Goal: Information Seeking & Learning: Learn about a topic

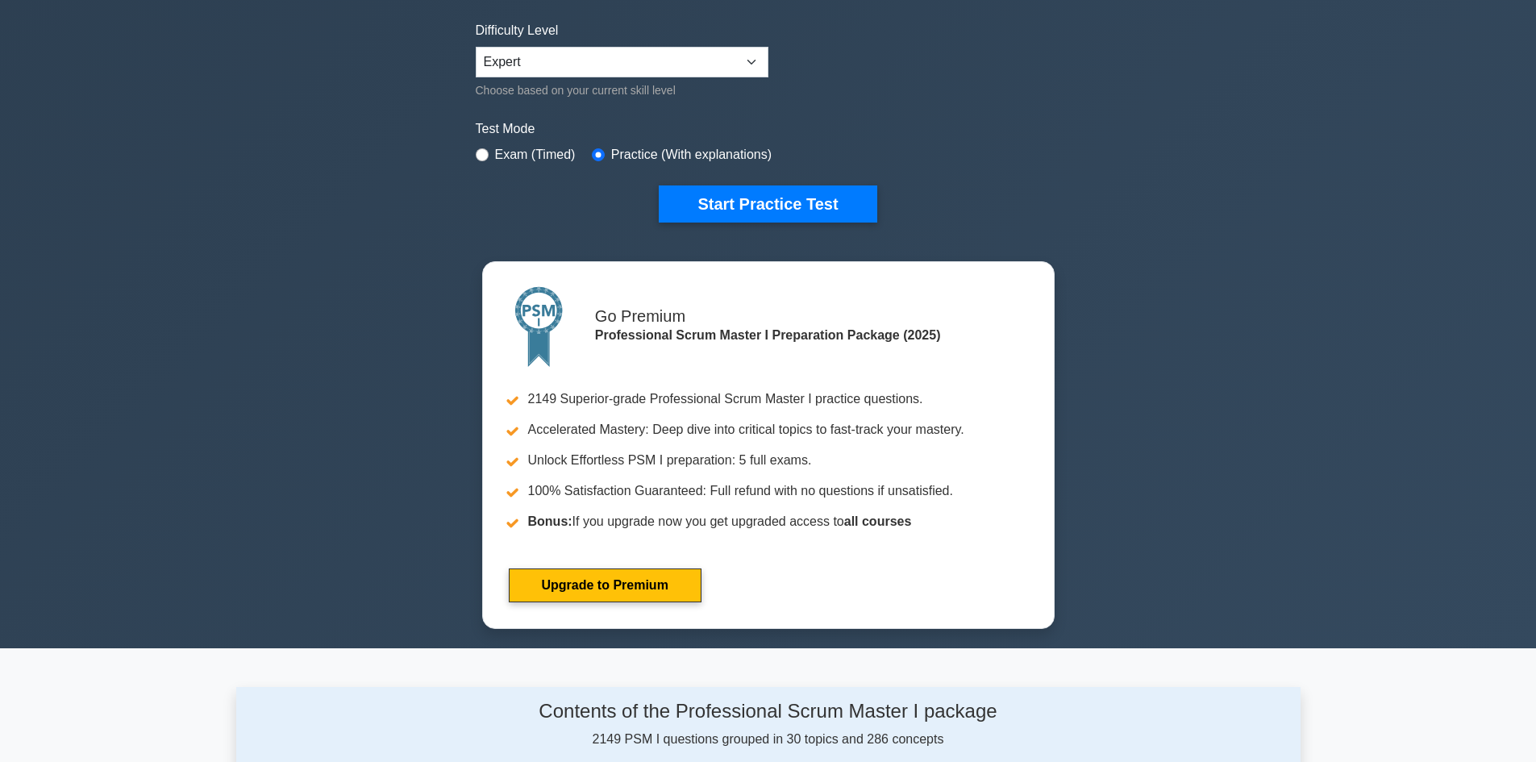
scroll to position [323, 0]
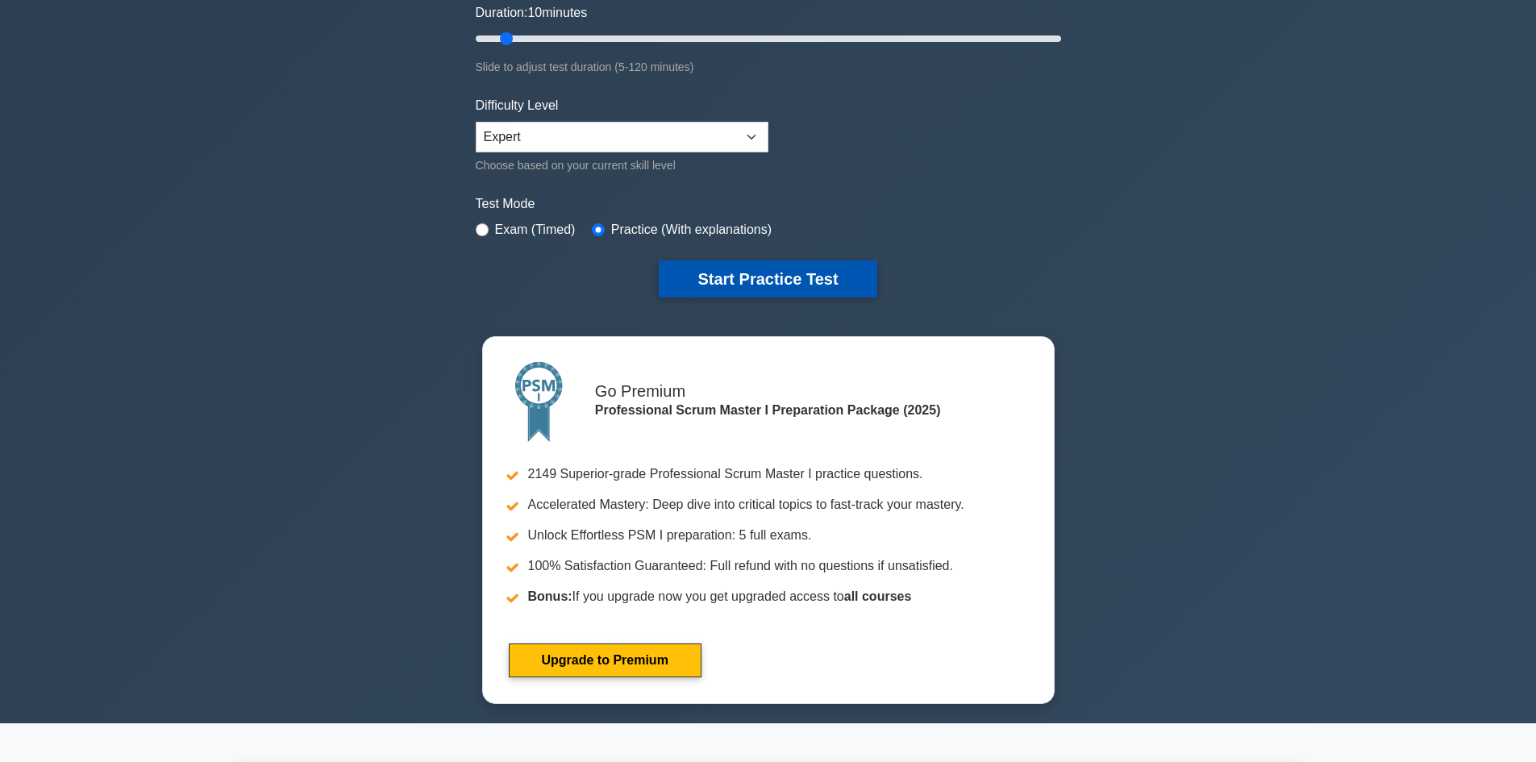
click at [794, 287] on button "Start Practice Test" at bounding box center [768, 278] width 218 height 37
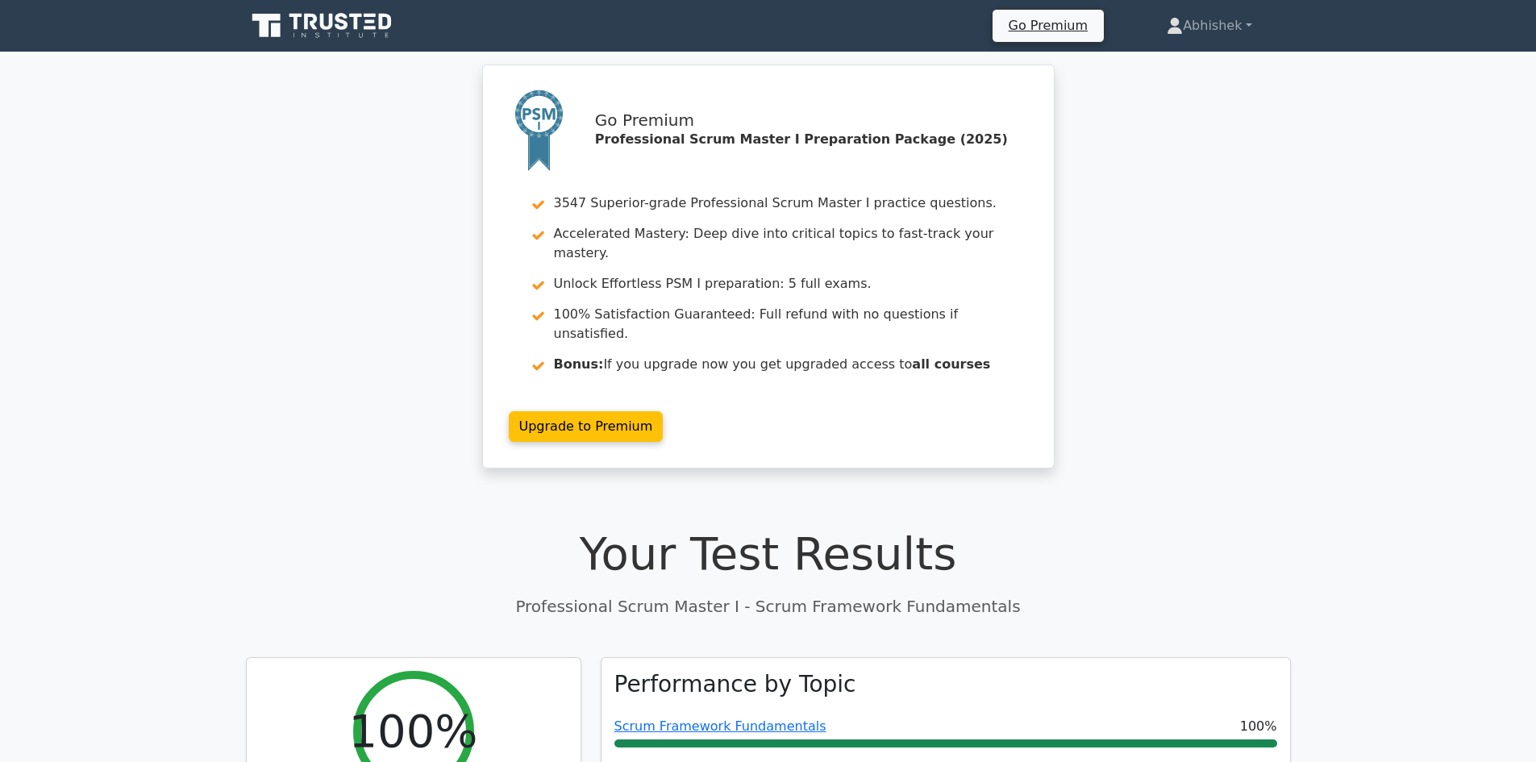
click at [356, 5] on nav "Go Premium Abhishek Profile" at bounding box center [768, 26] width 1536 height 52
click at [344, 27] on icon at bounding box center [341, 21] width 13 height 17
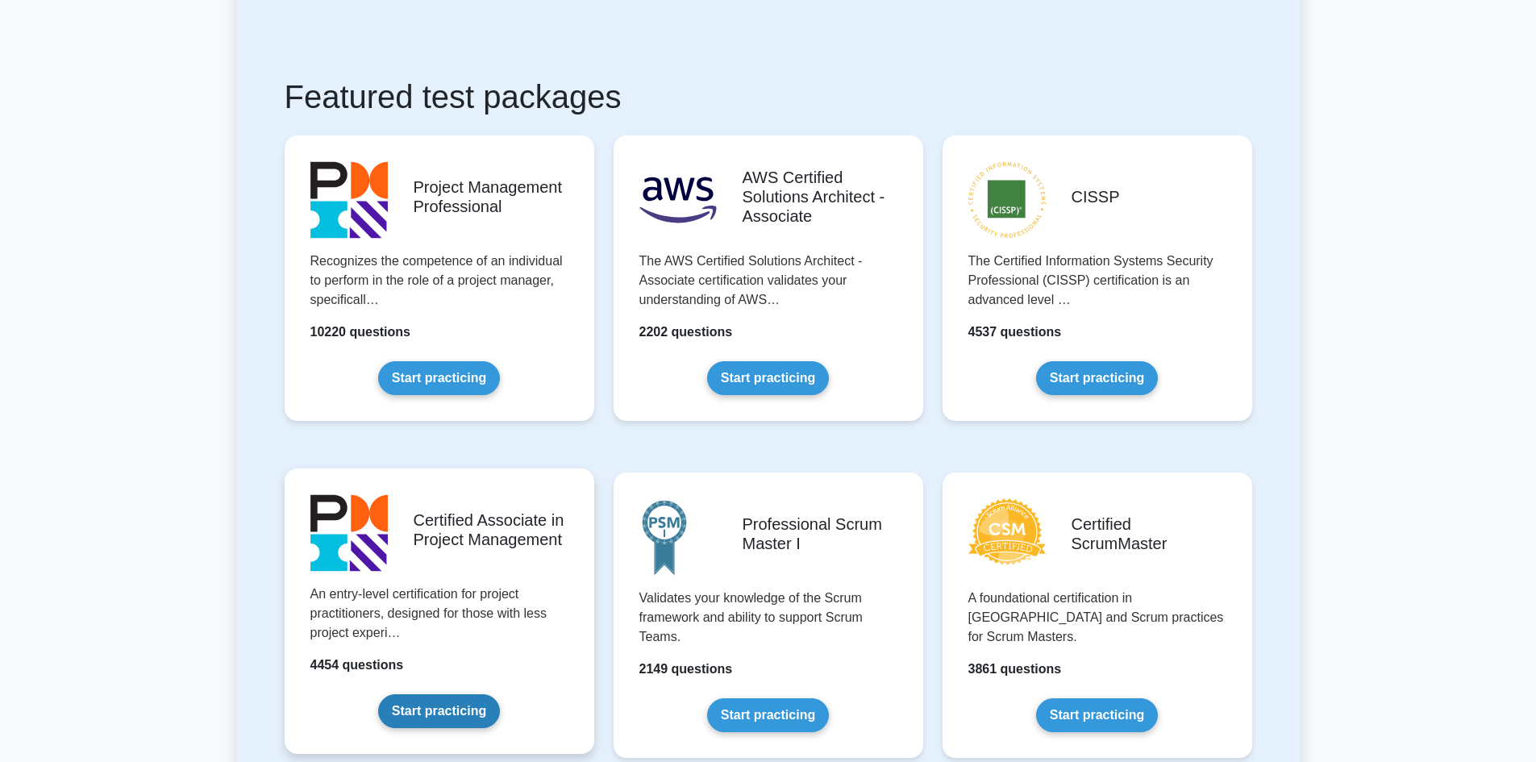
scroll to position [242, 0]
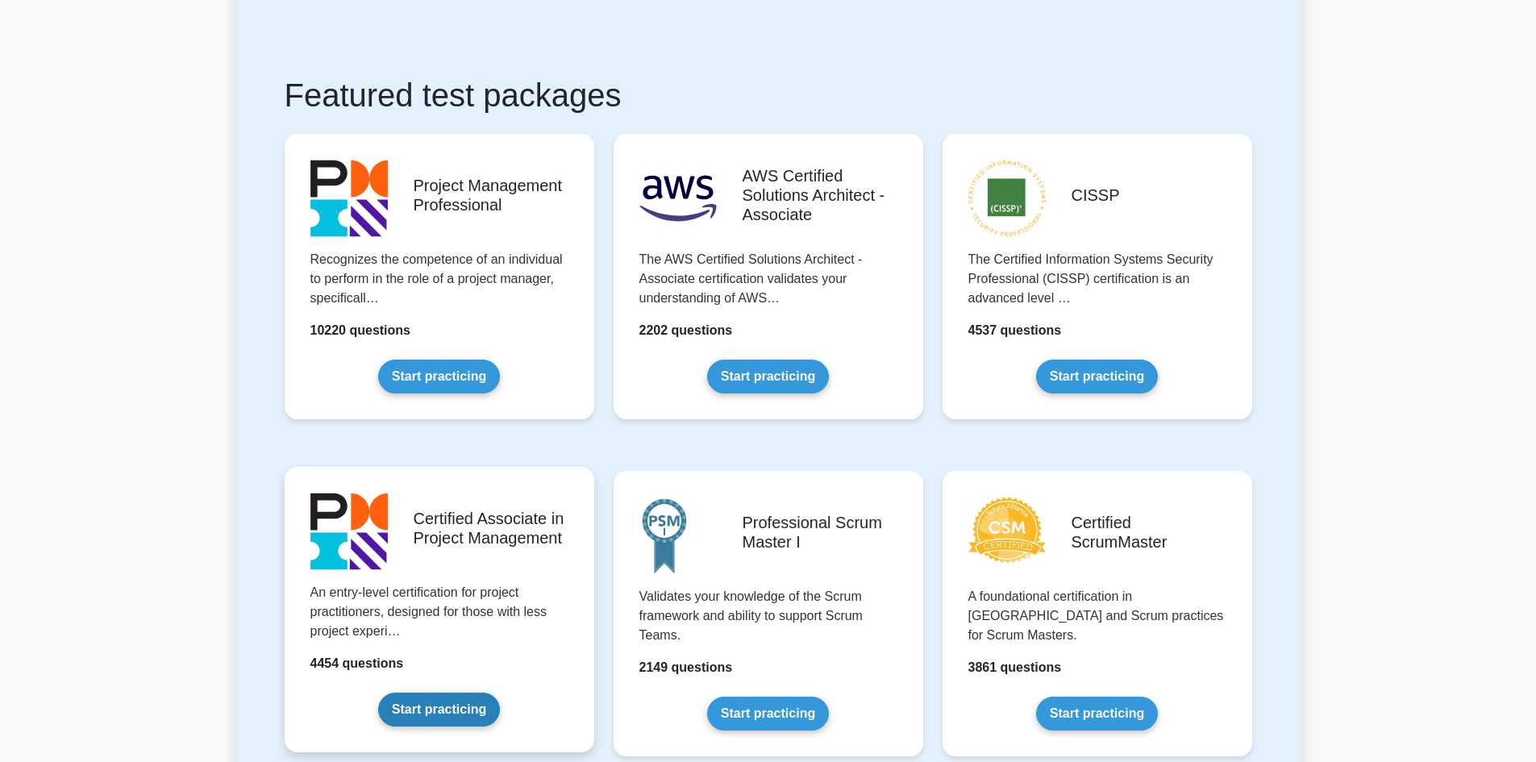
click at [486, 693] on link "Start practicing" at bounding box center [439, 710] width 122 height 34
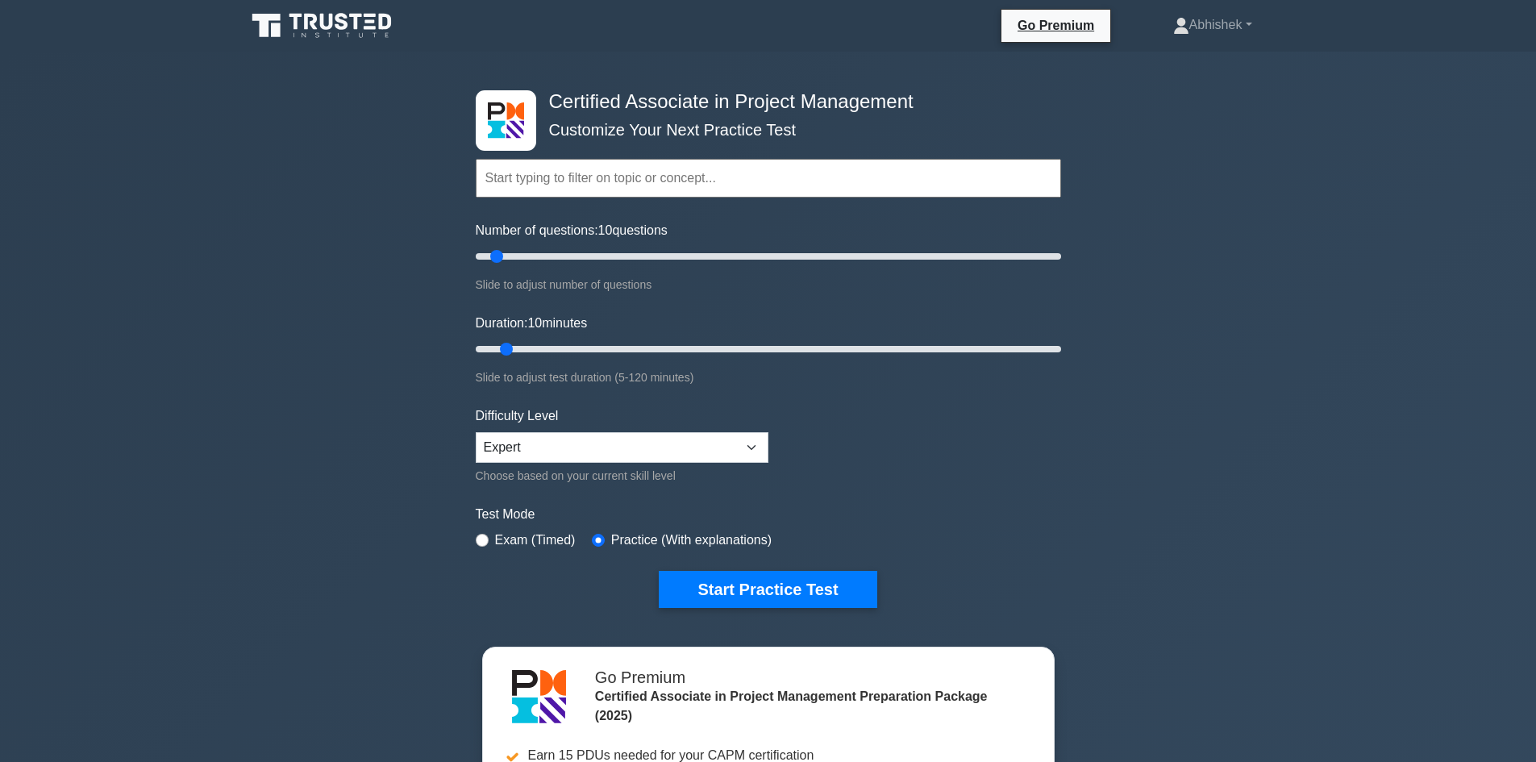
click at [492, 523] on div "Test Mode Exam (Timed) Practice (With explanations)" at bounding box center [768, 528] width 585 height 47
click at [491, 532] on div "Exam (Timed)" at bounding box center [526, 540] width 100 height 19
click at [484, 536] on input "radio" at bounding box center [482, 540] width 13 height 13
radio input "true"
click at [590, 460] on select "Beginner Intermediate Expert" at bounding box center [622, 447] width 293 height 31
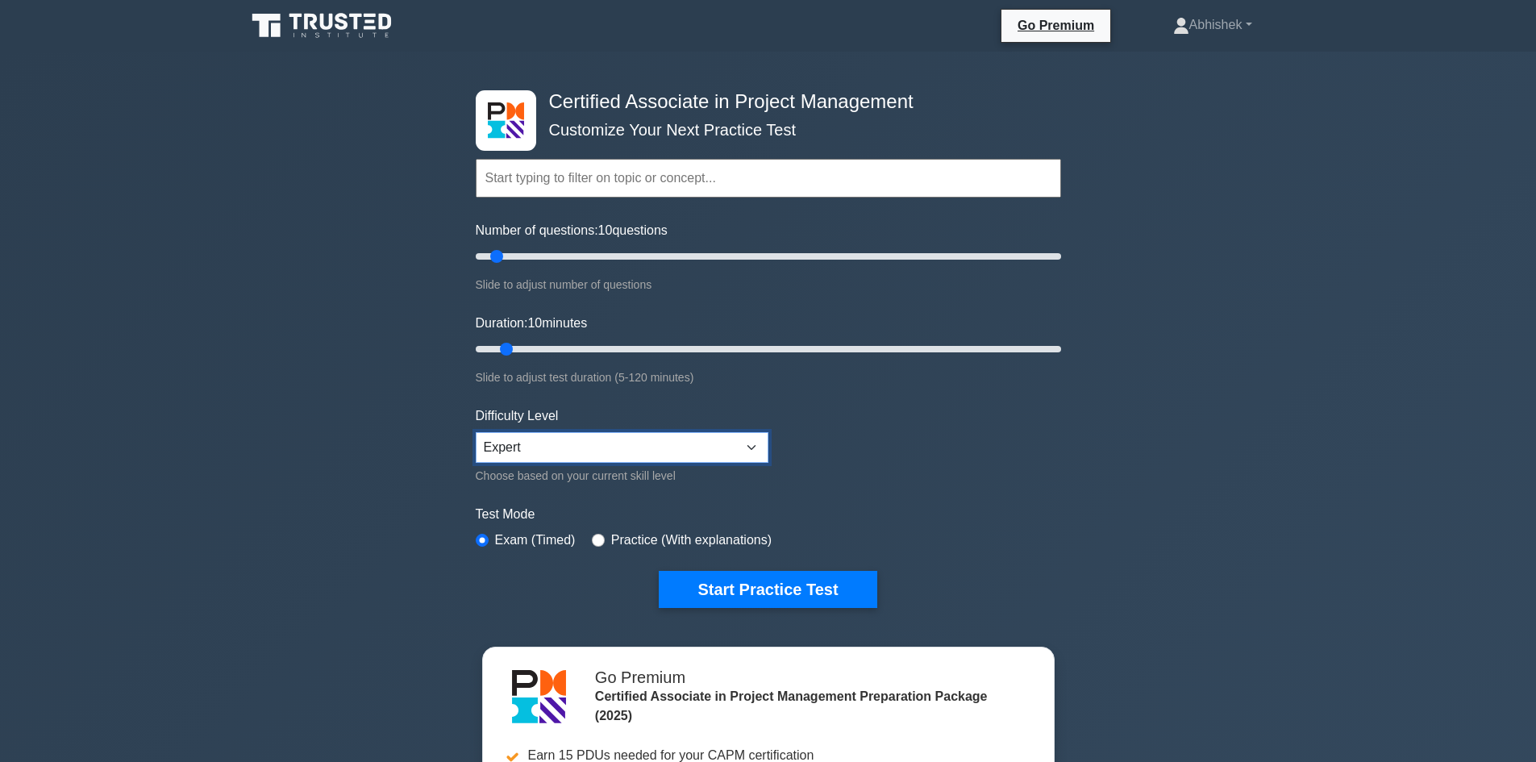
click at [590, 451] on select "Beginner Intermediate Expert" at bounding box center [622, 447] width 293 height 31
drag, startPoint x: 490, startPoint y: 254, endPoint x: 612, endPoint y: 248, distance: 121.9
type input "50"
click at [612, 248] on input "Number of questions: 50 questions" at bounding box center [768, 256] width 585 height 19
click at [781, 579] on button "Start Practice Test" at bounding box center [768, 589] width 218 height 37
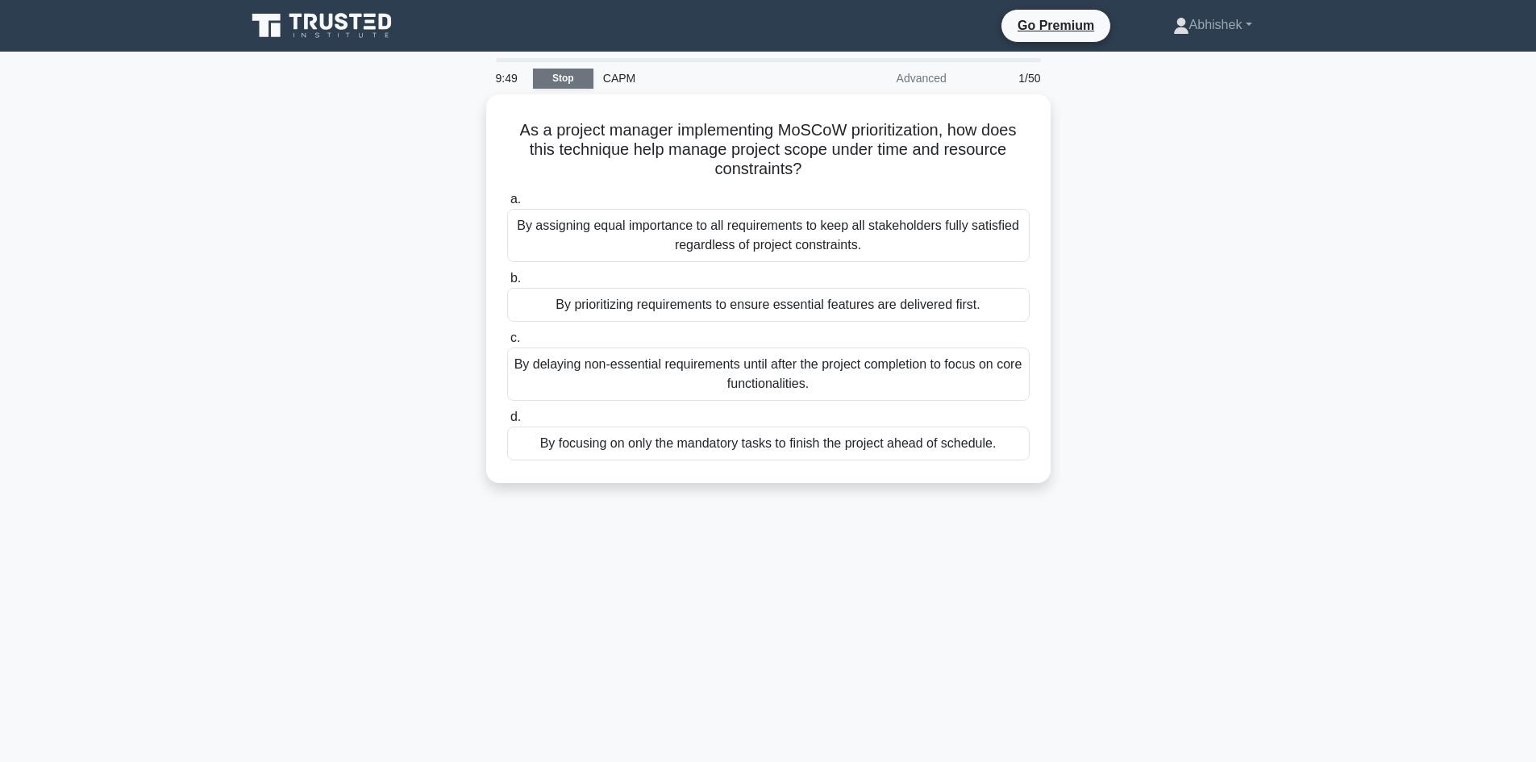
click at [553, 84] on link "Stop" at bounding box center [563, 79] width 60 height 20
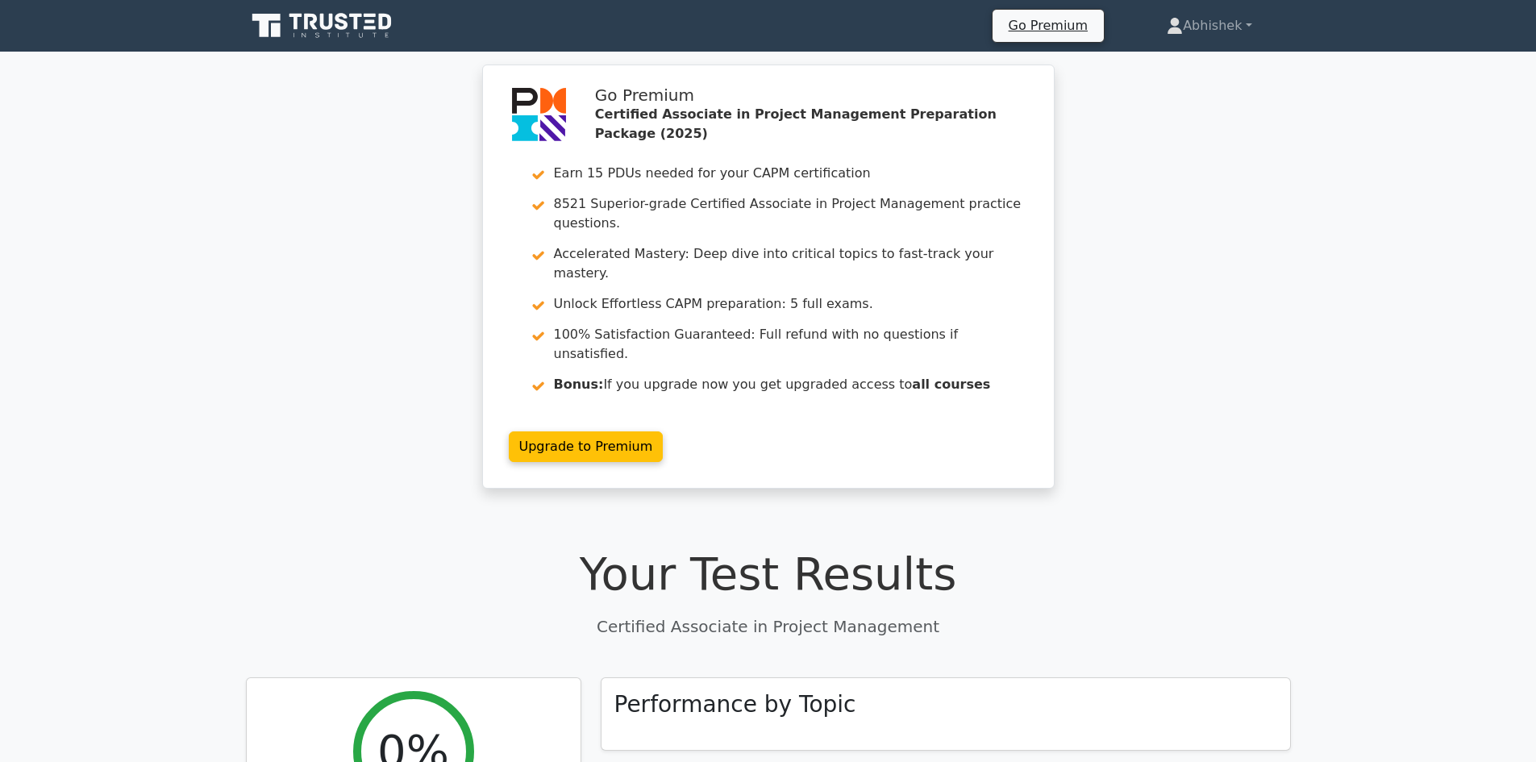
click at [287, 30] on icon at bounding box center [323, 25] width 155 height 31
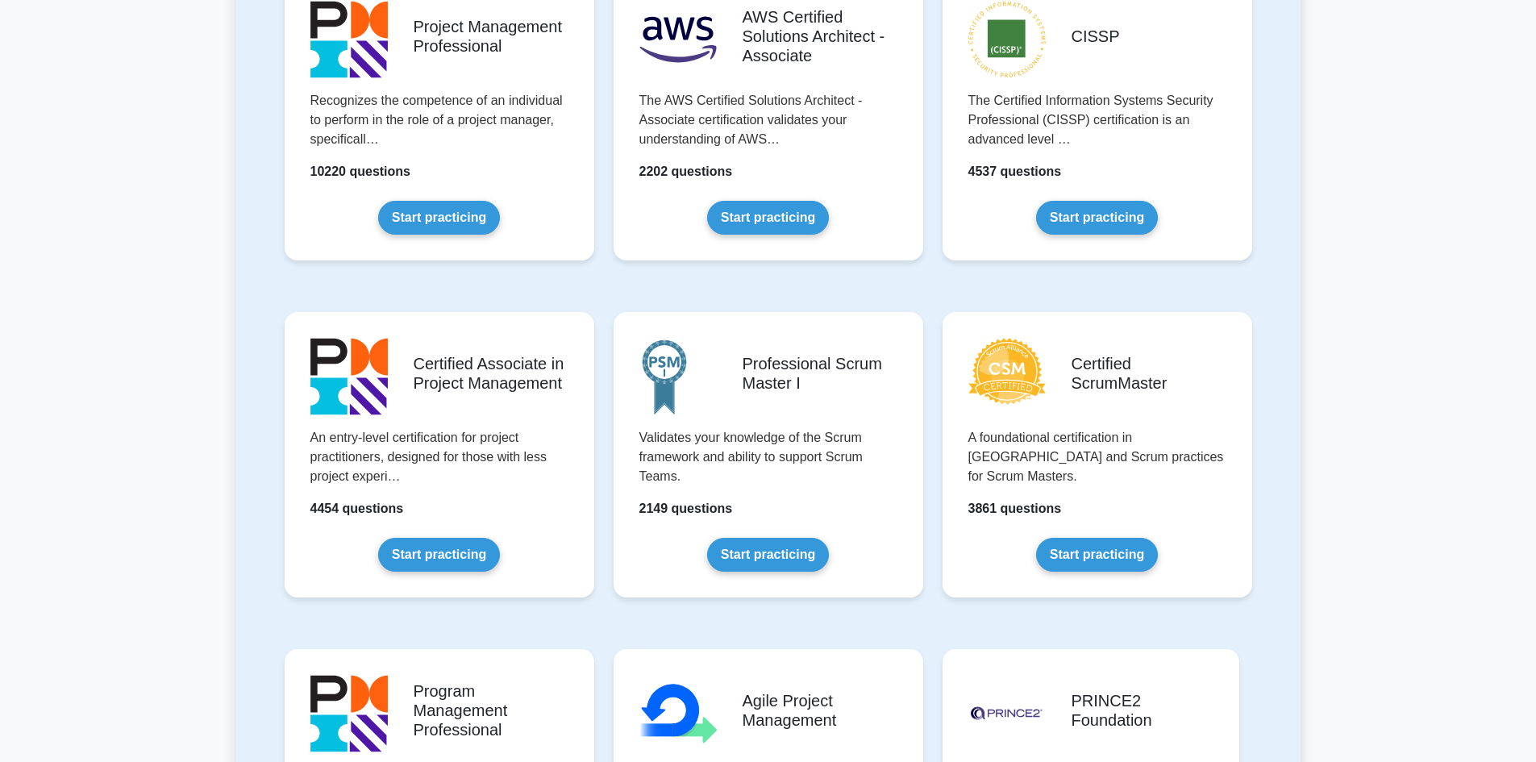
scroll to position [403, 0]
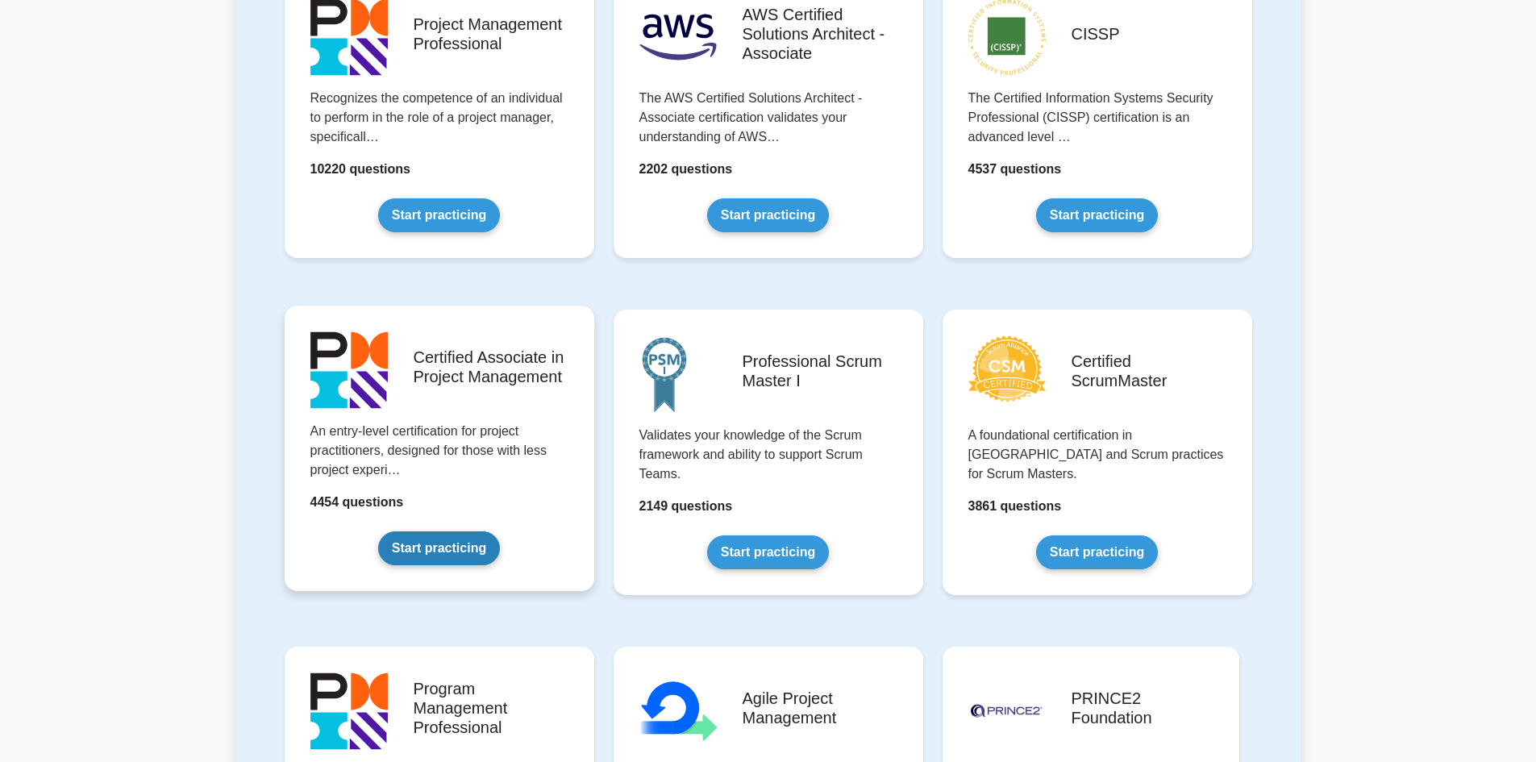
click at [465, 565] on link "Start practicing" at bounding box center [439, 548] width 122 height 34
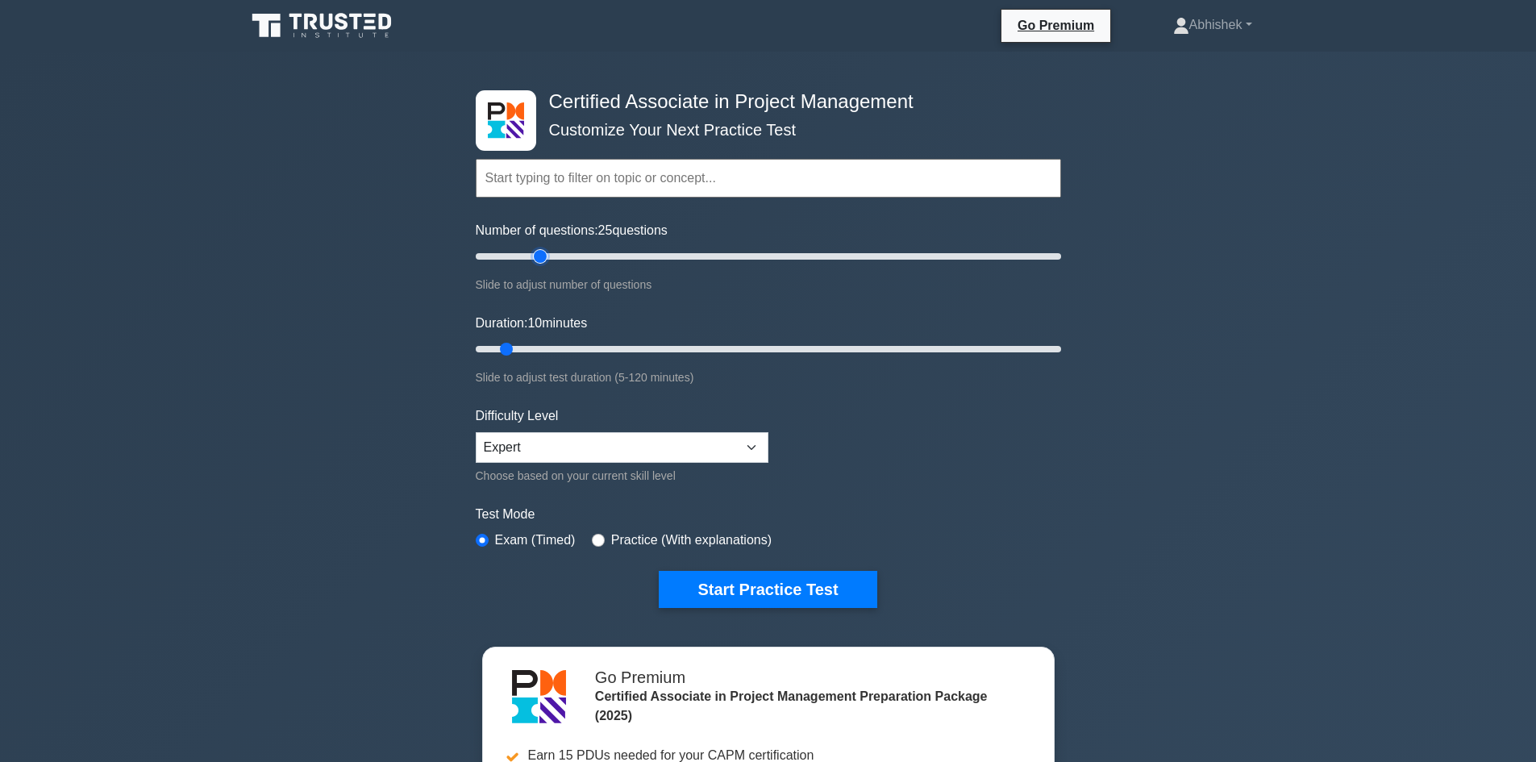
drag, startPoint x: 498, startPoint y: 257, endPoint x: 537, endPoint y: 248, distance: 39.7
type input "25"
click at [537, 248] on input "Number of questions: 25 questions" at bounding box center [768, 256] width 585 height 19
drag, startPoint x: 509, startPoint y: 348, endPoint x: 547, endPoint y: 343, distance: 38.3
type input "20"
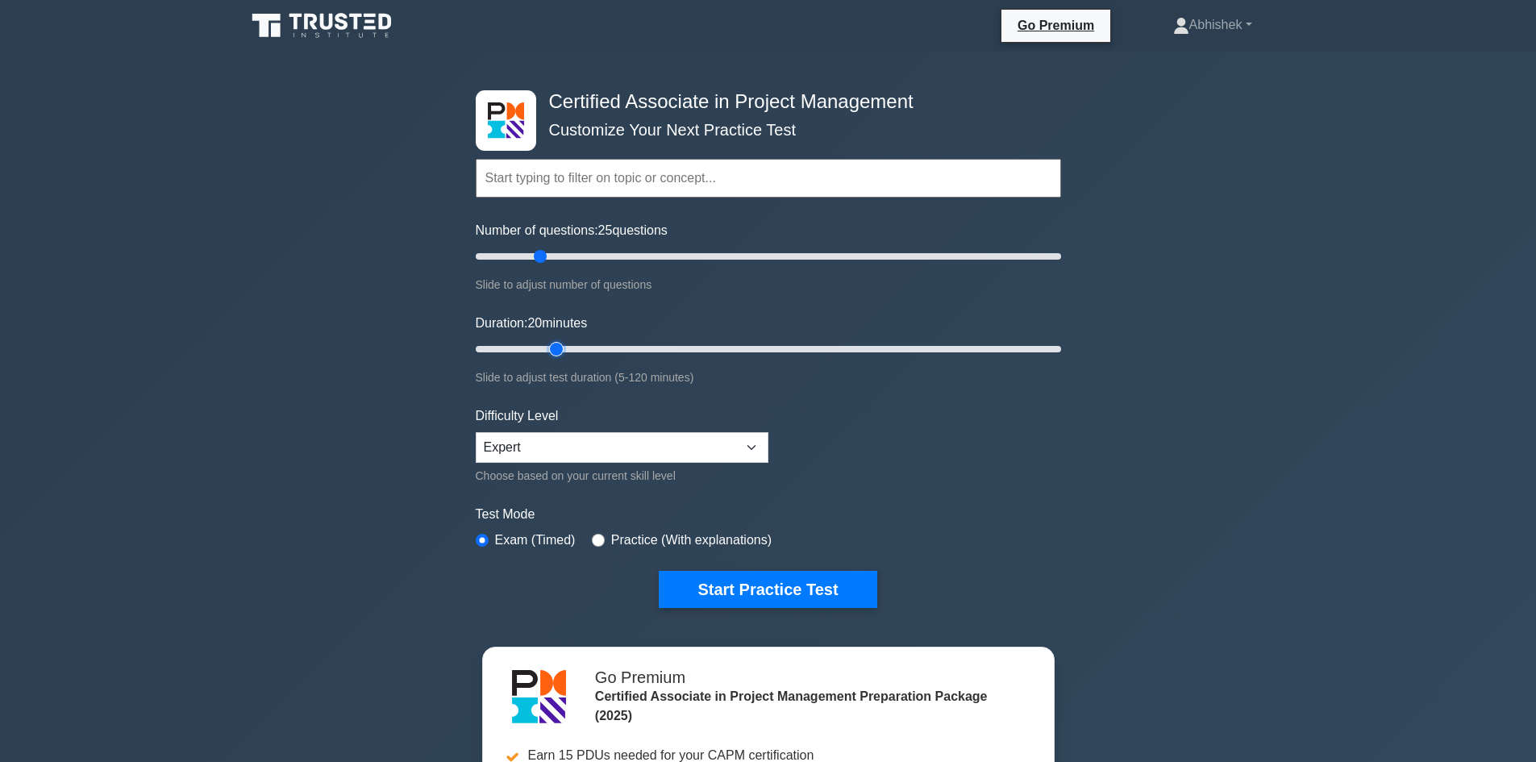
click at [547, 343] on input "Duration: 20 minutes" at bounding box center [768, 349] width 585 height 19
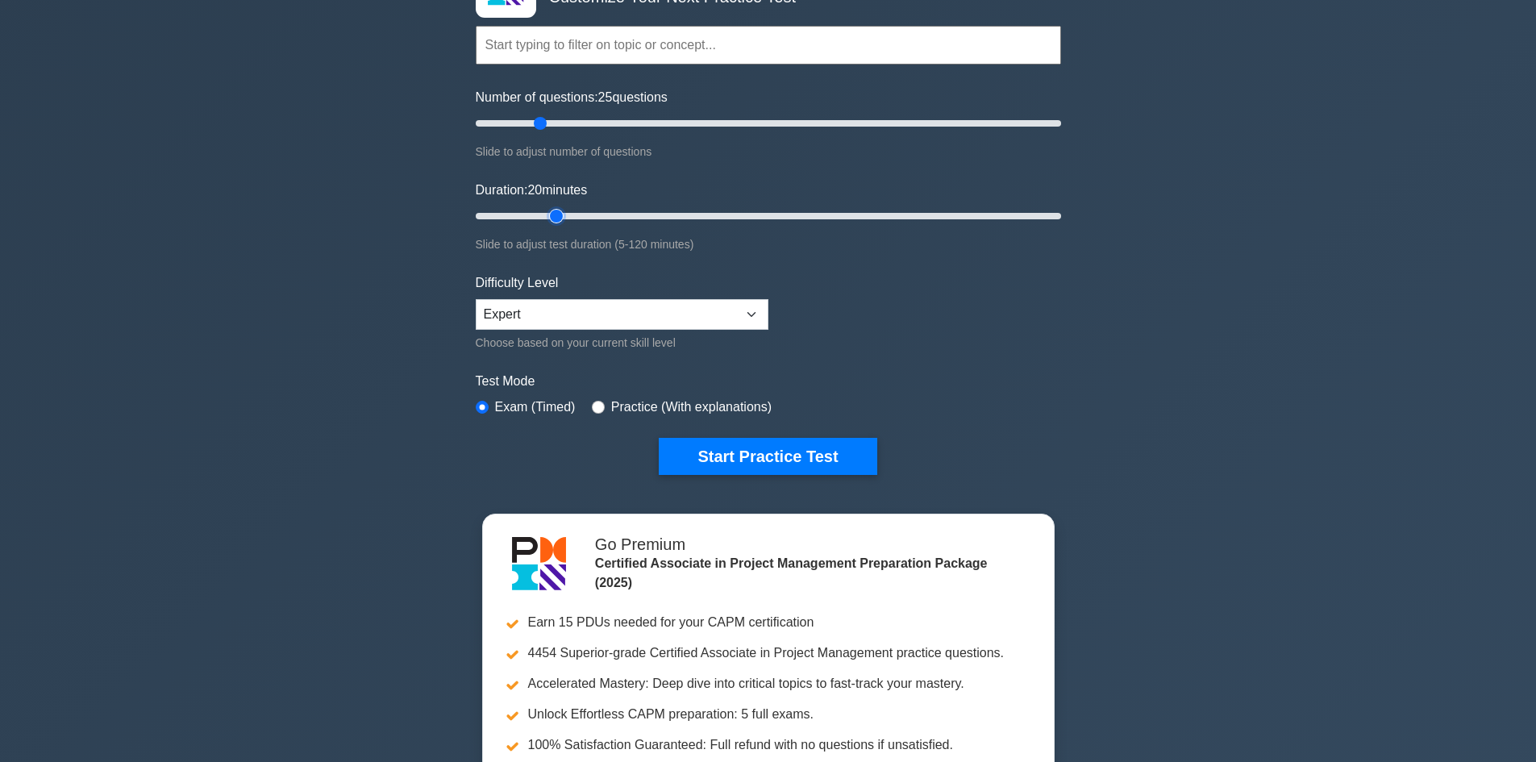
scroll to position [161, 0]
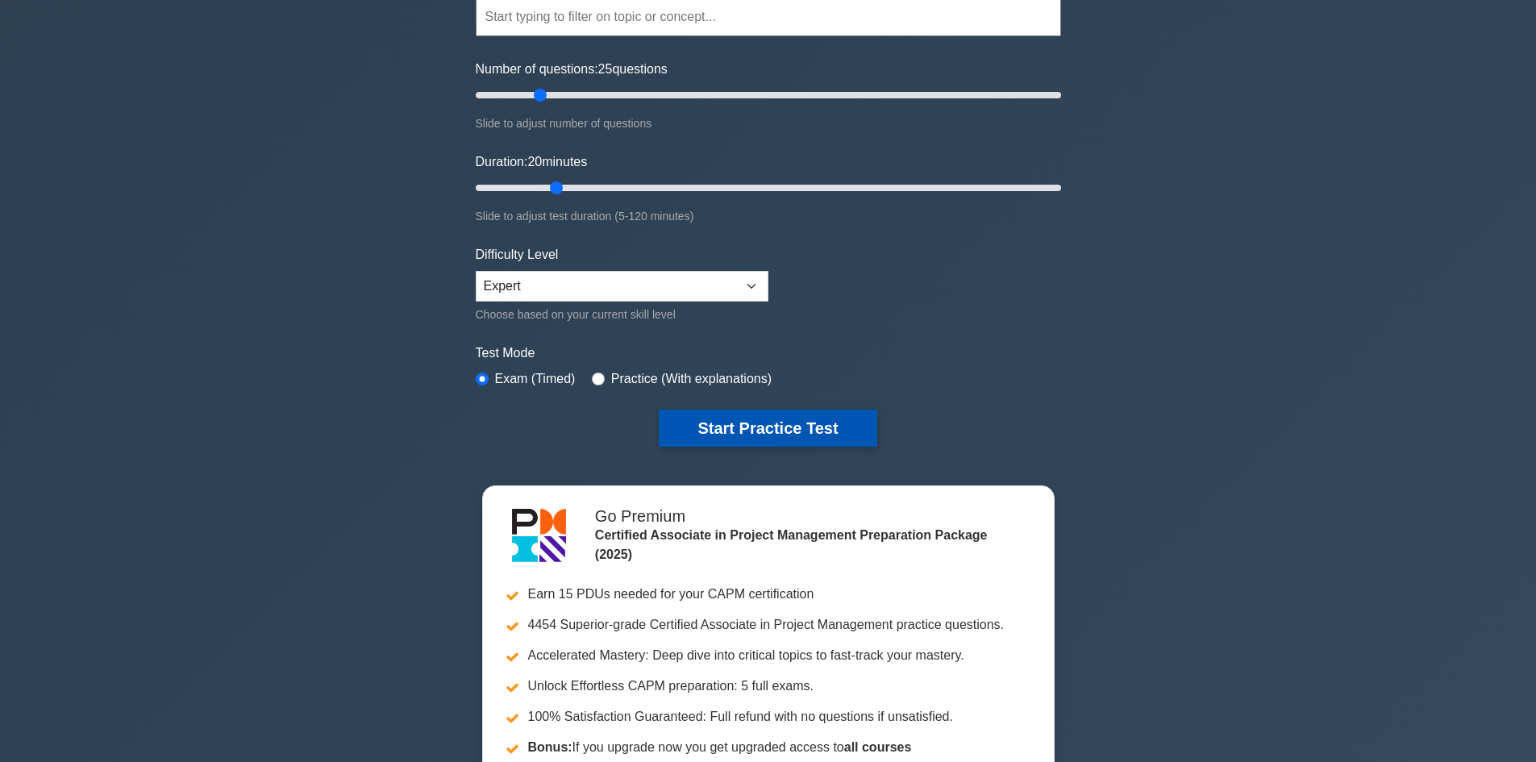
click at [713, 416] on button "Start Practice Test" at bounding box center [768, 428] width 218 height 37
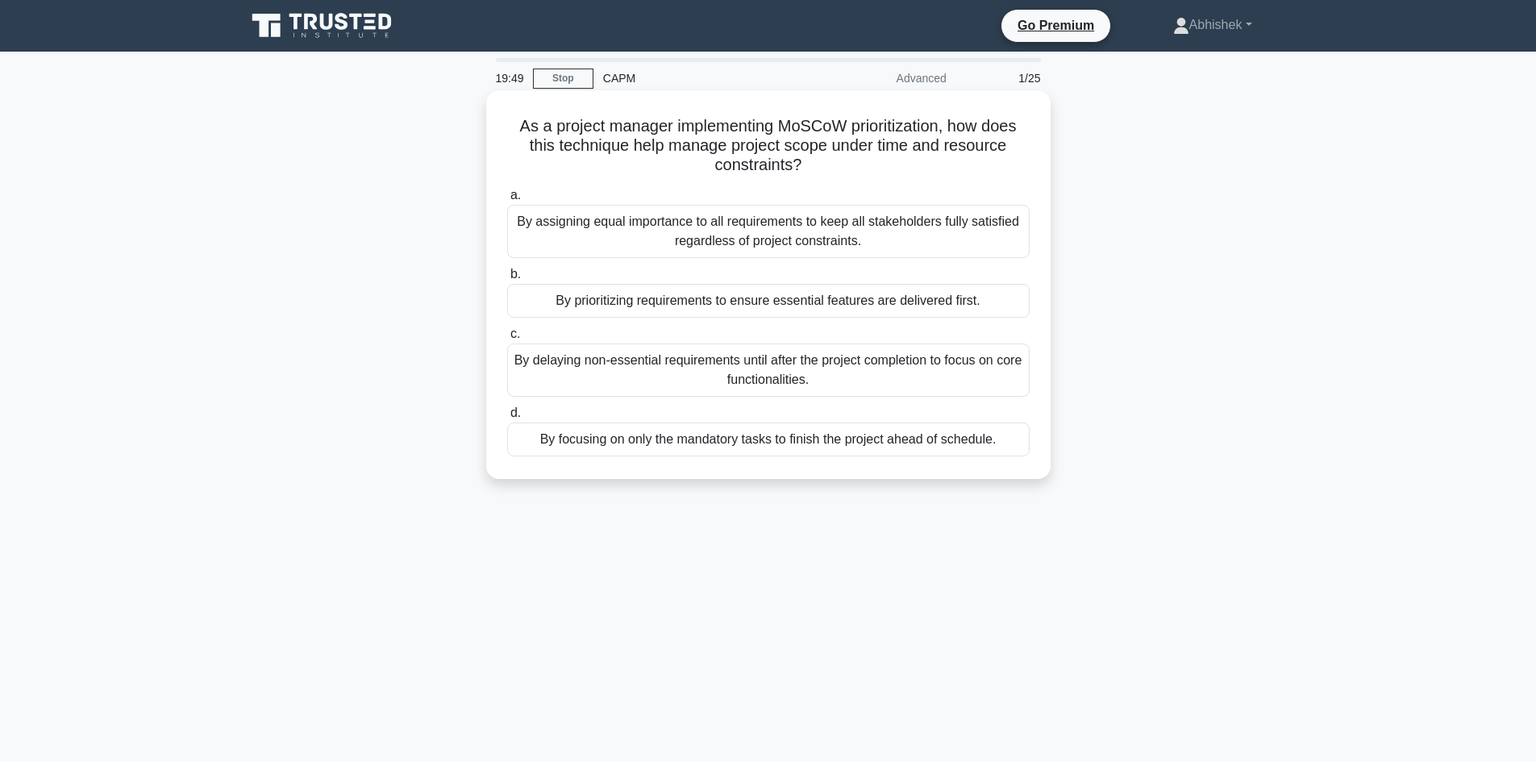
click at [625, 298] on div "By prioritizing requirements to ensure essential features are delivered first." at bounding box center [768, 301] width 523 height 34
click at [507, 280] on input "b. By prioritizing requirements to ensure essential features are delivered firs…" at bounding box center [507, 274] width 0 height 10
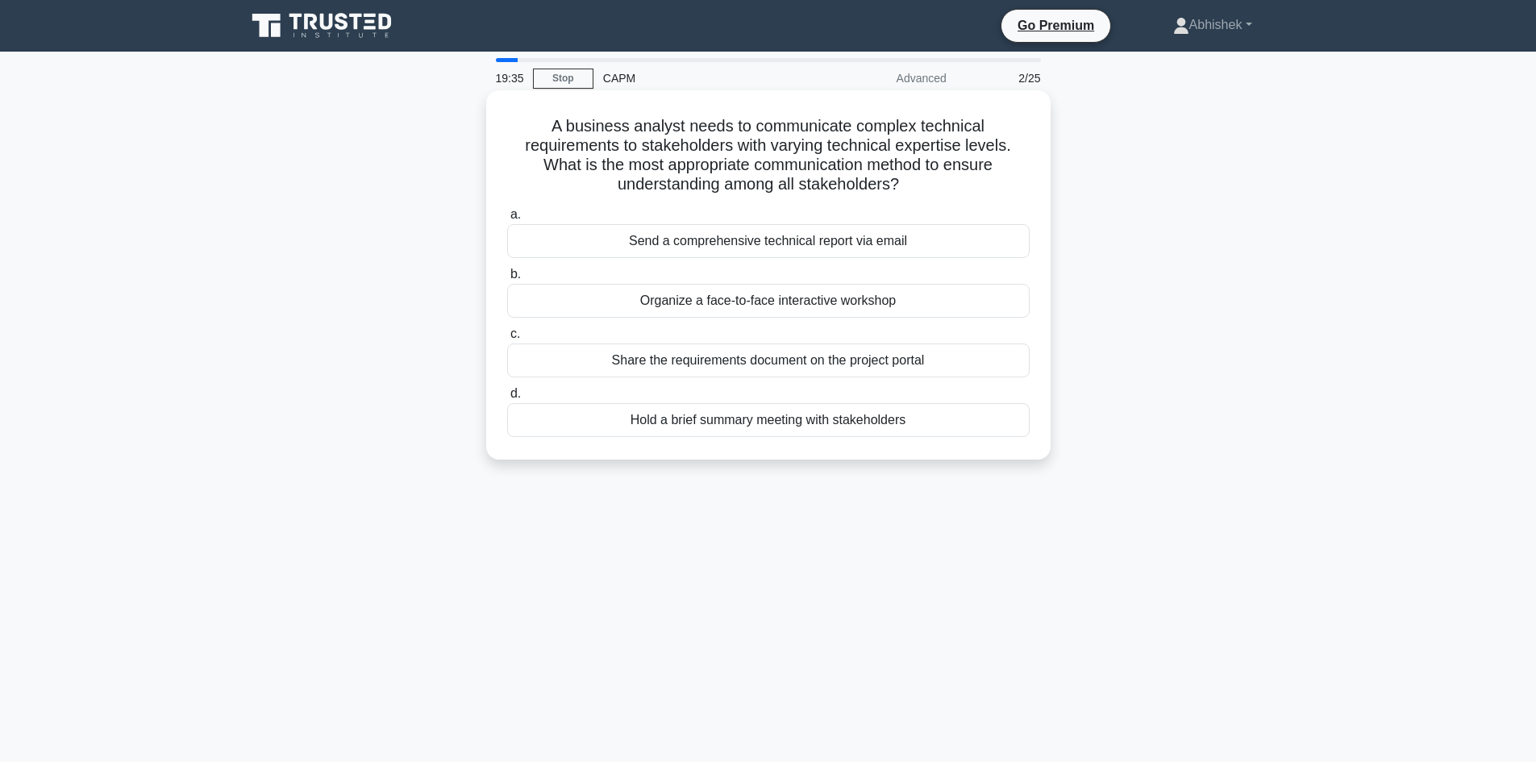
click at [648, 295] on div "Organize a face-to-face interactive workshop" at bounding box center [768, 301] width 523 height 34
click at [507, 280] on input "b. Organize a face-to-face interactive workshop" at bounding box center [507, 274] width 0 height 10
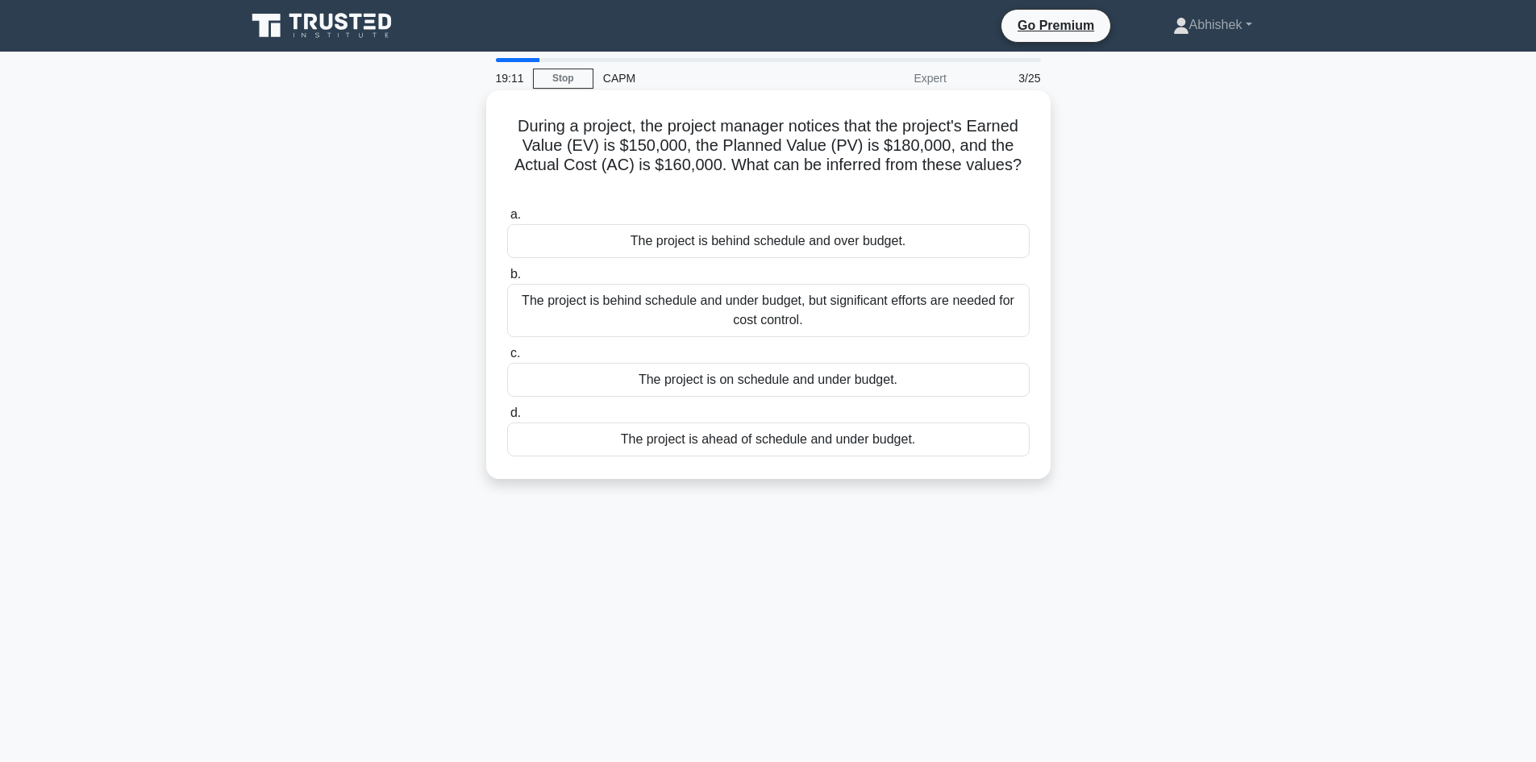
click at [746, 250] on div "The project is behind schedule and over budget." at bounding box center [768, 241] width 523 height 34
click at [507, 220] on input "a. The project is behind schedule and over budget." at bounding box center [507, 215] width 0 height 10
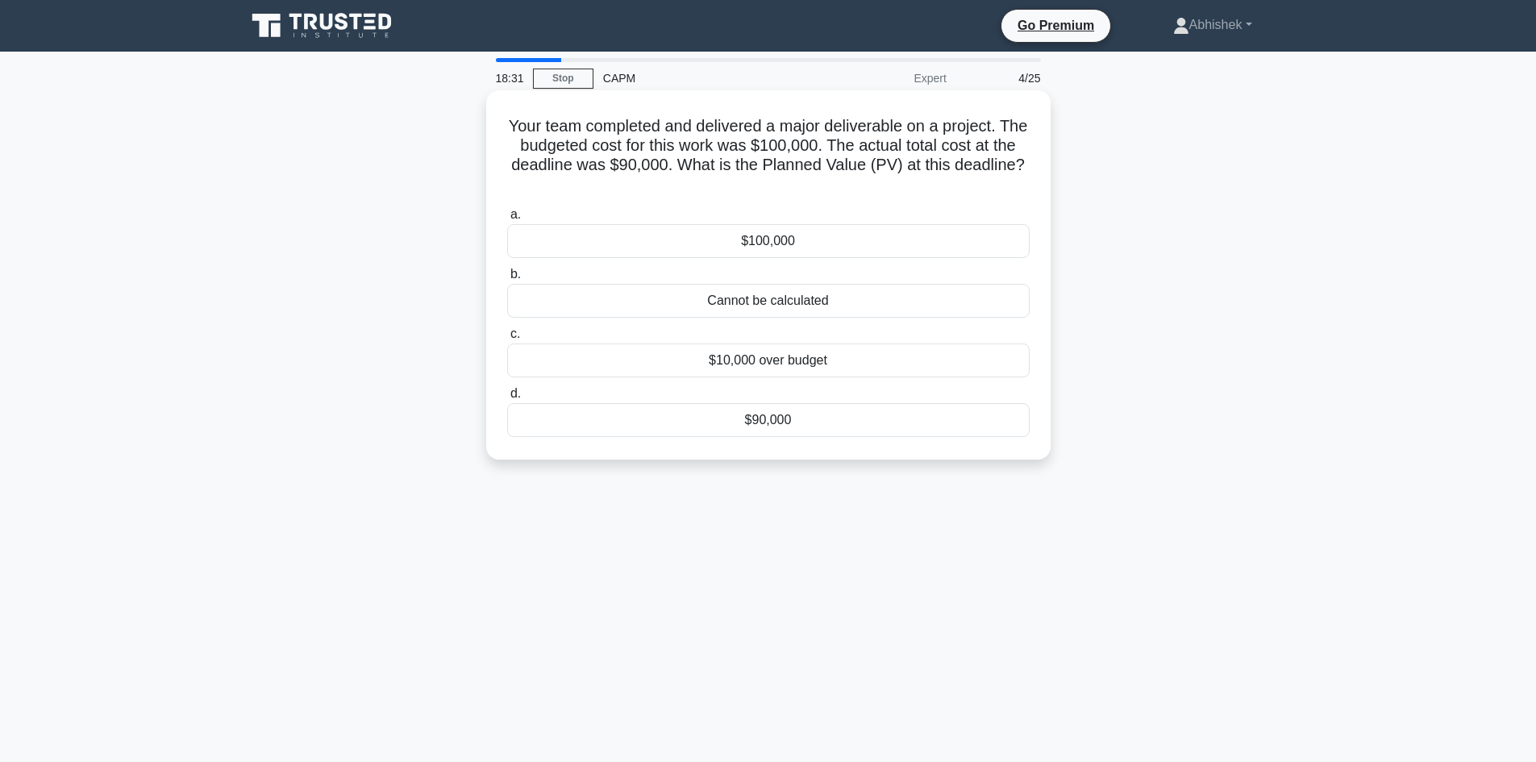
click at [694, 297] on div "Cannot be calculated" at bounding box center [768, 301] width 523 height 34
click at [507, 280] on input "b. Cannot be calculated" at bounding box center [507, 274] width 0 height 10
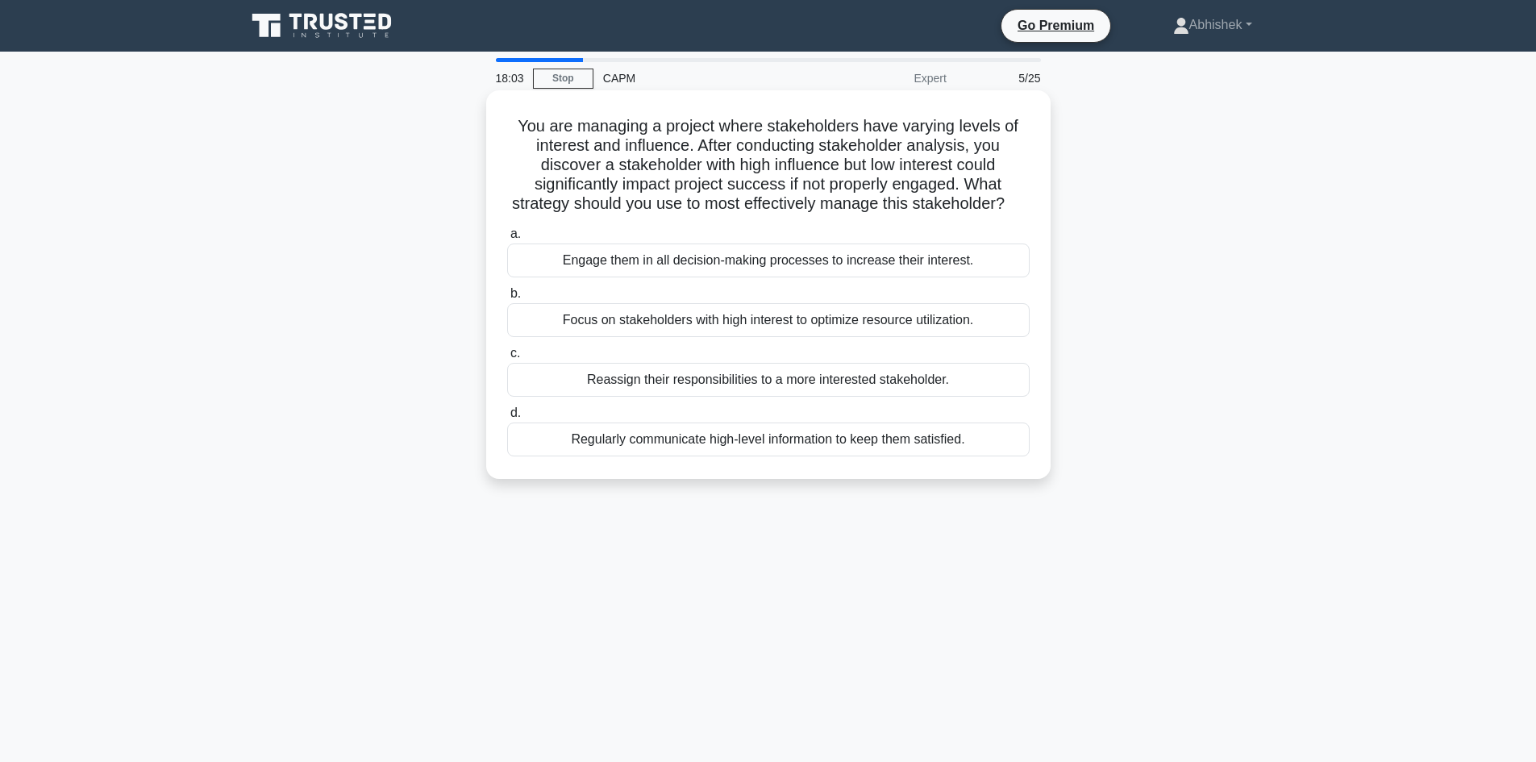
click at [681, 277] on div "Engage them in all decision-making processes to increase their interest." at bounding box center [768, 261] width 523 height 34
click at [507, 240] on input "a. Engage them in all decision-making processes to increase their interest." at bounding box center [507, 234] width 0 height 10
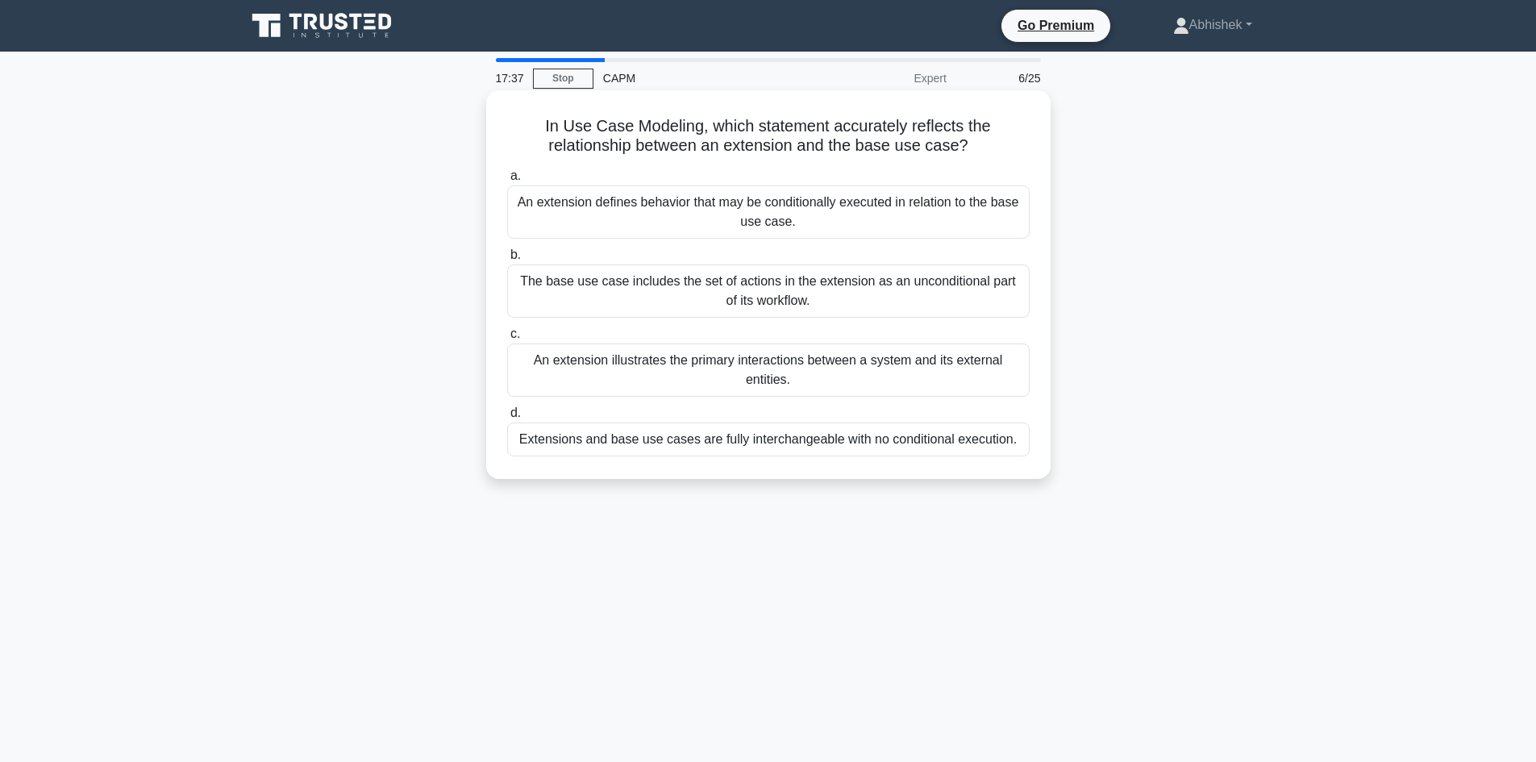
click at [606, 221] on div "An extension defines behavior that may be conditionally executed in relation to…" at bounding box center [768, 211] width 523 height 53
click at [507, 181] on input "a. An extension defines behavior that may be conditionally executed in relation…" at bounding box center [507, 176] width 0 height 10
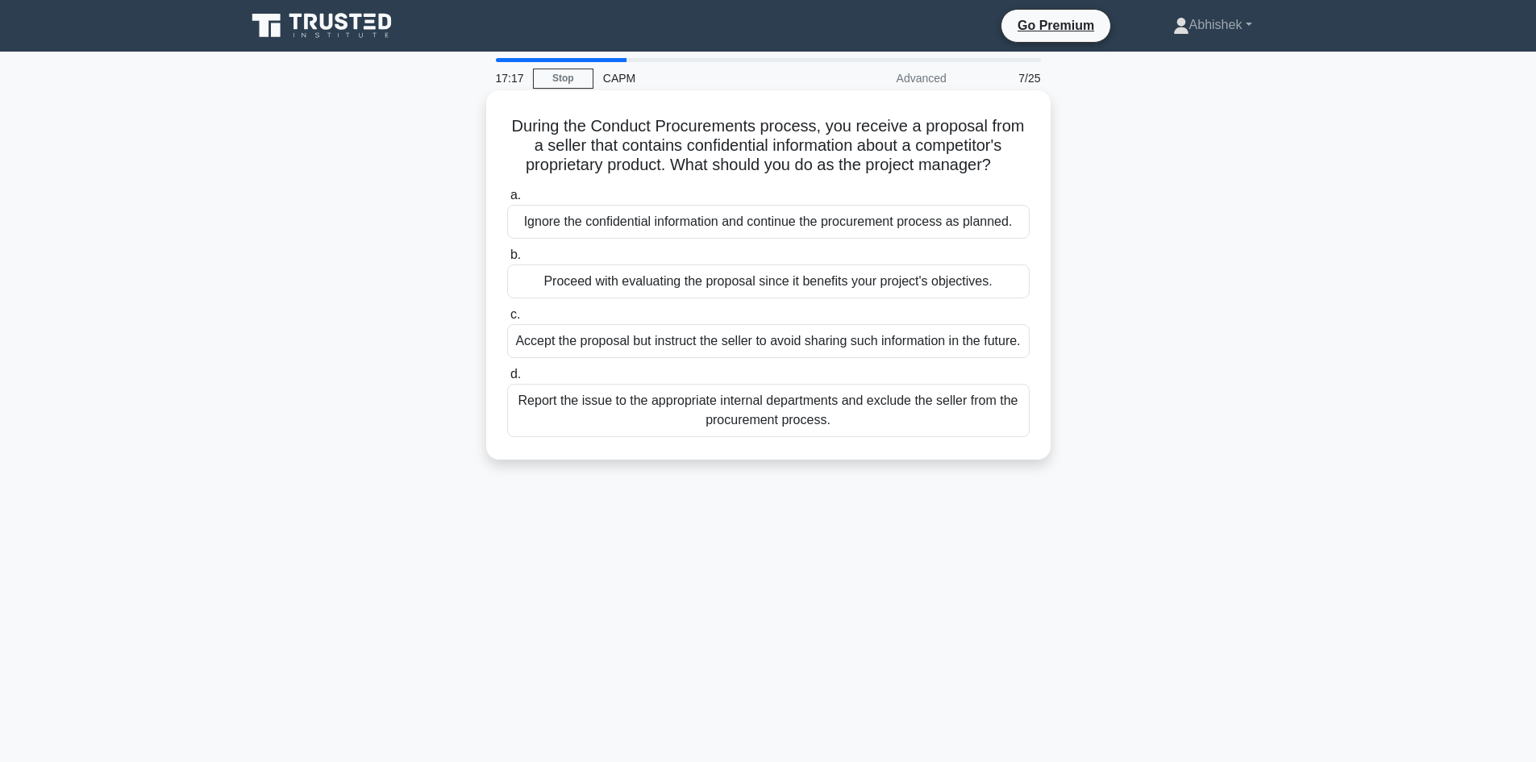
click at [616, 431] on div "Report the issue to the appropriate internal departments and exclude the seller…" at bounding box center [768, 410] width 523 height 53
click at [507, 380] on input "d. Report the issue to the appropriate internal departments and exclude the sel…" at bounding box center [507, 374] width 0 height 10
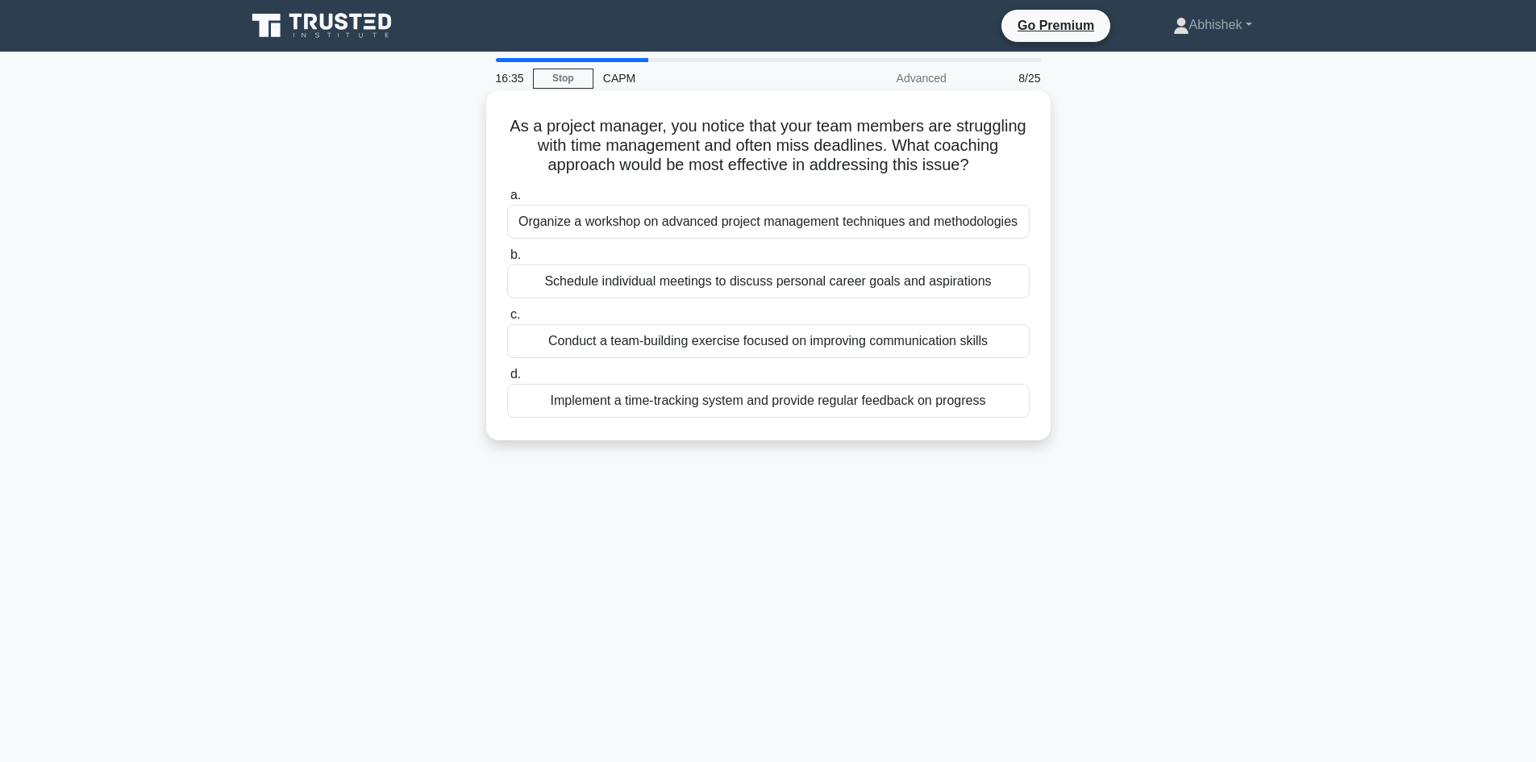
click at [619, 215] on div "Organize a workshop on advanced project management techniques and methodologies" at bounding box center [768, 222] width 523 height 34
click at [507, 201] on input "a. Organize a workshop on advanced project management techniques and methodolog…" at bounding box center [507, 195] width 0 height 10
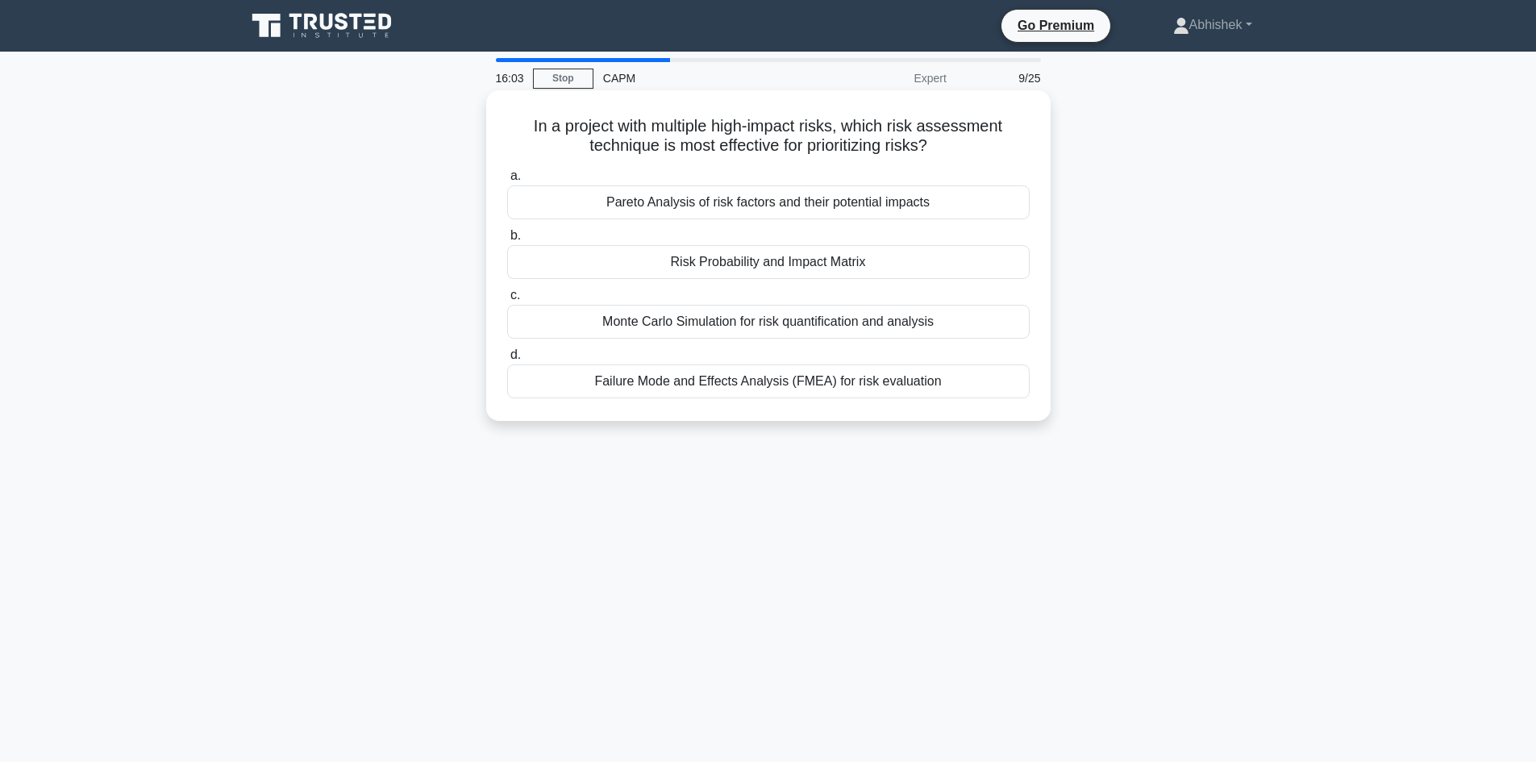
click at [655, 256] on div "Risk Probability and Impact Matrix" at bounding box center [768, 262] width 523 height 34
click at [507, 241] on input "b. Risk Probability and Impact Matrix" at bounding box center [507, 236] width 0 height 10
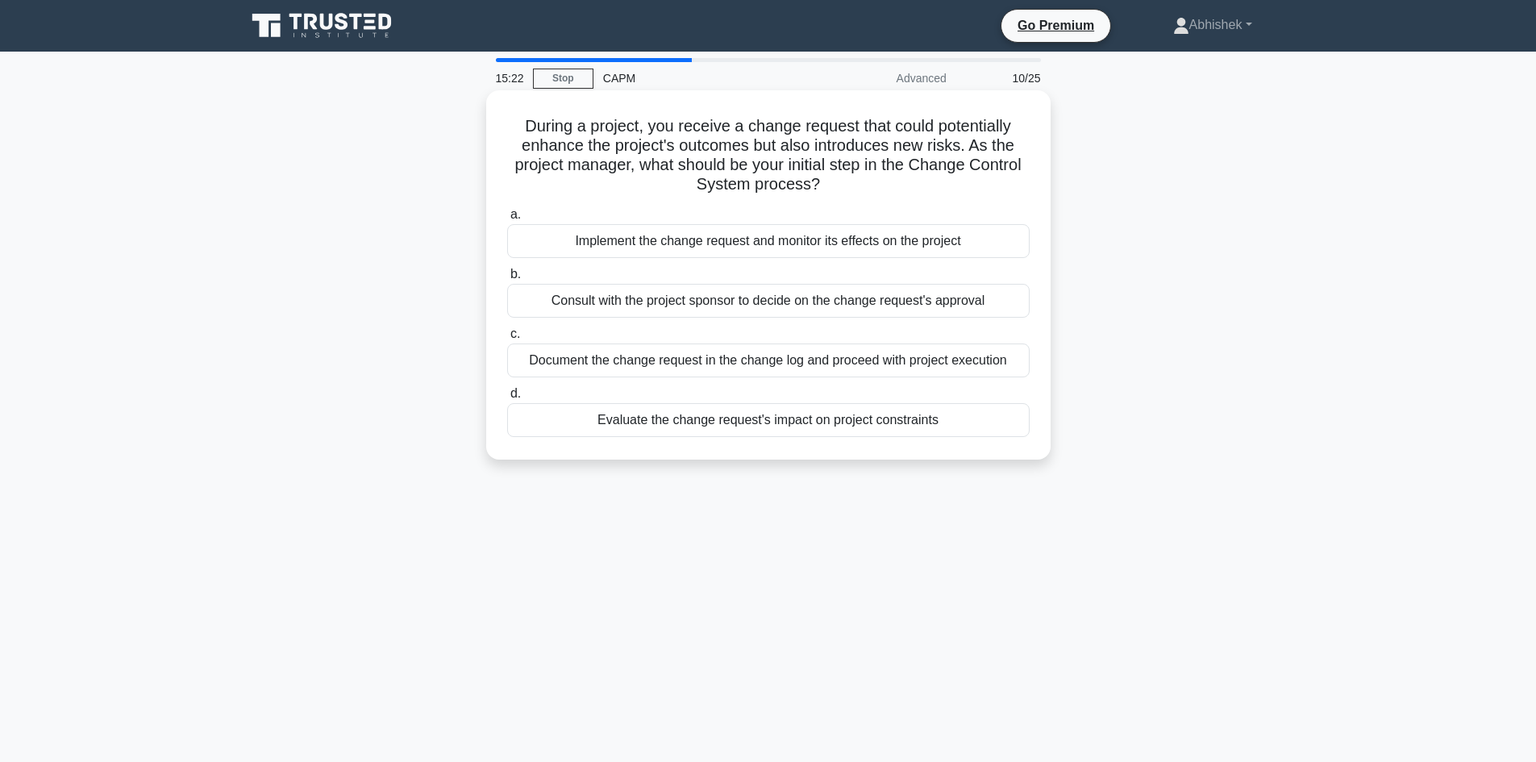
click at [884, 420] on div "Evaluate the change request's impact on project constraints" at bounding box center [768, 420] width 523 height 34
click at [507, 399] on input "d. Evaluate the change request's impact on project constraints" at bounding box center [507, 394] width 0 height 10
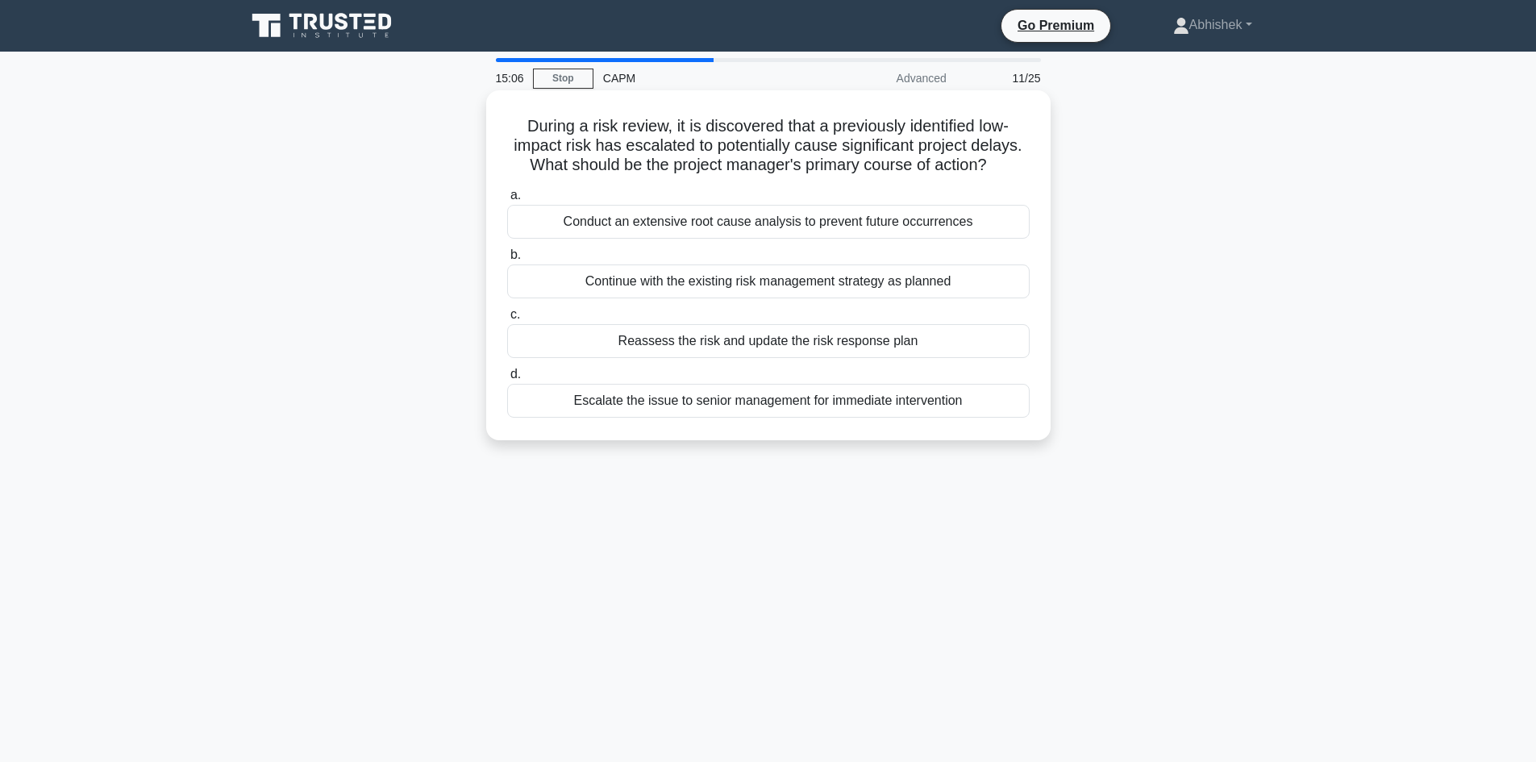
click at [497, 139] on div "During a risk review, it is discovered that a previously identified low-impact …" at bounding box center [769, 265] width 552 height 337
click at [906, 338] on div "Reassess the risk and update the risk response plan" at bounding box center [768, 341] width 523 height 34
click at [507, 320] on input "c. Reassess the risk and update the risk response plan" at bounding box center [507, 315] width 0 height 10
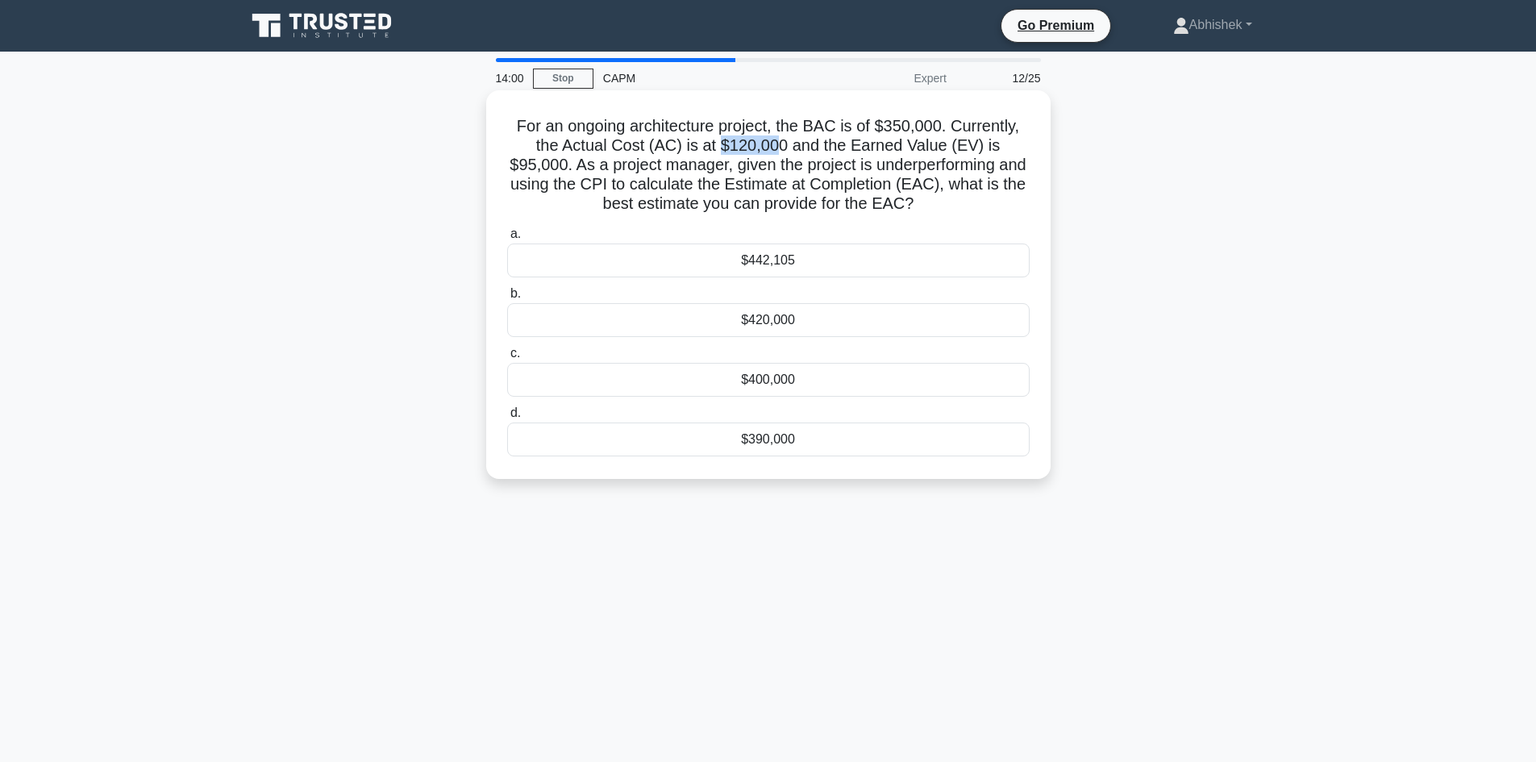
drag, startPoint x: 694, startPoint y: 148, endPoint x: 749, endPoint y: 143, distance: 55.9
click at [749, 143] on h5 "For an ongoing architecture project, the BAC is of $350,000. Currently, the Act…" at bounding box center [769, 165] width 526 height 98
click at [737, 146] on h5 "For an ongoing architecture project, the BAC is of $350,000. Currently, the Act…" at bounding box center [769, 165] width 526 height 98
click at [946, 142] on h5 "For an ongoing architecture project, the BAC is of $350,000. Currently, the Act…" at bounding box center [769, 165] width 526 height 98
click at [953, 205] on h5 "For an ongoing architecture project, the BAC is of $350,000. Currently, the Act…" at bounding box center [769, 165] width 526 height 98
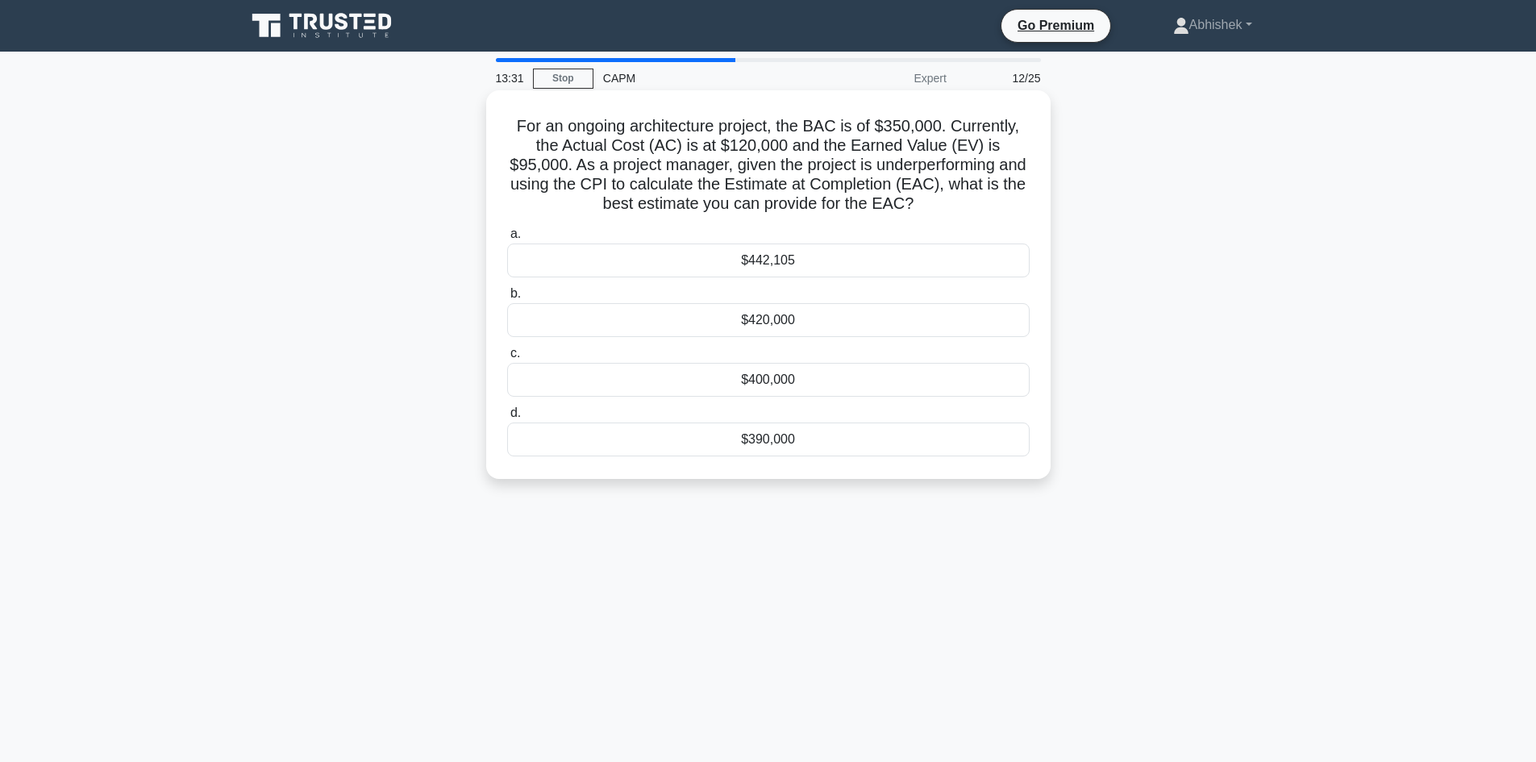
click at [931, 196] on h5 "For an ongoing architecture project, the BAC is of $350,000. Currently, the Act…" at bounding box center [769, 165] width 526 height 98
click at [814, 267] on div "$442,105" at bounding box center [768, 261] width 523 height 34
click at [507, 240] on input "a. $442,105" at bounding box center [507, 234] width 0 height 10
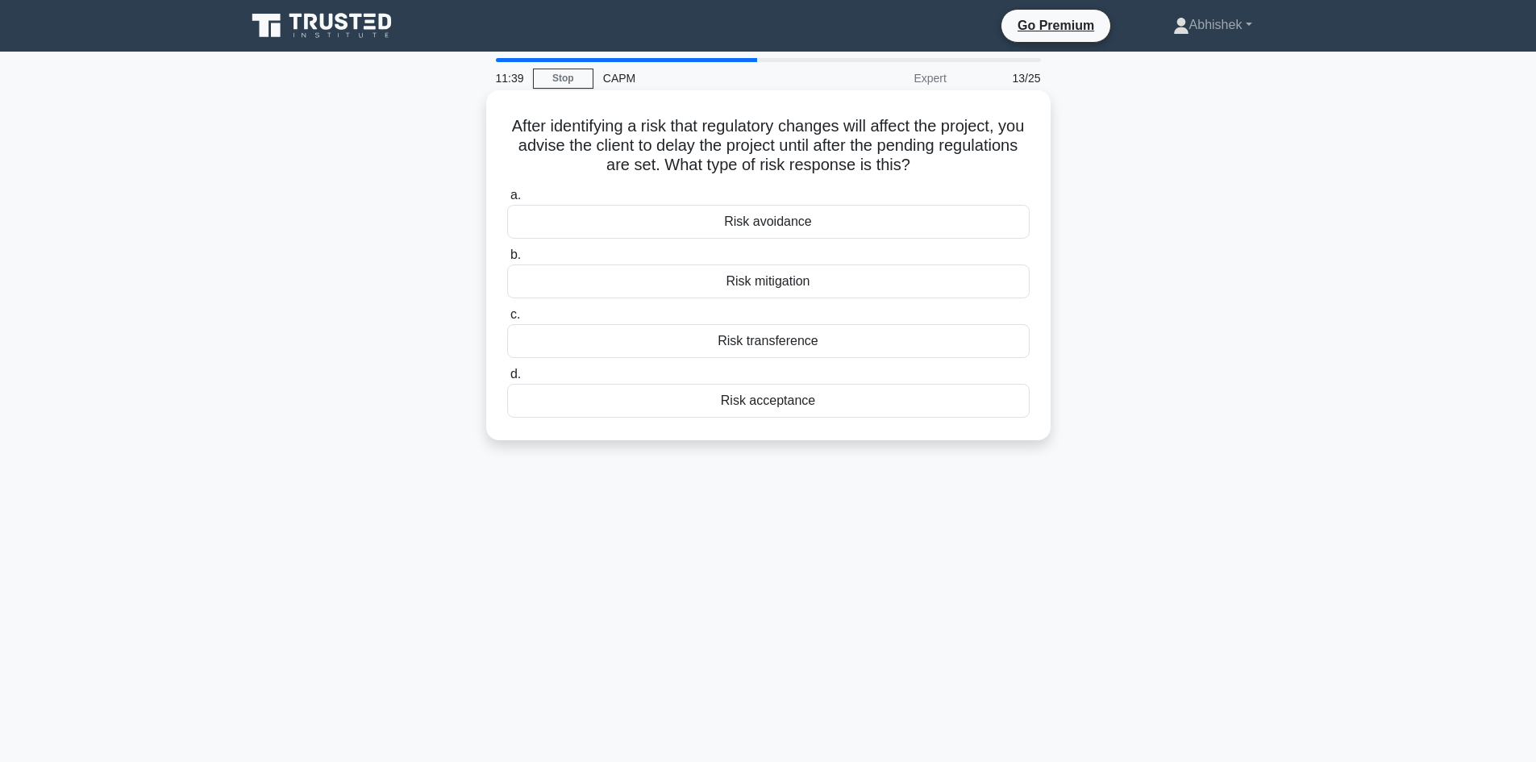
click at [798, 102] on div "After identifying a risk that regulatory changes will affect the project, you a…" at bounding box center [769, 265] width 552 height 337
click at [827, 276] on div "Risk mitigation" at bounding box center [768, 282] width 523 height 34
click at [507, 260] on input "b. Risk mitigation" at bounding box center [507, 255] width 0 height 10
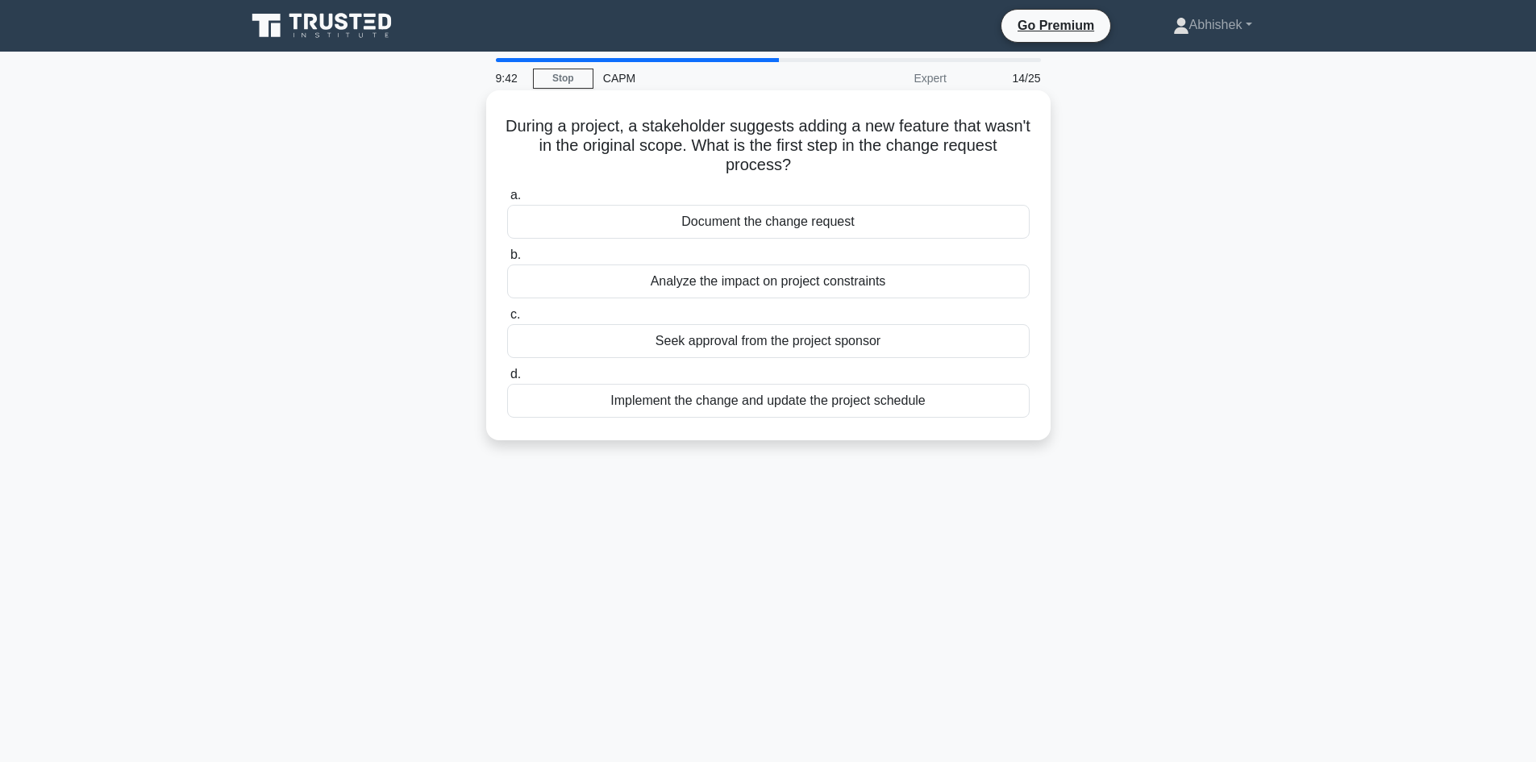
click at [661, 213] on div "Document the change request" at bounding box center [768, 222] width 523 height 34
click at [507, 201] on input "a. Document the change request" at bounding box center [507, 195] width 0 height 10
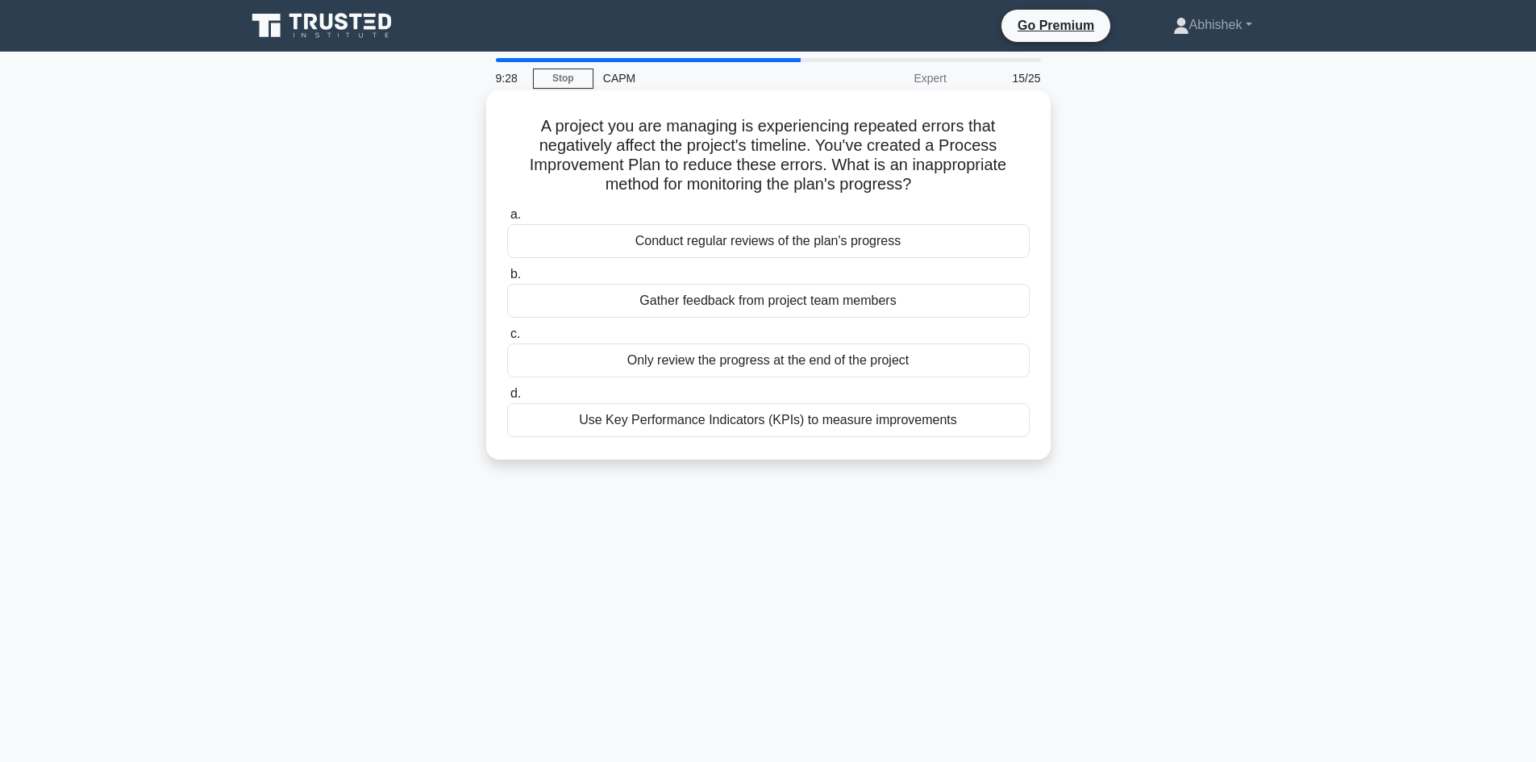
click at [599, 357] on div "Only review the progress at the end of the project" at bounding box center [768, 361] width 523 height 34
click at [507, 340] on input "c. Only review the progress at the end of the project" at bounding box center [507, 334] width 0 height 10
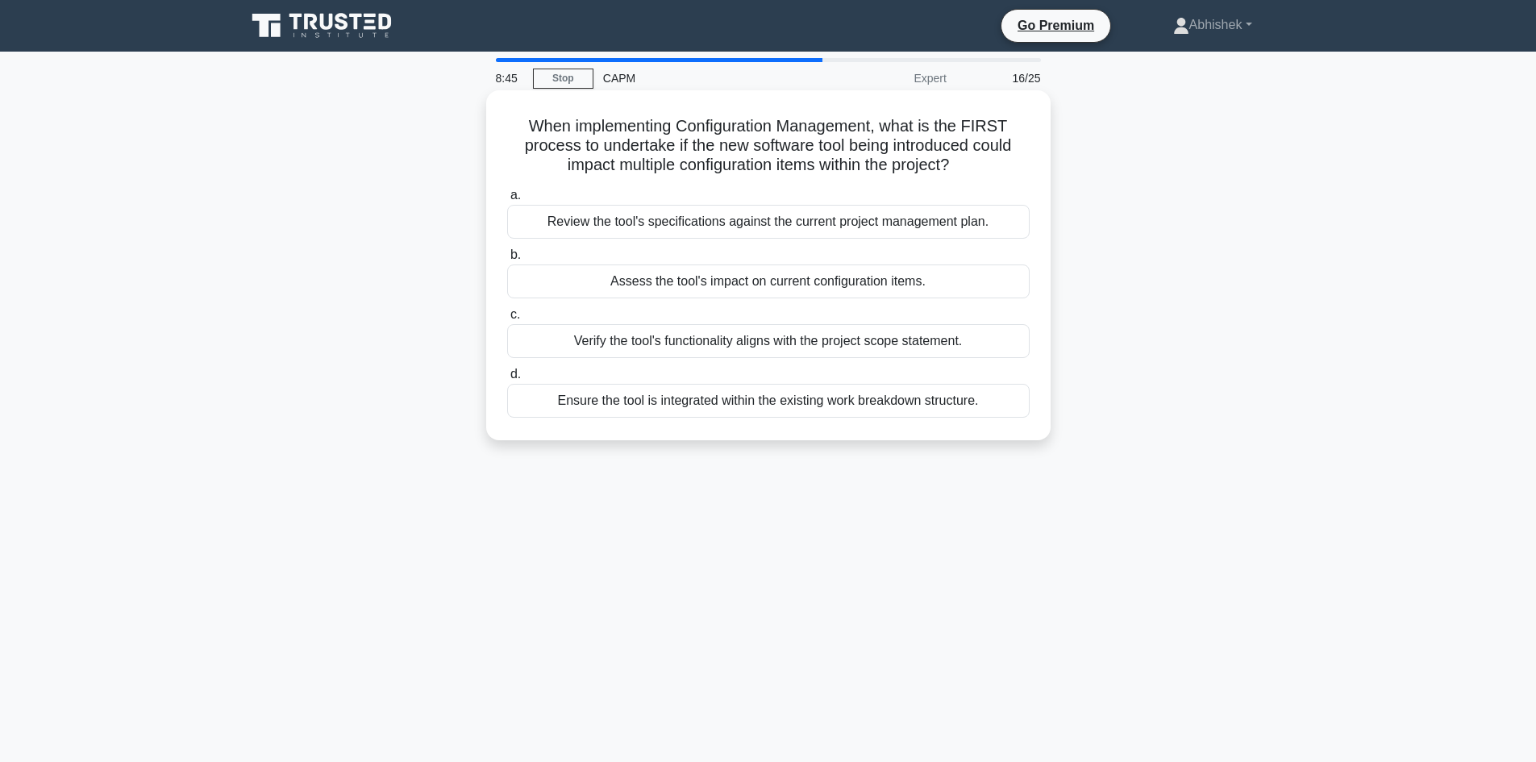
click at [590, 344] on div "Verify the tool's functionality aligns with the project scope statement." at bounding box center [768, 341] width 523 height 34
click at [507, 320] on input "c. Verify the tool's functionality aligns with the project scope statement." at bounding box center [507, 315] width 0 height 10
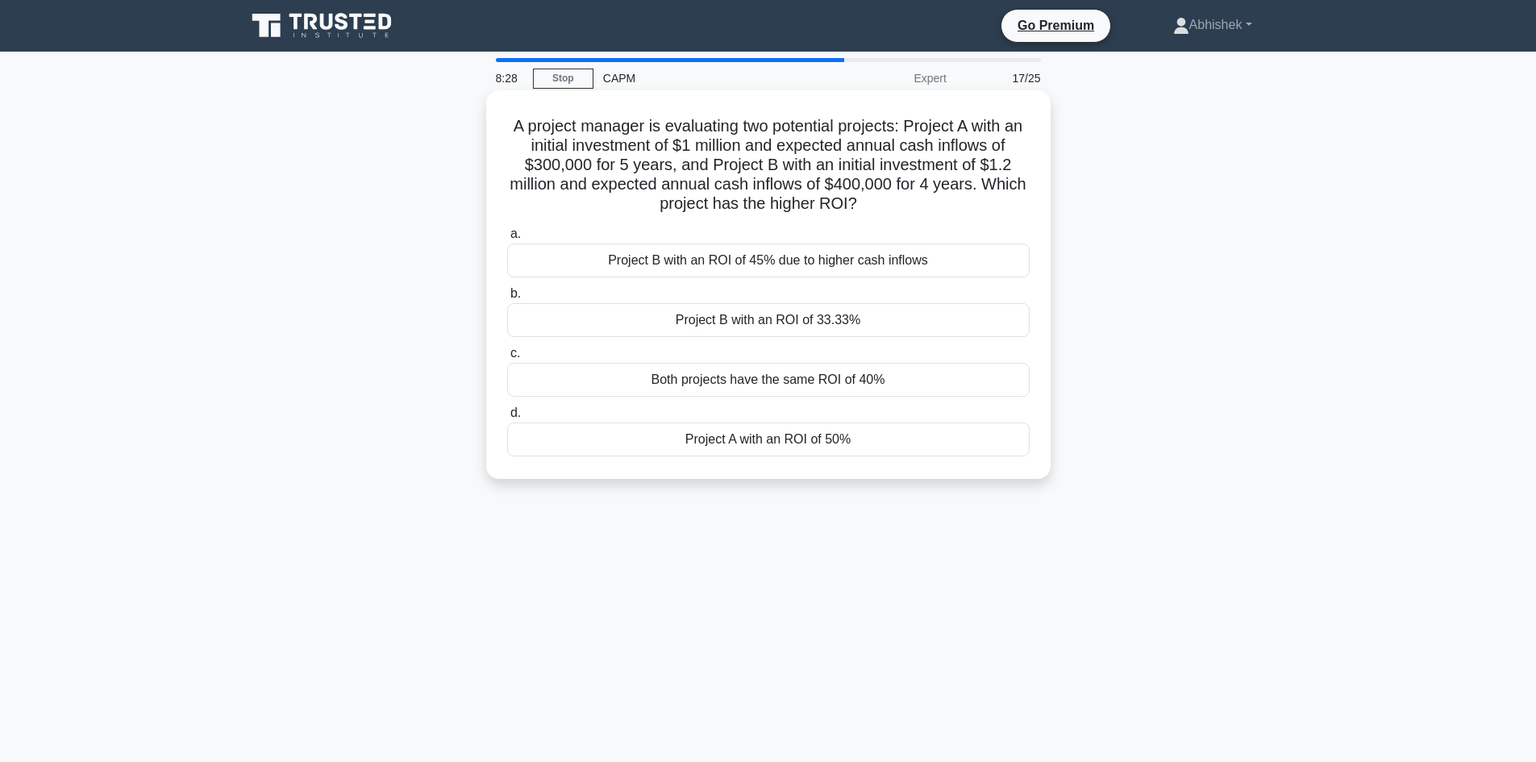
click at [1024, 201] on h5 "A project manager is evaluating two potential projects: Project A with an initi…" at bounding box center [769, 165] width 526 height 98
click at [815, 440] on div "Project A with an ROI of 50%" at bounding box center [768, 440] width 523 height 34
click at [507, 419] on input "d. Project A with an ROI of 50%" at bounding box center [507, 413] width 0 height 10
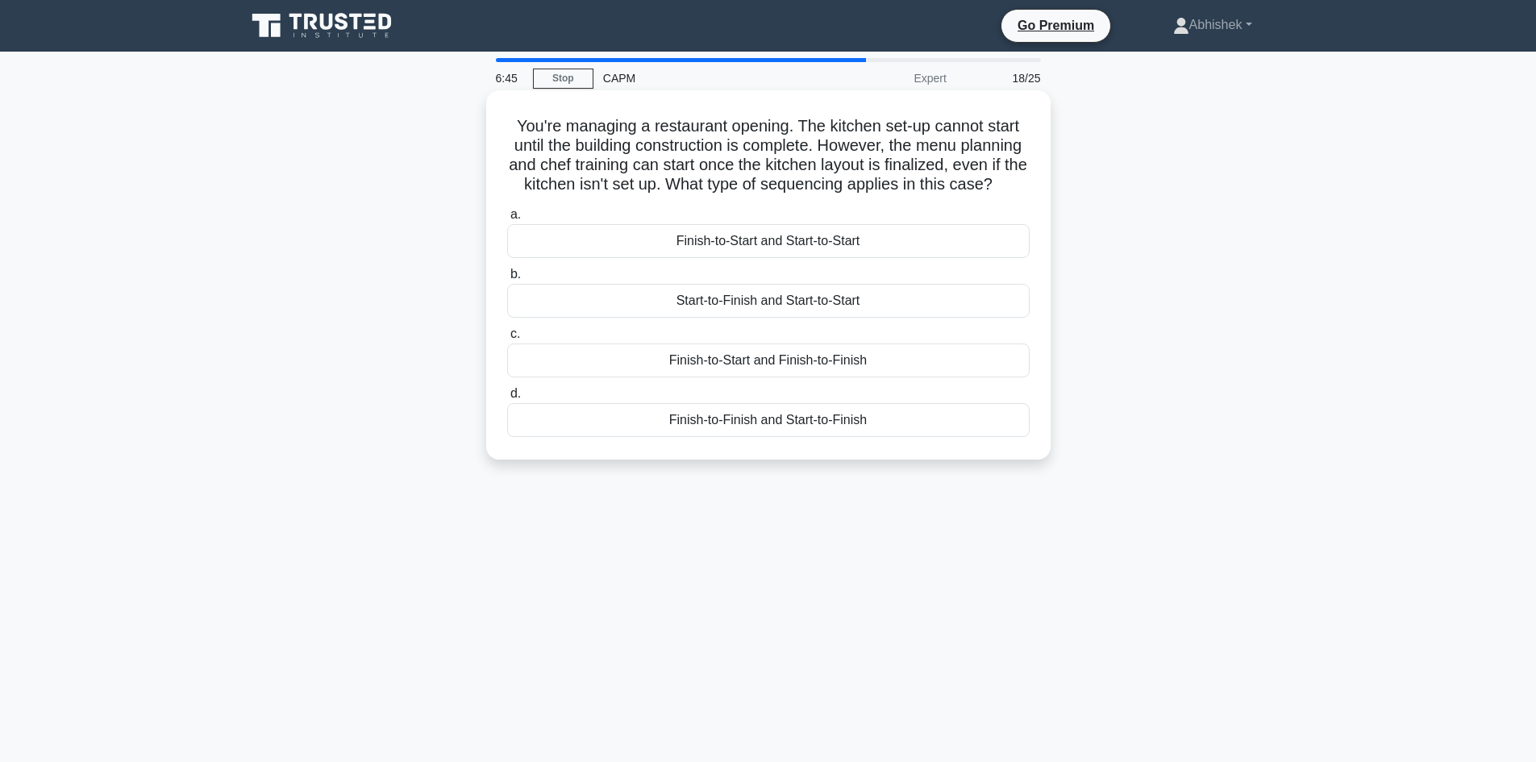
click at [744, 377] on div "Finish-to-Start and Finish-to-Finish" at bounding box center [768, 361] width 523 height 34
click at [507, 340] on input "c. Finish-to-Start and Finish-to-Finish" at bounding box center [507, 334] width 0 height 10
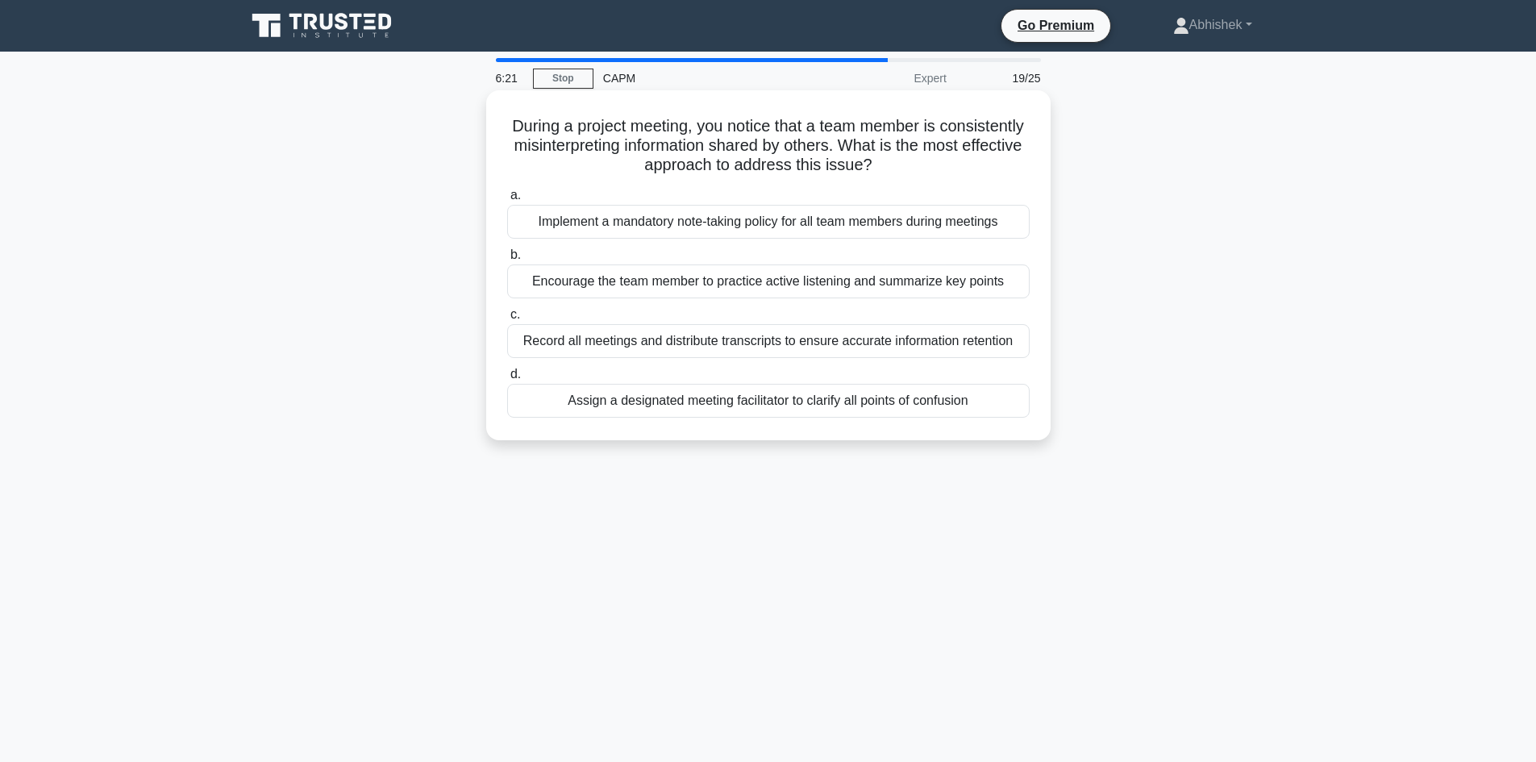
click at [619, 288] on div "Encourage the team member to practice active listening and summarize key points" at bounding box center [768, 282] width 523 height 34
click at [507, 260] on input "b. Encourage the team member to practice active listening and summarize key poi…" at bounding box center [507, 255] width 0 height 10
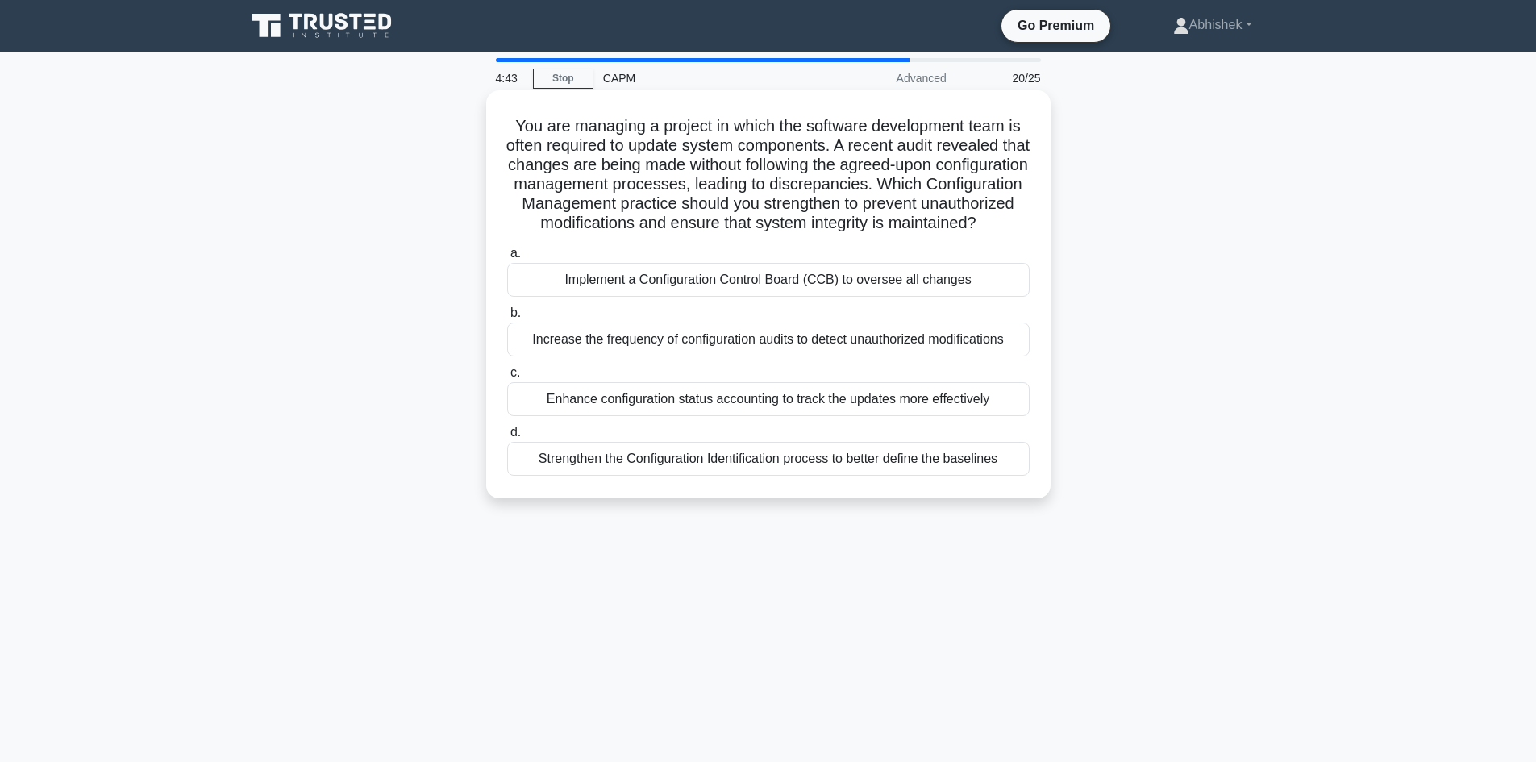
click at [640, 295] on div "Implement a Configuration Control Board (CCB) to oversee all changes" at bounding box center [768, 280] width 523 height 34
click at [507, 259] on input "a. Implement a Configuration Control Board (CCB) to oversee all changes" at bounding box center [507, 253] width 0 height 10
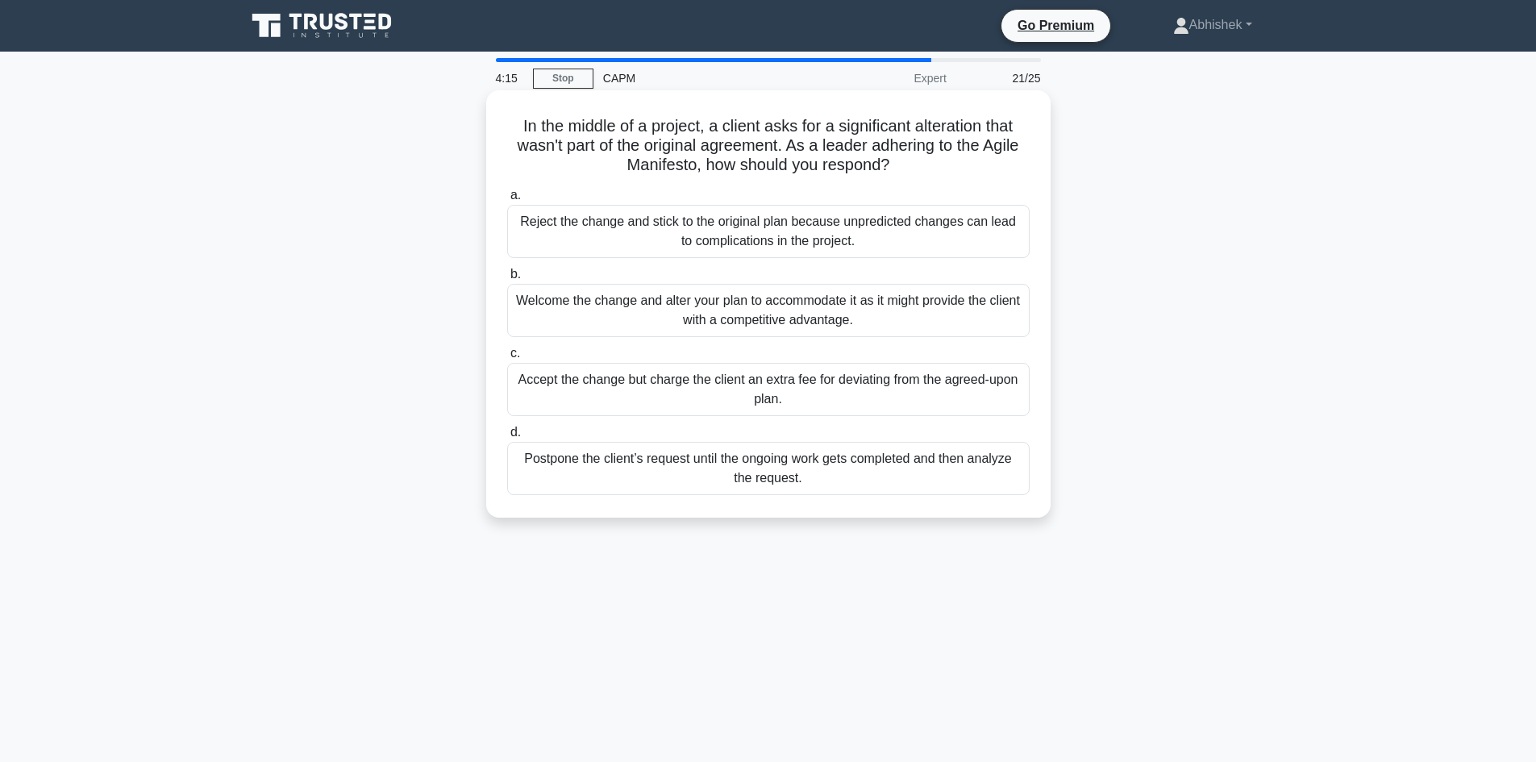
click at [614, 311] on div "Welcome the change and alter your plan to accommodate it as it might provide th…" at bounding box center [768, 310] width 523 height 53
click at [507, 280] on input "b. Welcome the change and alter your plan to accommodate it as it might provide…" at bounding box center [507, 274] width 0 height 10
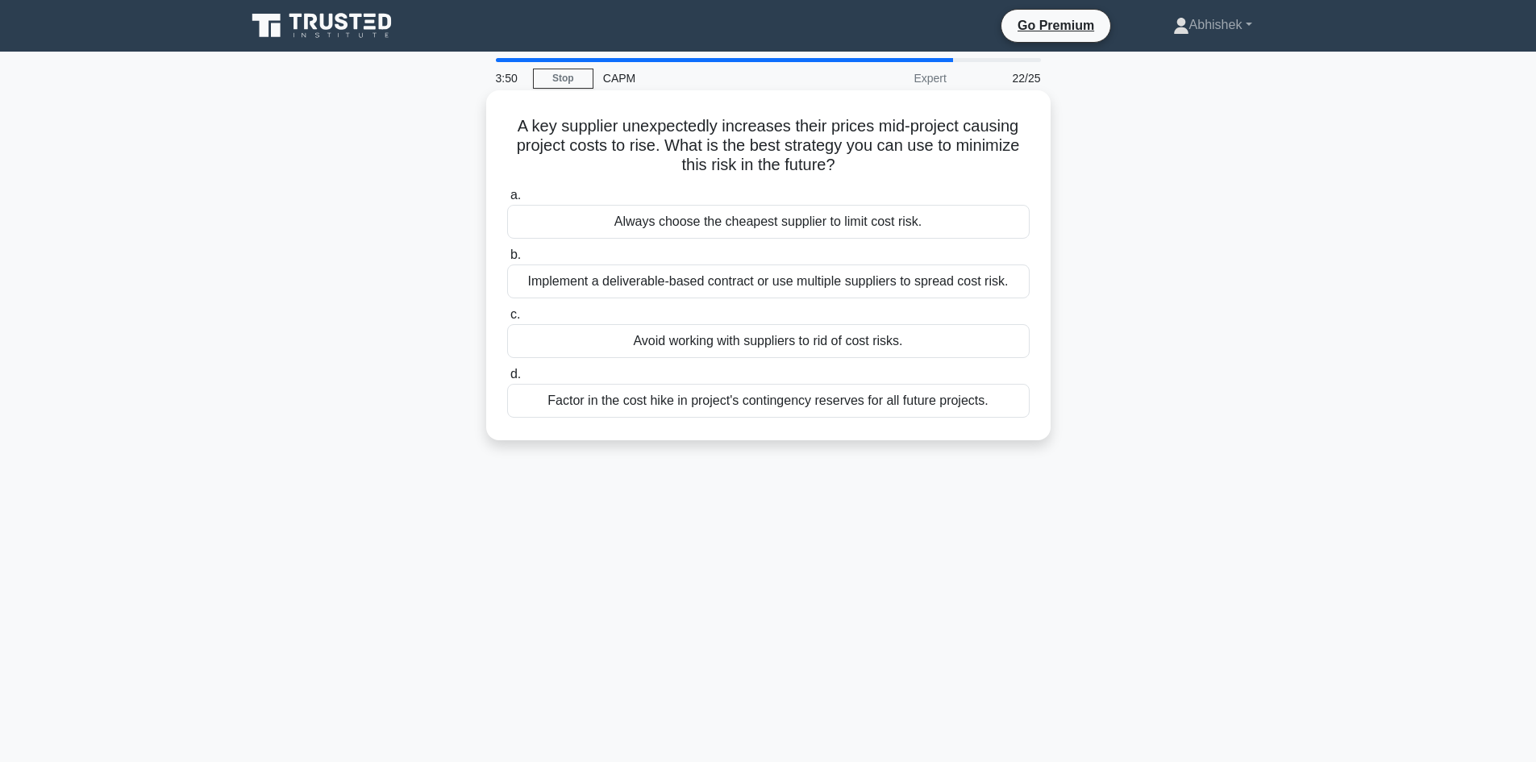
click at [728, 396] on div "Factor in the cost hike in project's contingency reserves for all future projec…" at bounding box center [768, 401] width 523 height 34
click at [507, 380] on input "d. Factor in the cost hike in project's contingency reserves for all future pro…" at bounding box center [507, 374] width 0 height 10
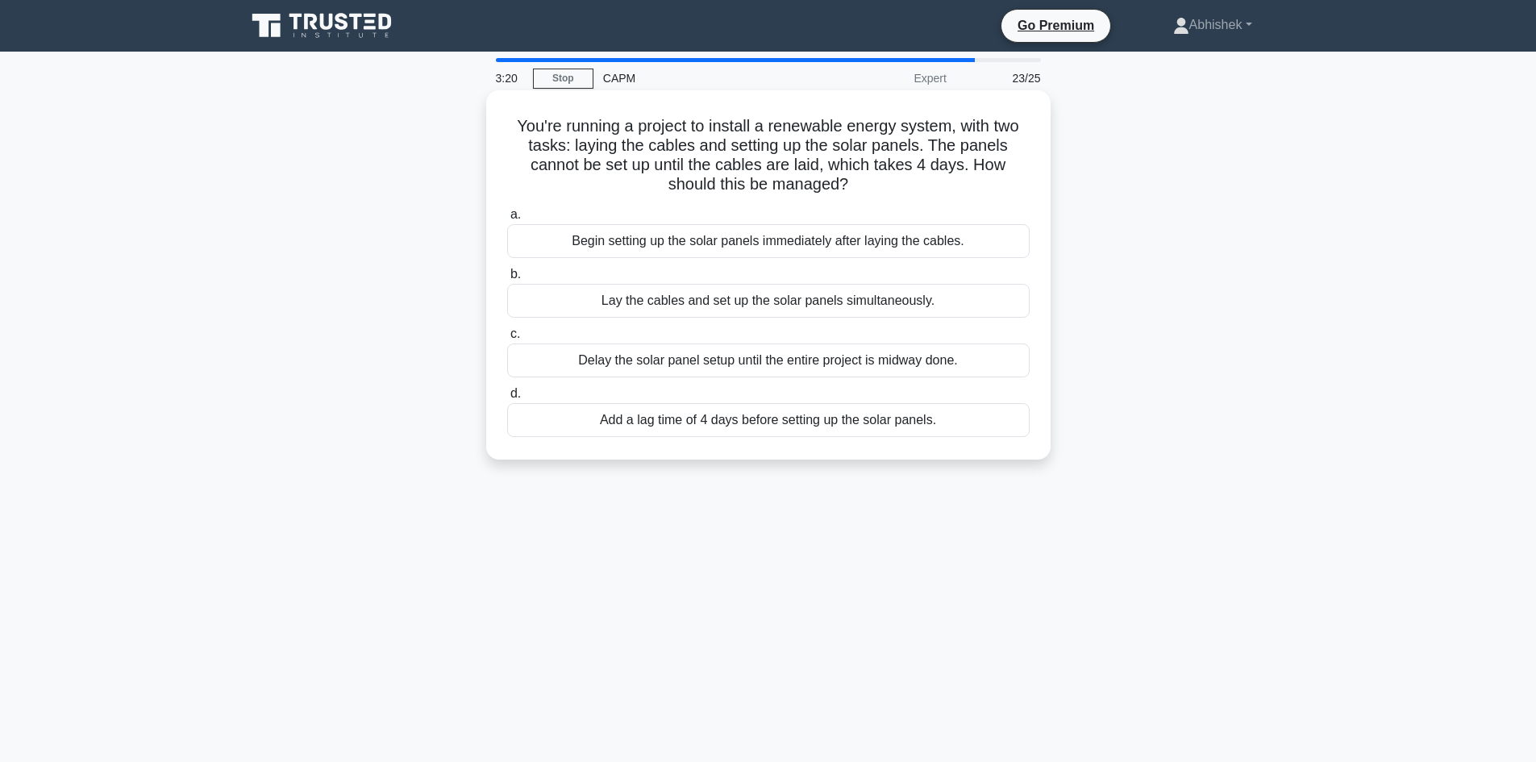
click at [824, 243] on div "Begin setting up the solar panels immediately after laying the cables." at bounding box center [768, 241] width 523 height 34
click at [507, 220] on input "a. Begin setting up the solar panels immediately after laying the cables." at bounding box center [507, 215] width 0 height 10
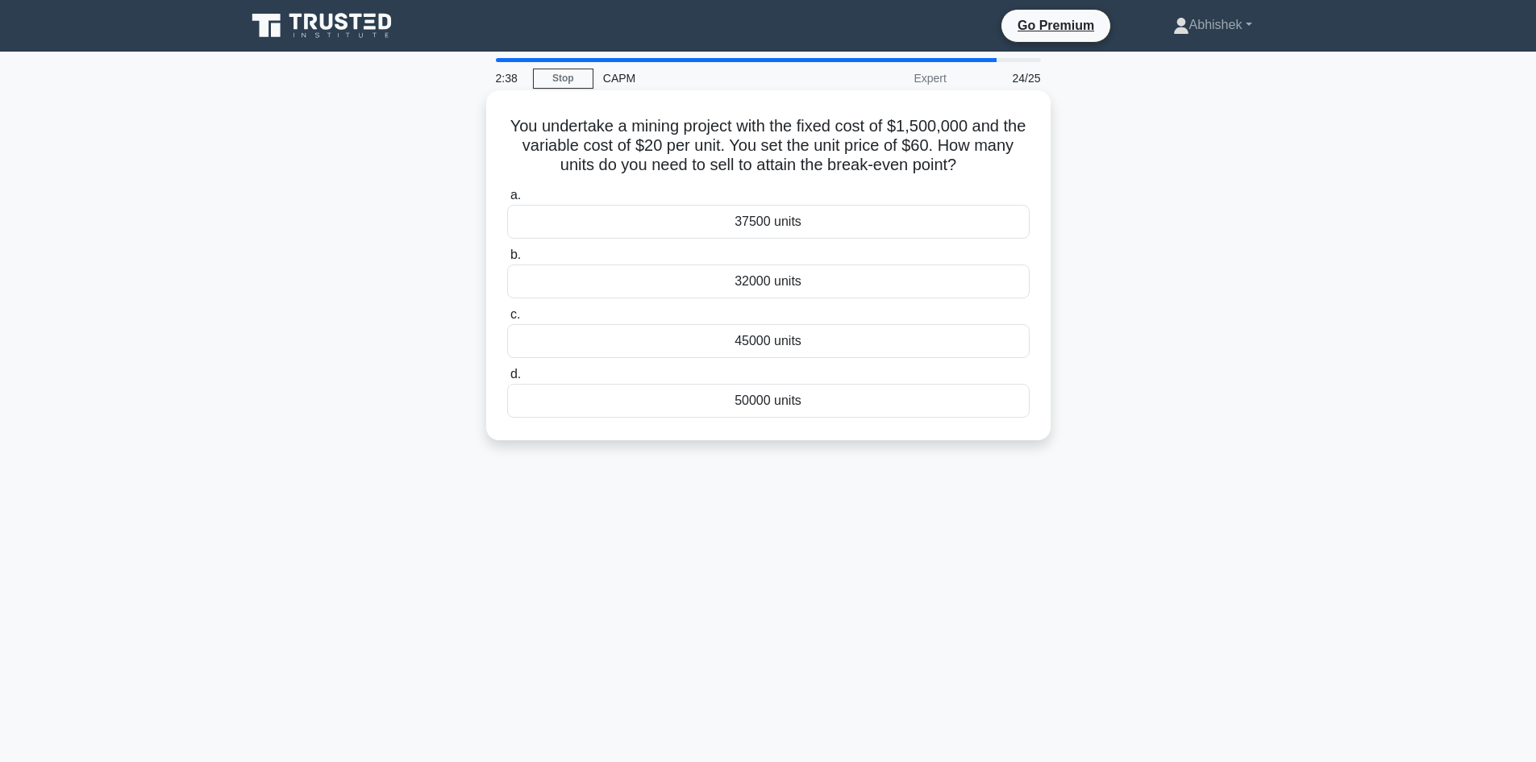
click at [747, 227] on div "37500 units" at bounding box center [768, 222] width 523 height 34
click at [507, 201] on input "a. 37500 units" at bounding box center [507, 195] width 0 height 10
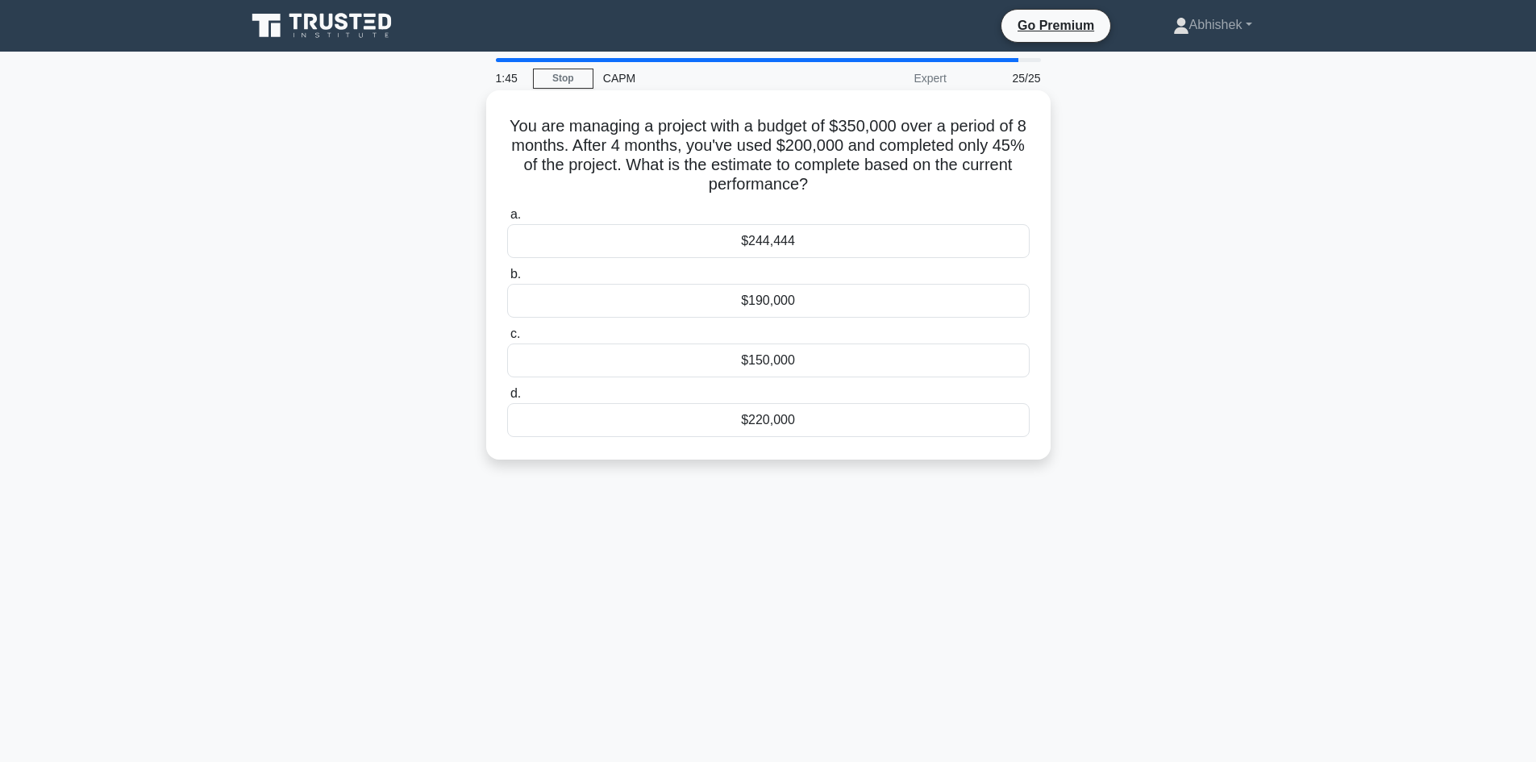
click at [826, 429] on div "$220,000" at bounding box center [768, 420] width 523 height 34
click at [507, 399] on input "d. $220,000" at bounding box center [507, 394] width 0 height 10
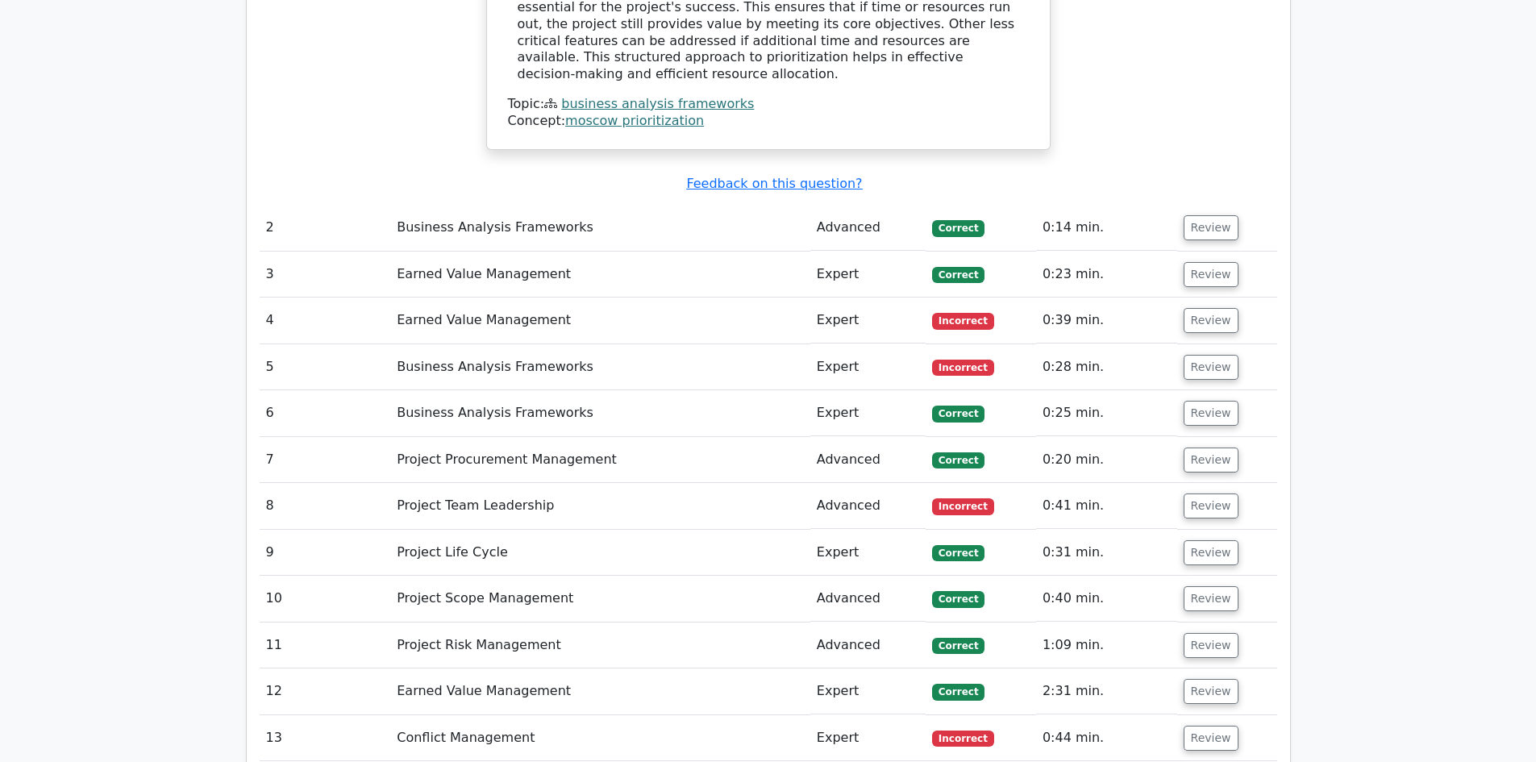
scroll to position [2339, 0]
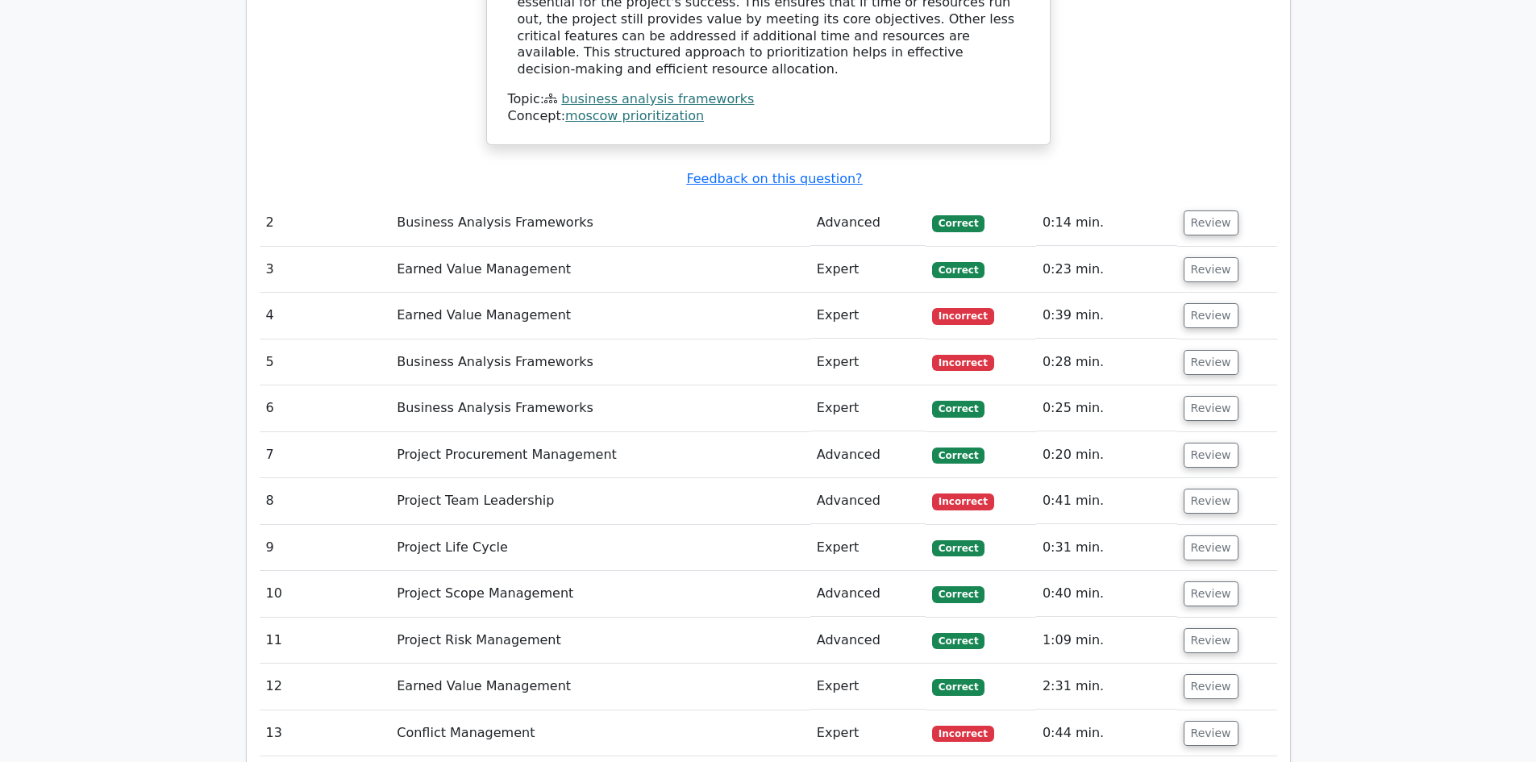
click at [772, 293] on td "Earned Value Management" at bounding box center [600, 316] width 420 height 46
click at [1177, 293] on td "Review" at bounding box center [1227, 316] width 100 height 46
click at [1186, 303] on button "Review" at bounding box center [1211, 315] width 55 height 25
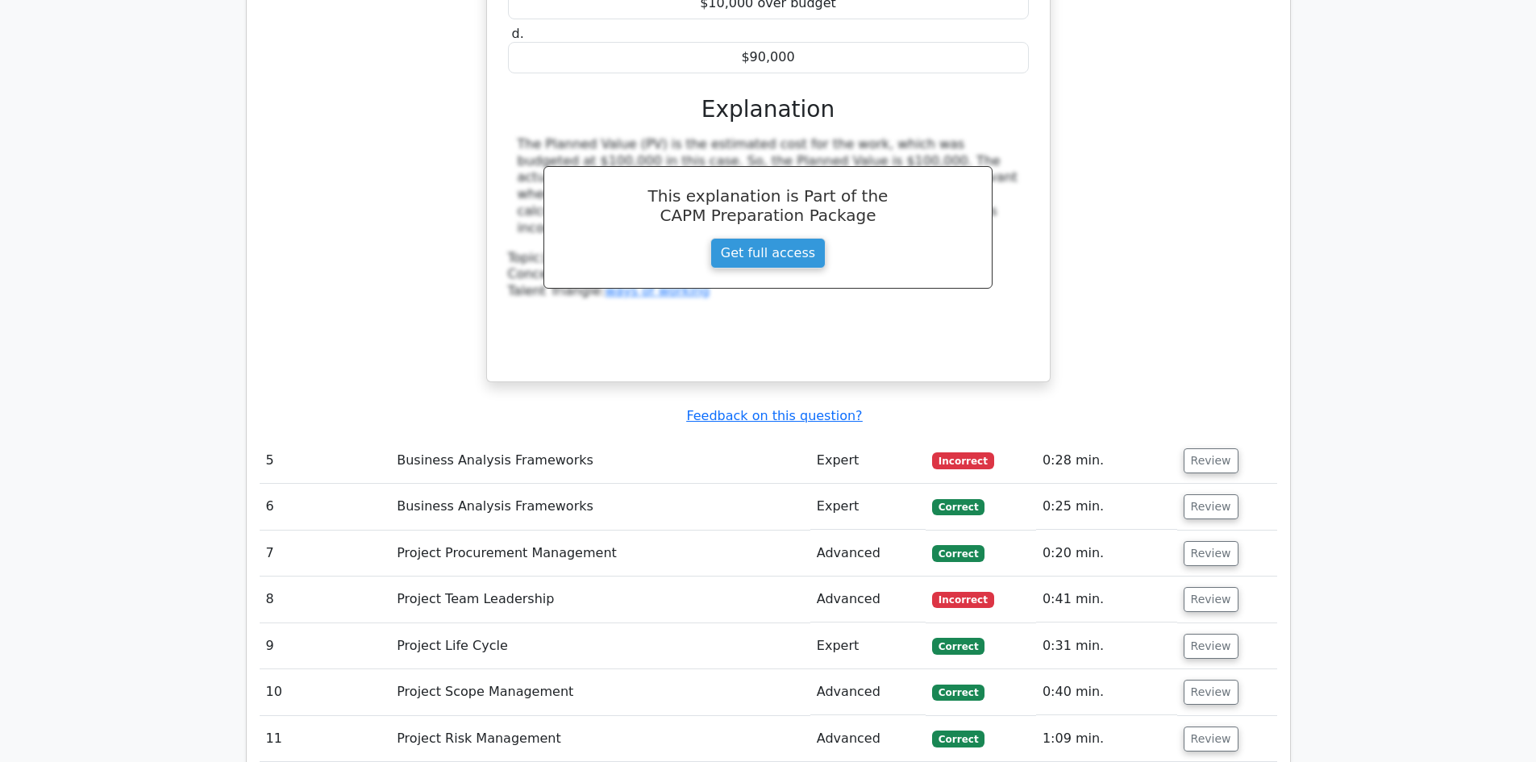
scroll to position [2984, 0]
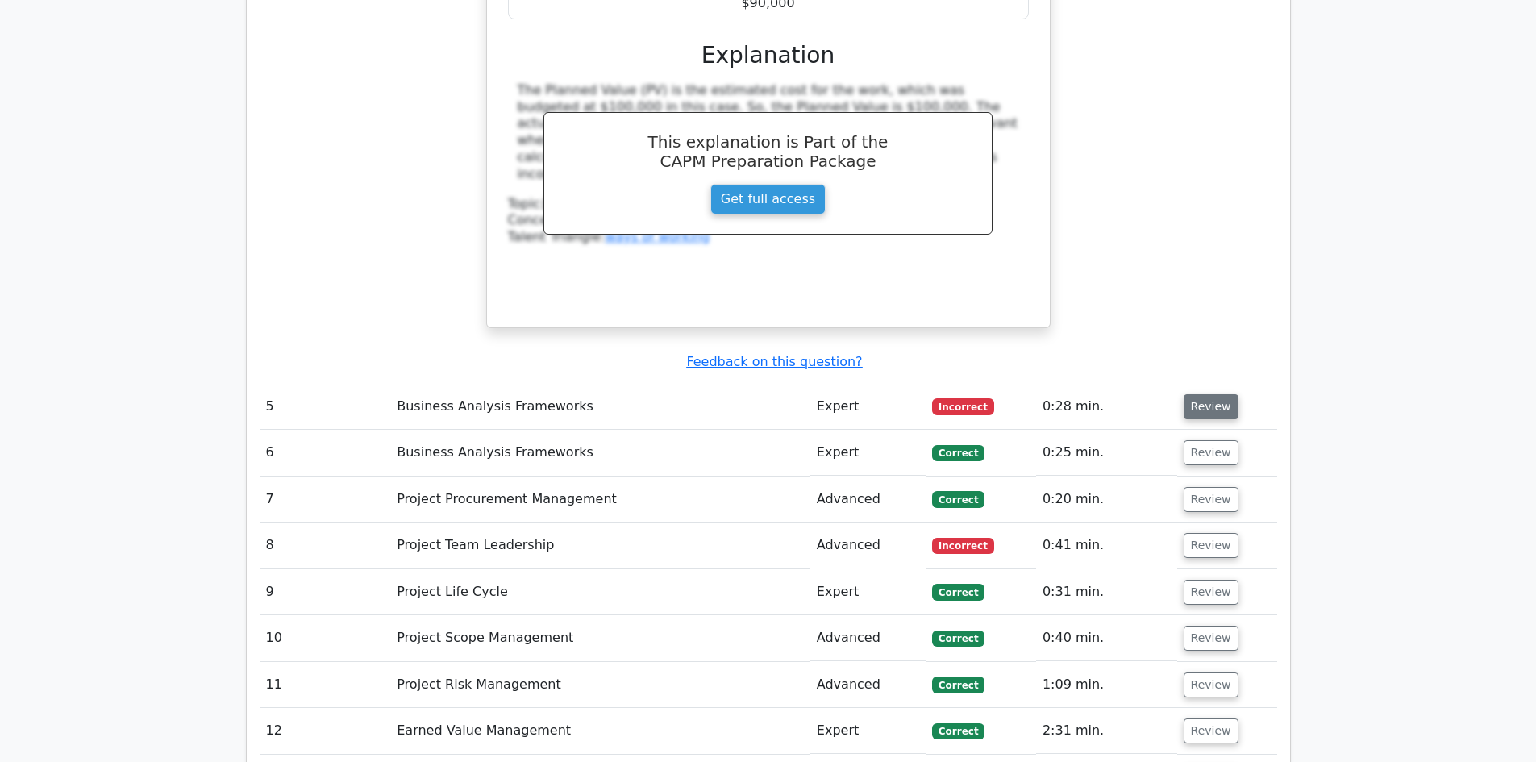
click at [1206, 394] on button "Review" at bounding box center [1211, 406] width 55 height 25
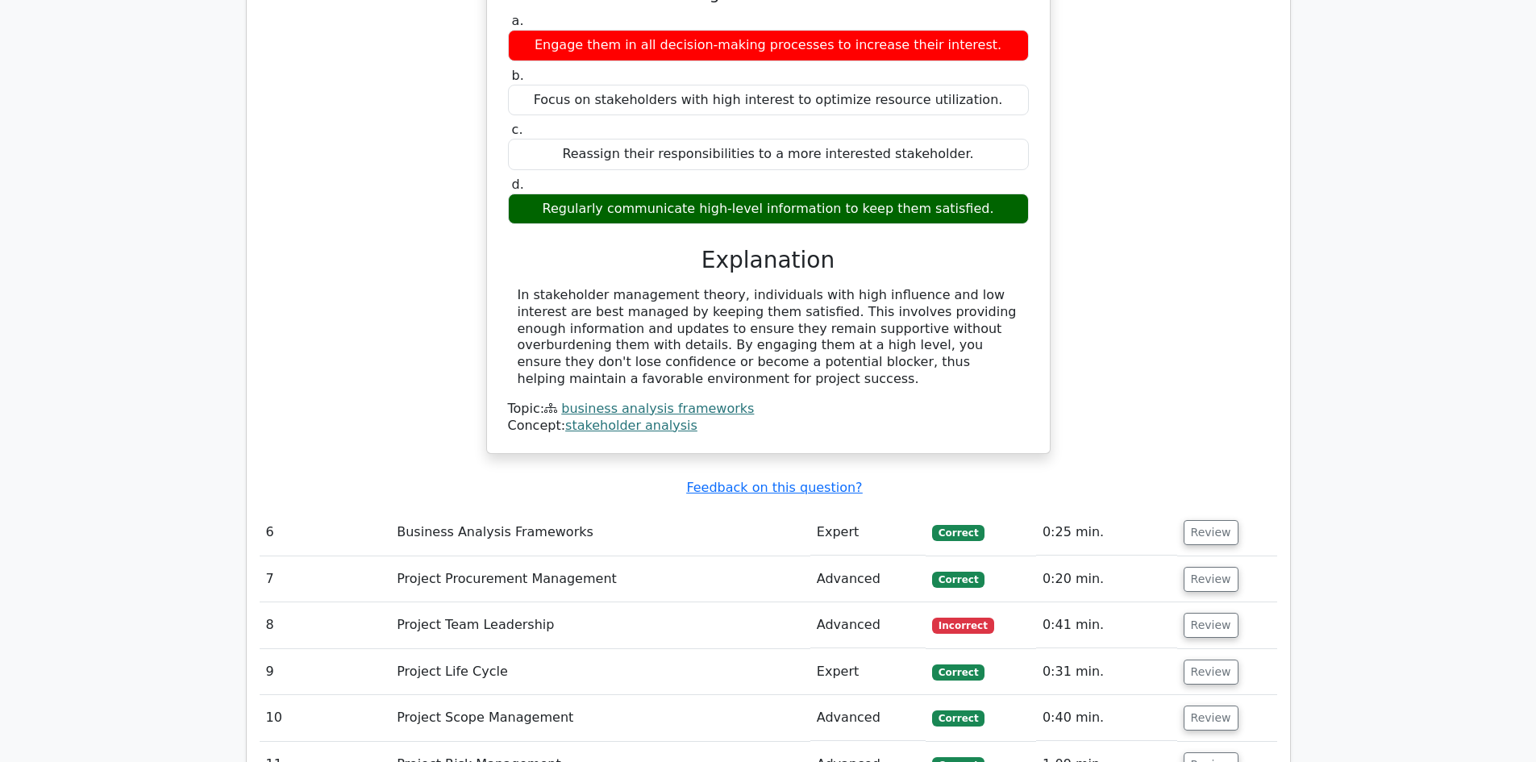
scroll to position [3710, 0]
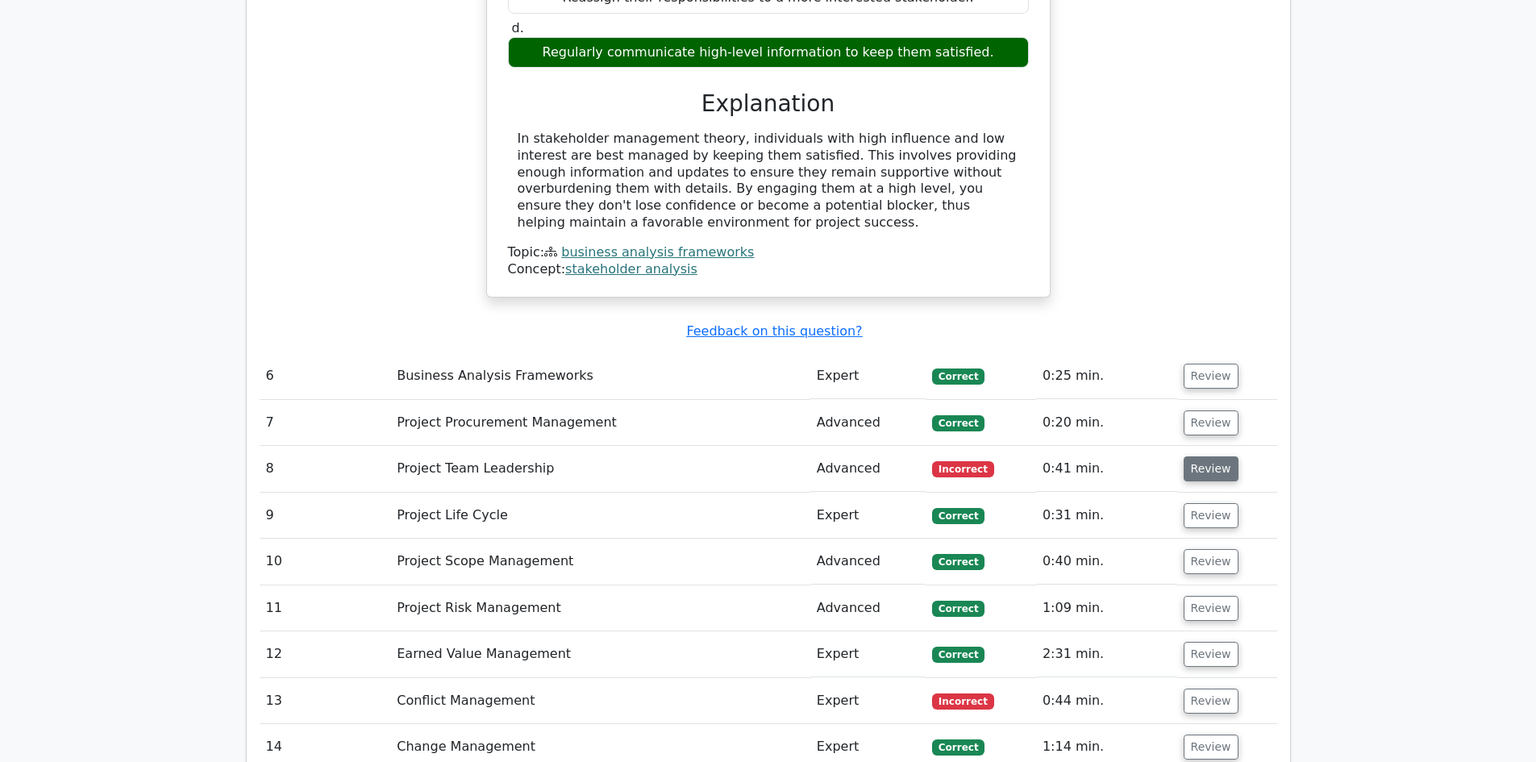
click at [1208, 456] on button "Review" at bounding box center [1211, 468] width 55 height 25
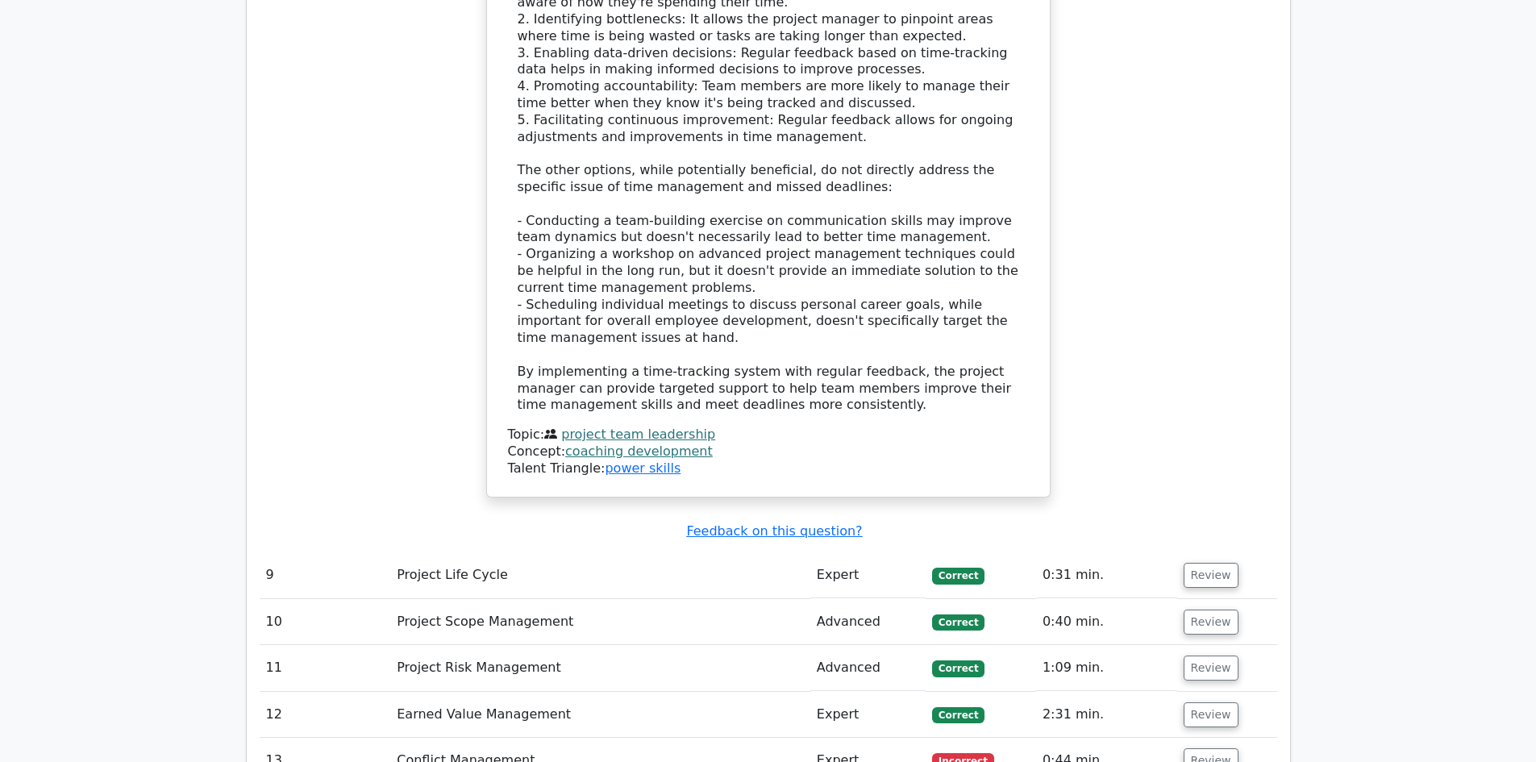
scroll to position [4919, 0]
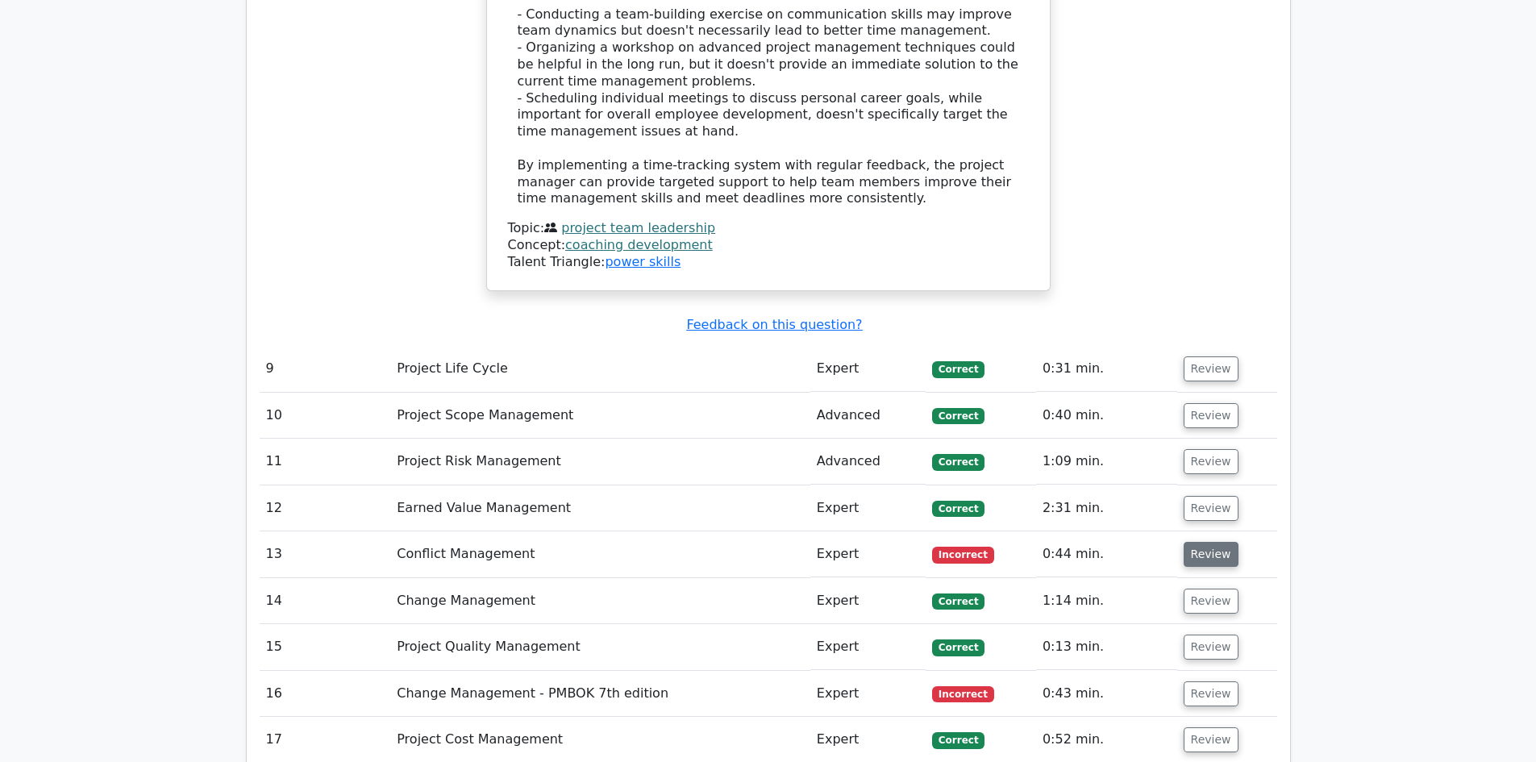
click at [1215, 542] on button "Review" at bounding box center [1211, 554] width 55 height 25
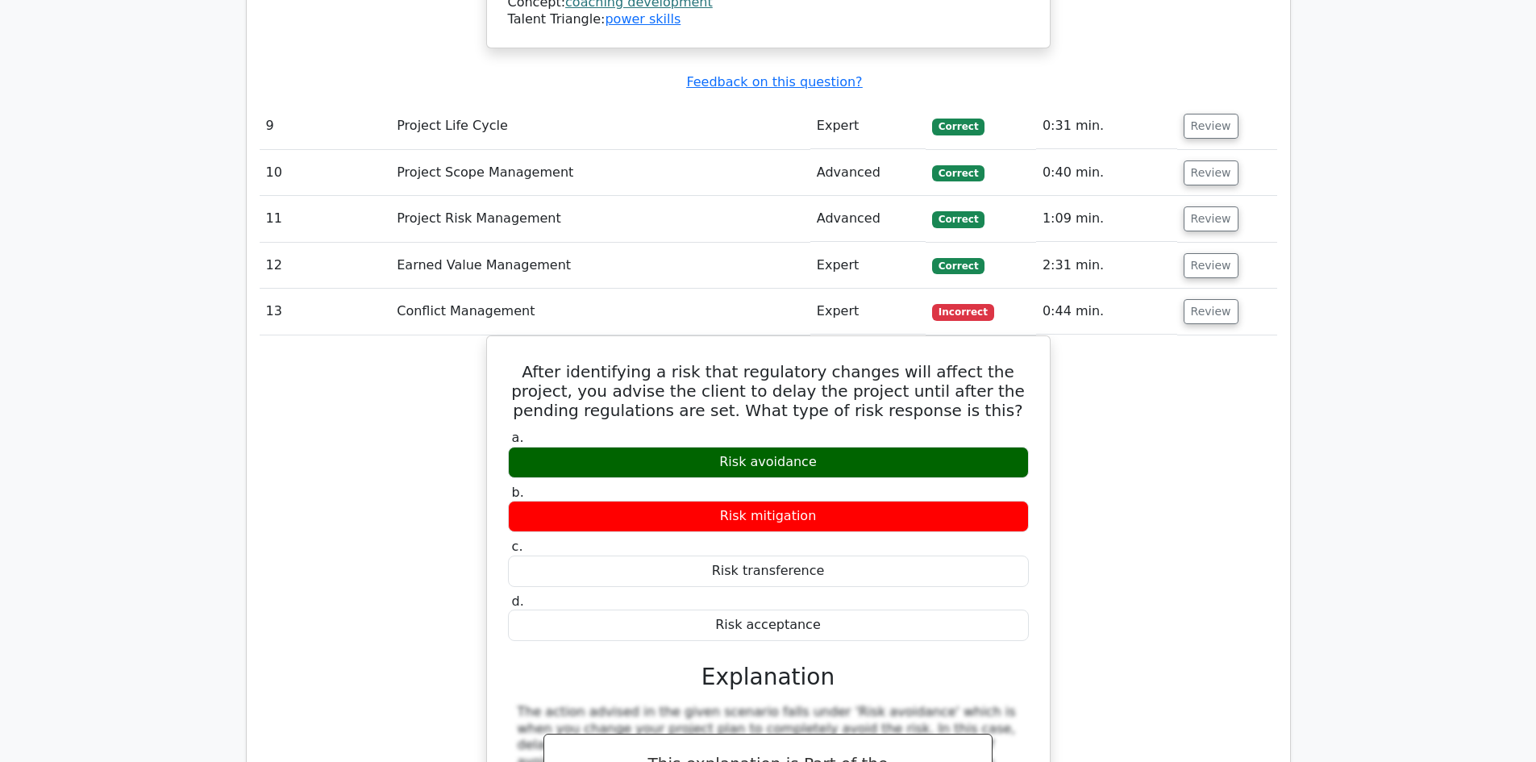
scroll to position [5726, 0]
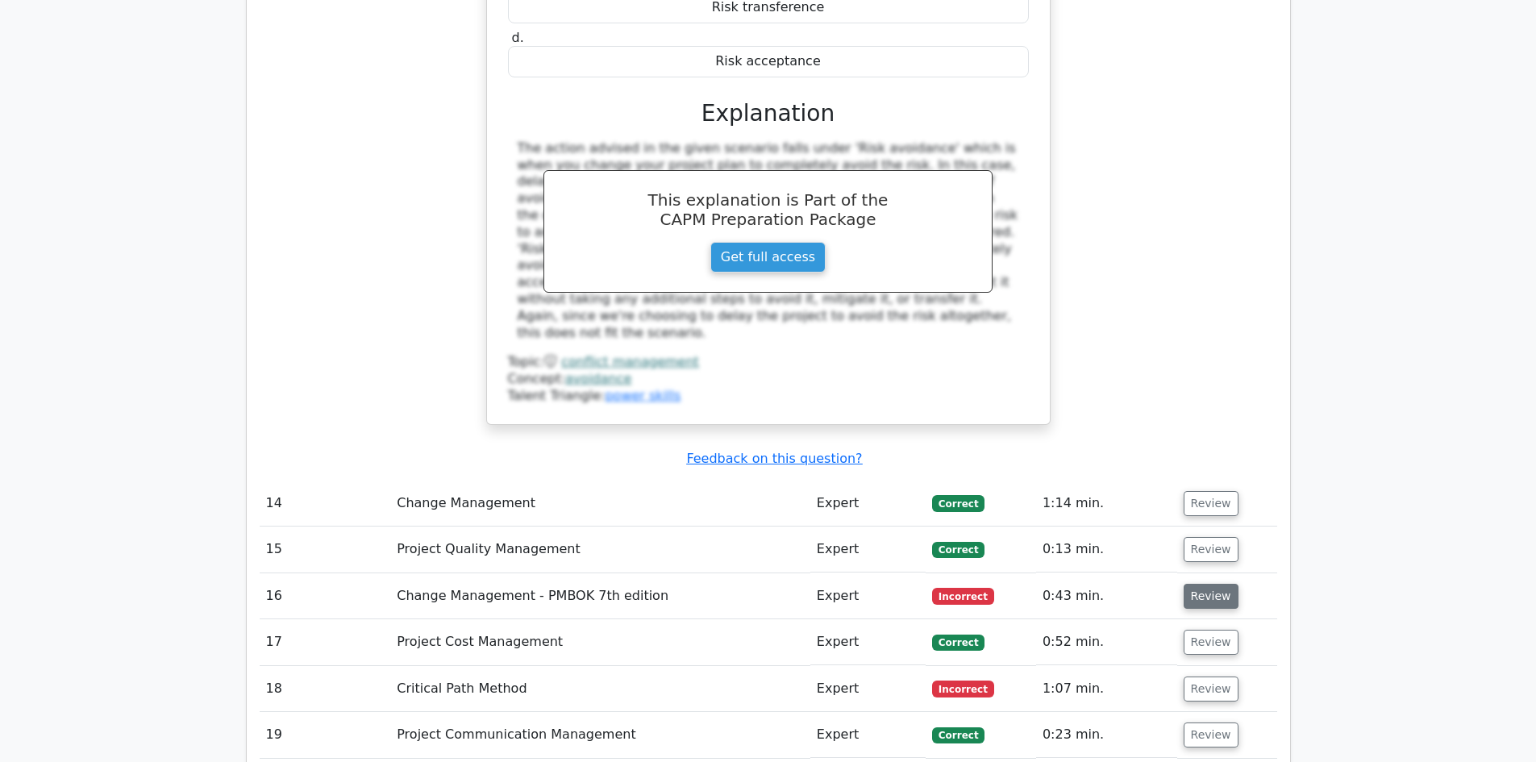
click at [1211, 584] on button "Review" at bounding box center [1211, 596] width 55 height 25
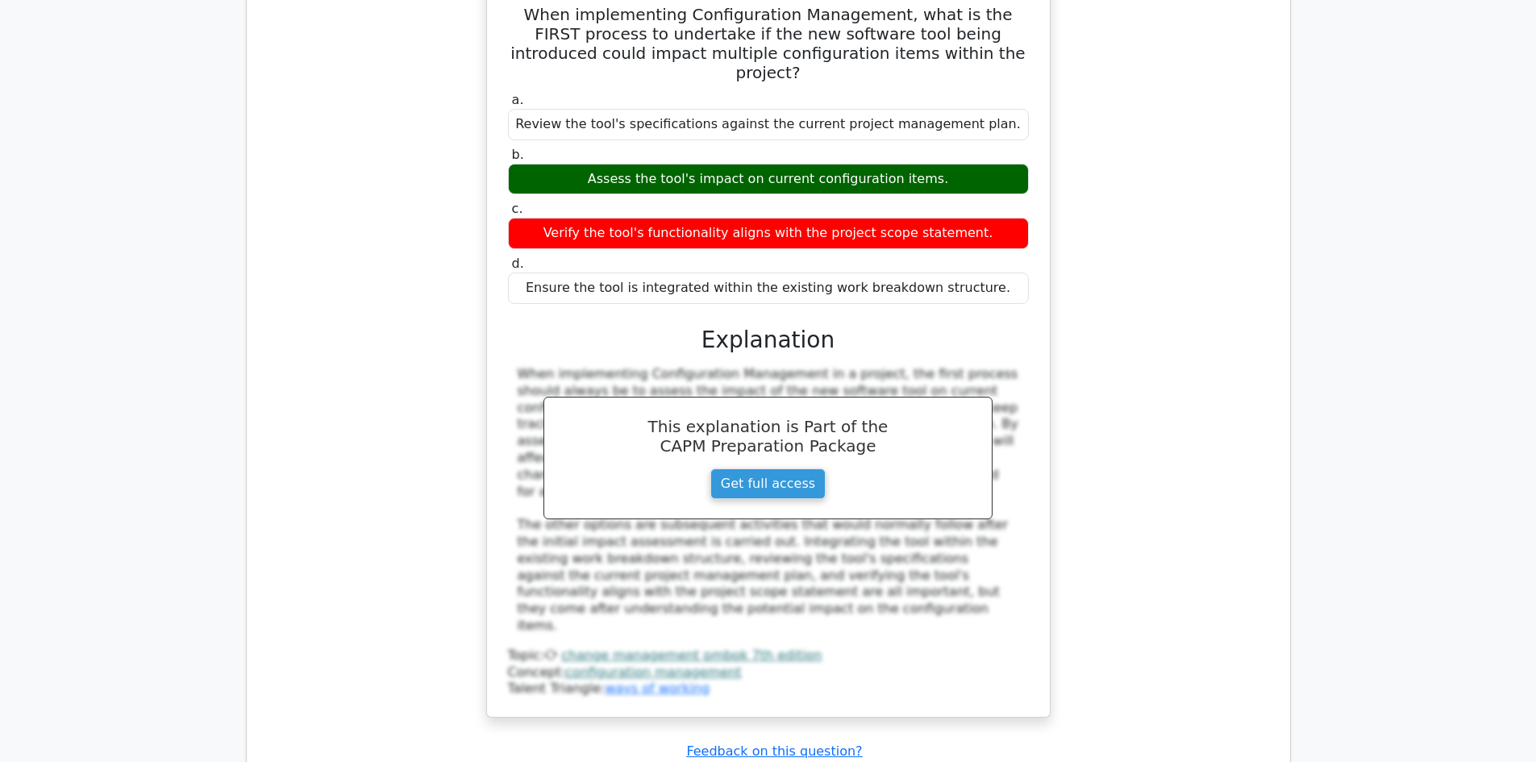
scroll to position [6613, 0]
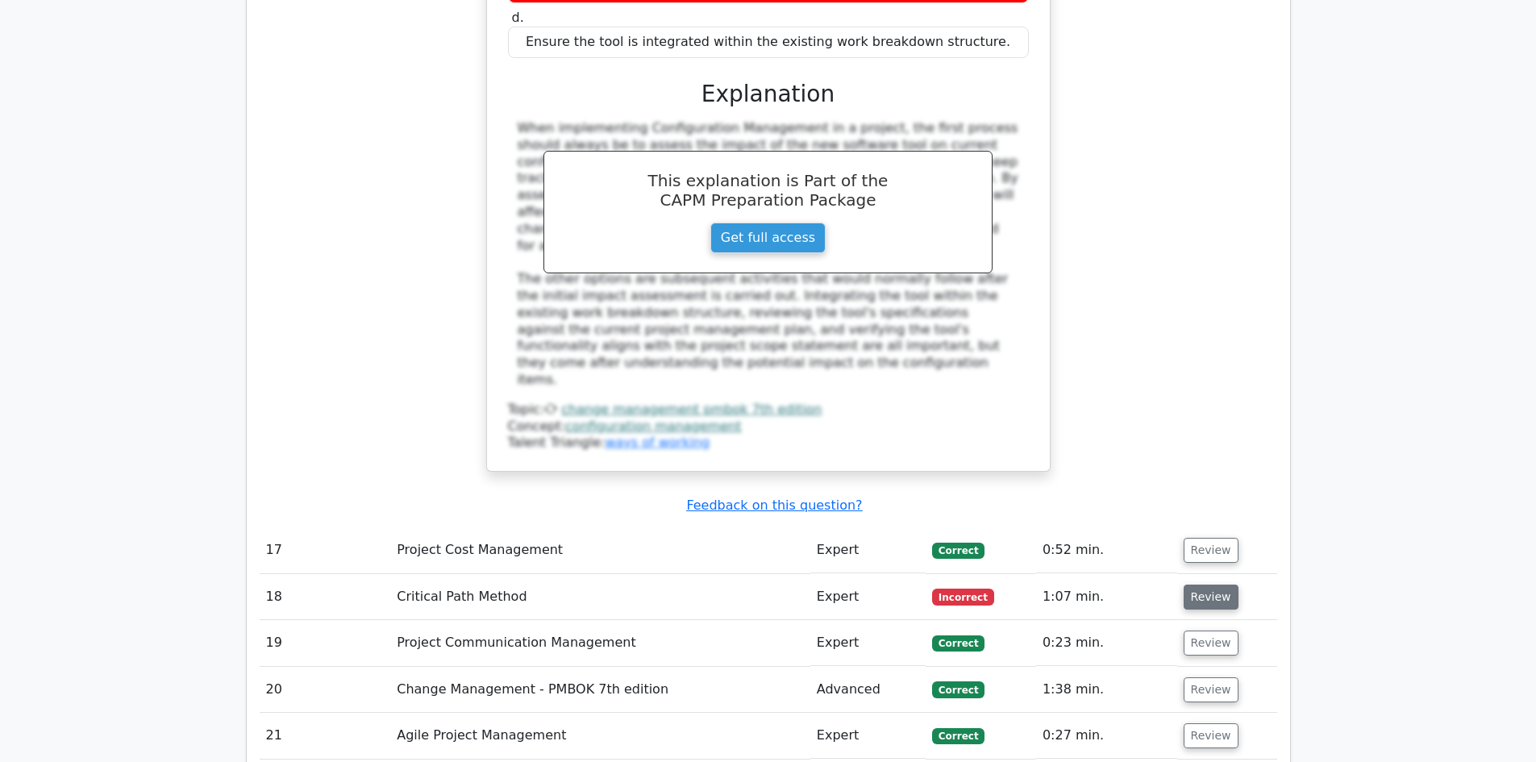
click at [1220, 585] on button "Review" at bounding box center [1211, 597] width 55 height 25
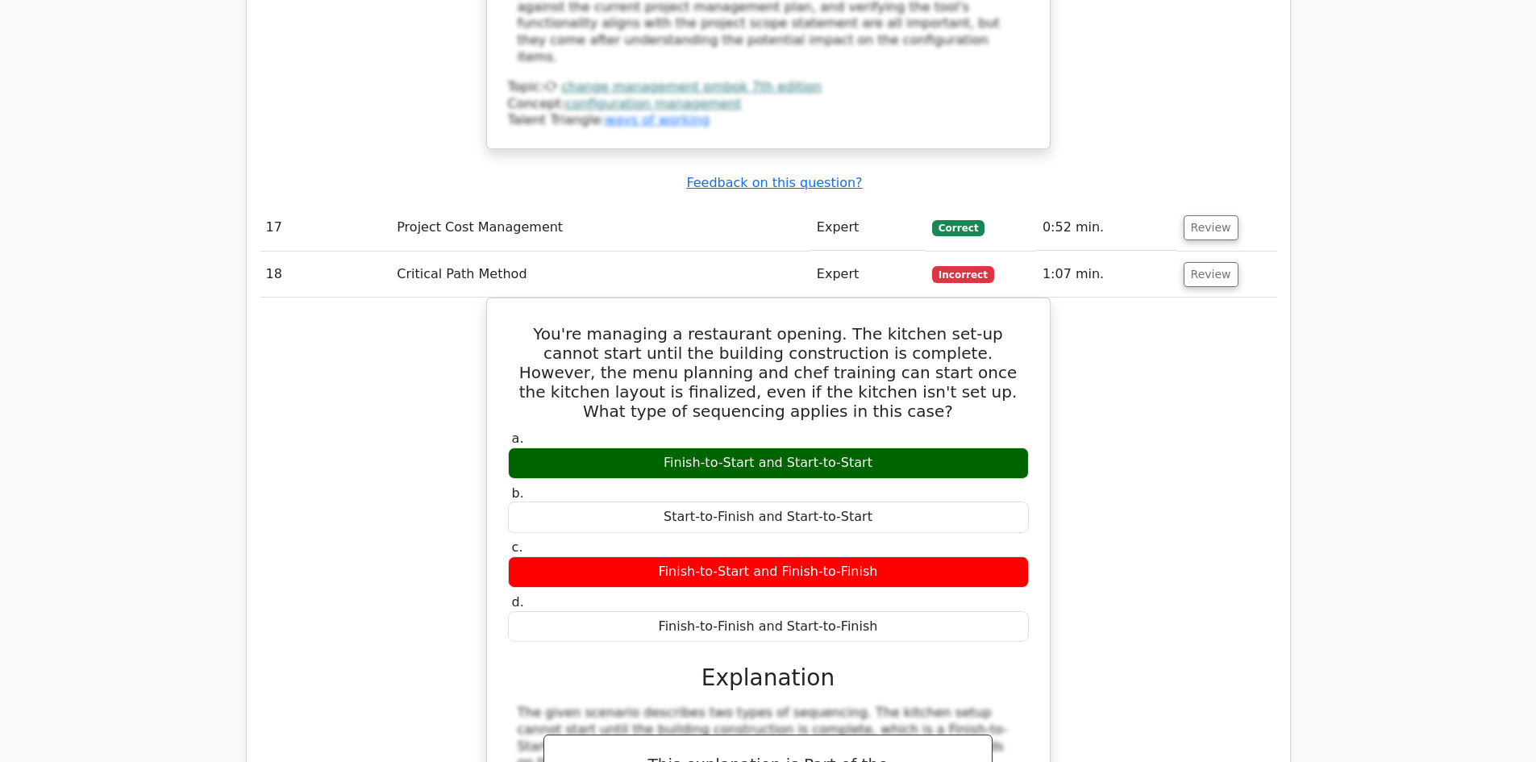
scroll to position [7420, 0]
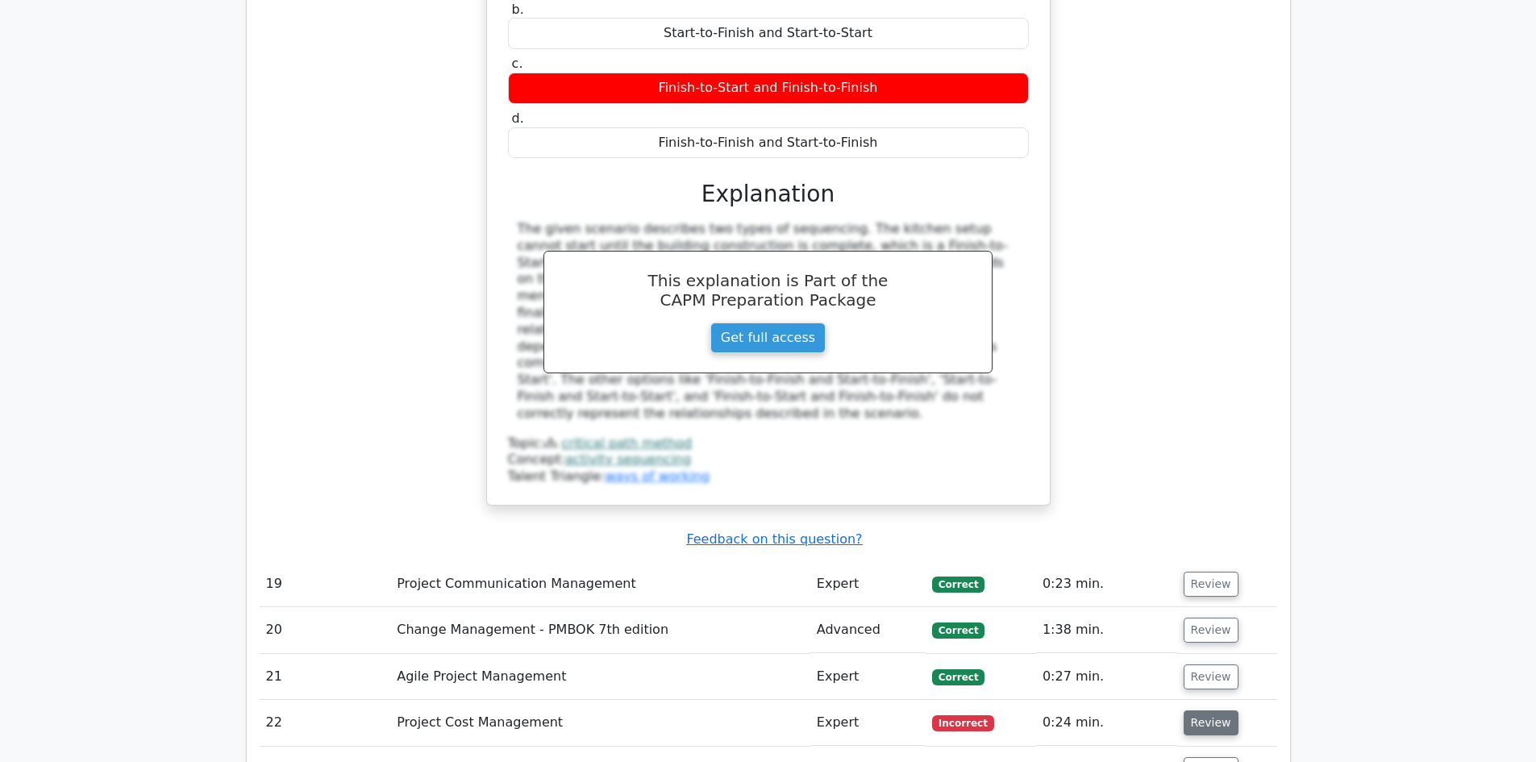
click at [1204, 711] on button "Review" at bounding box center [1211, 723] width 55 height 25
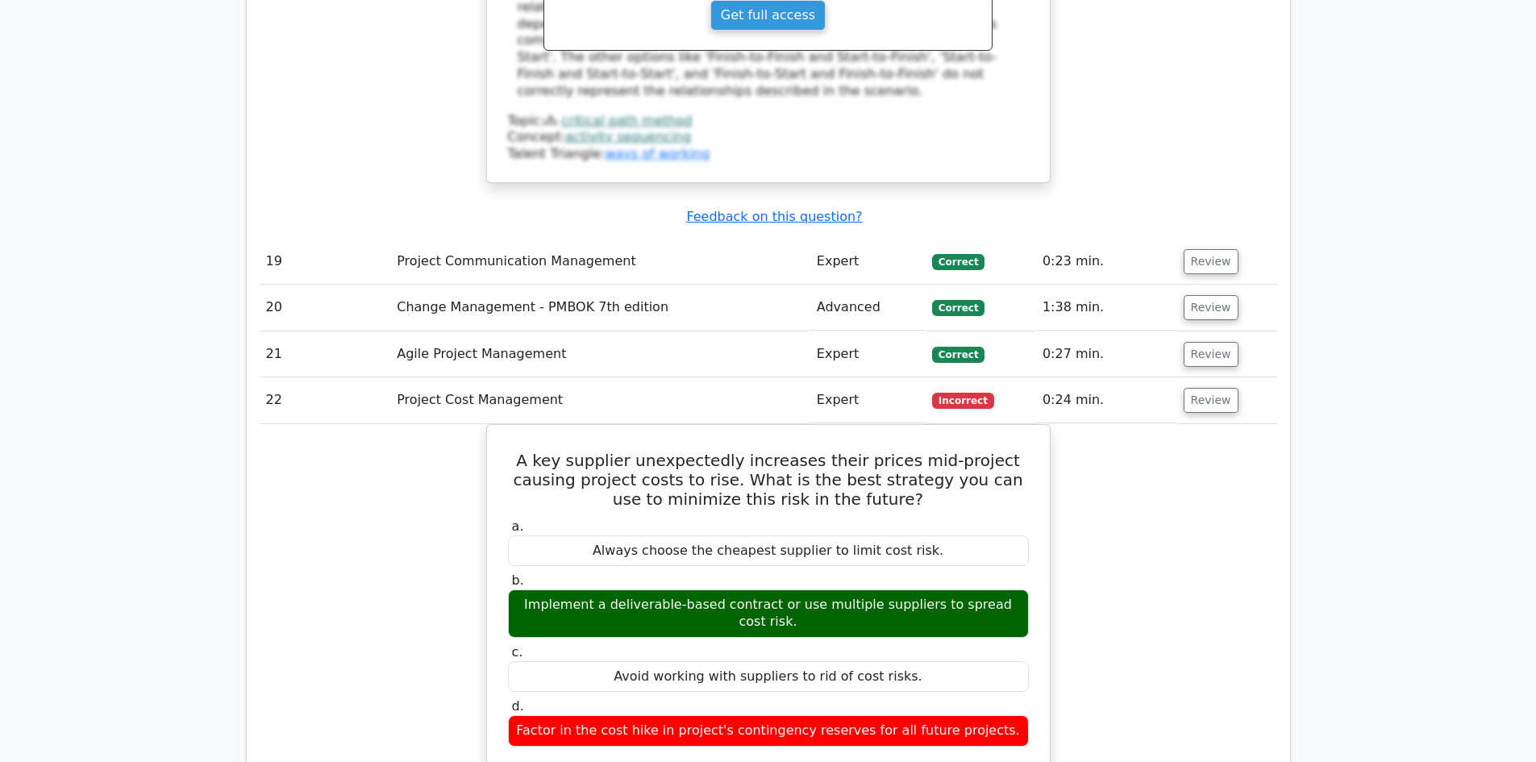
scroll to position [8307, 0]
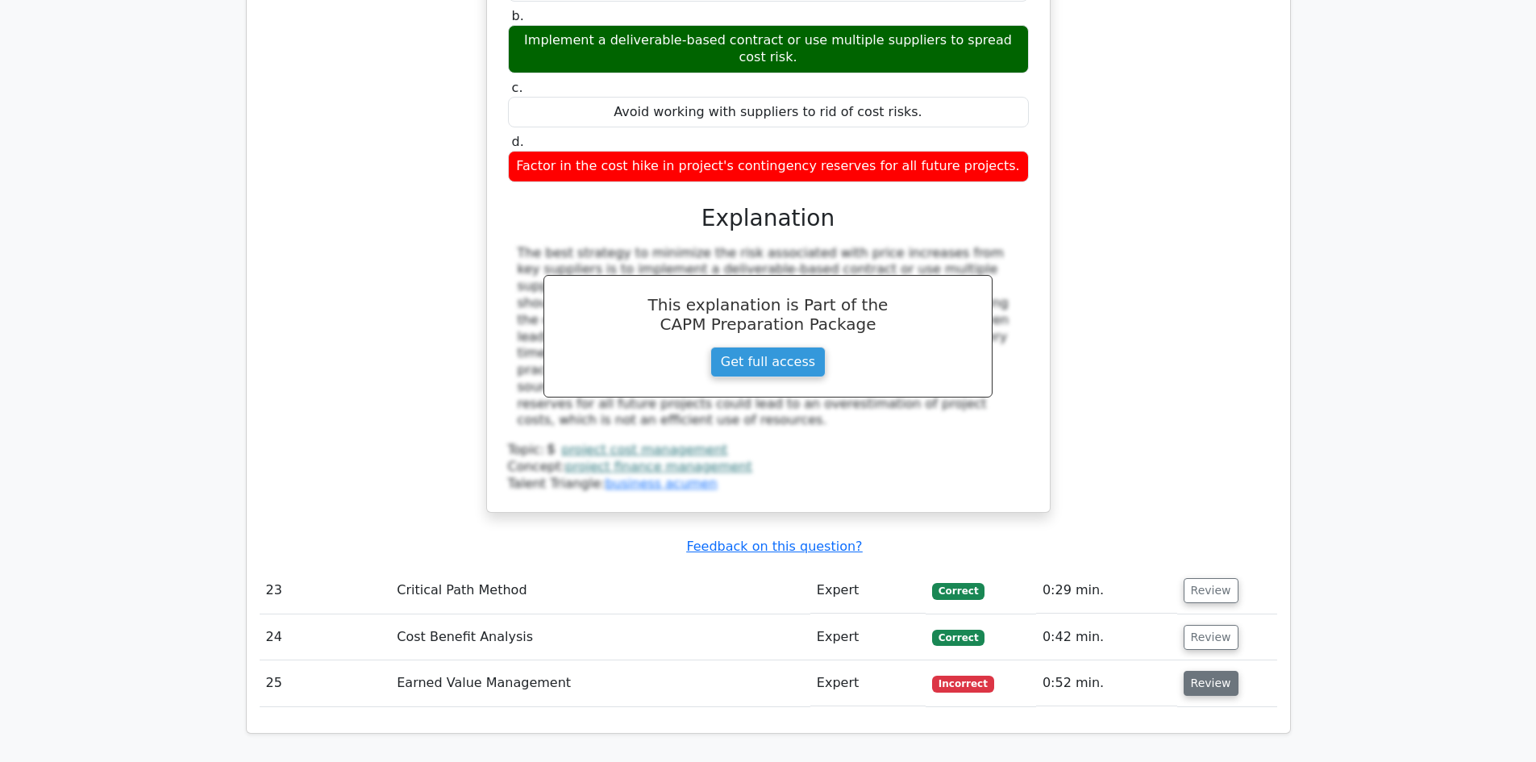
click at [1219, 671] on button "Review" at bounding box center [1211, 683] width 55 height 25
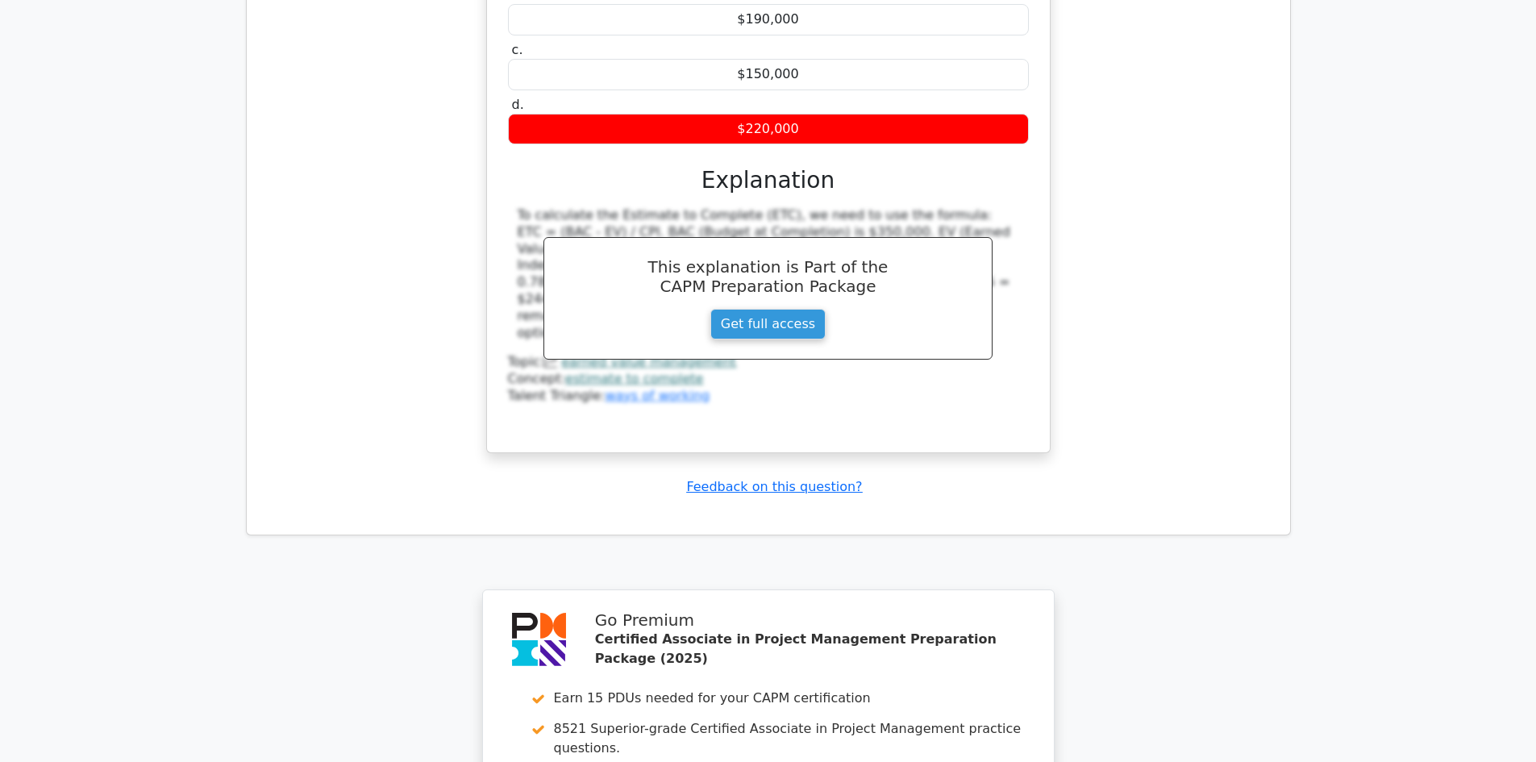
scroll to position [9426, 0]
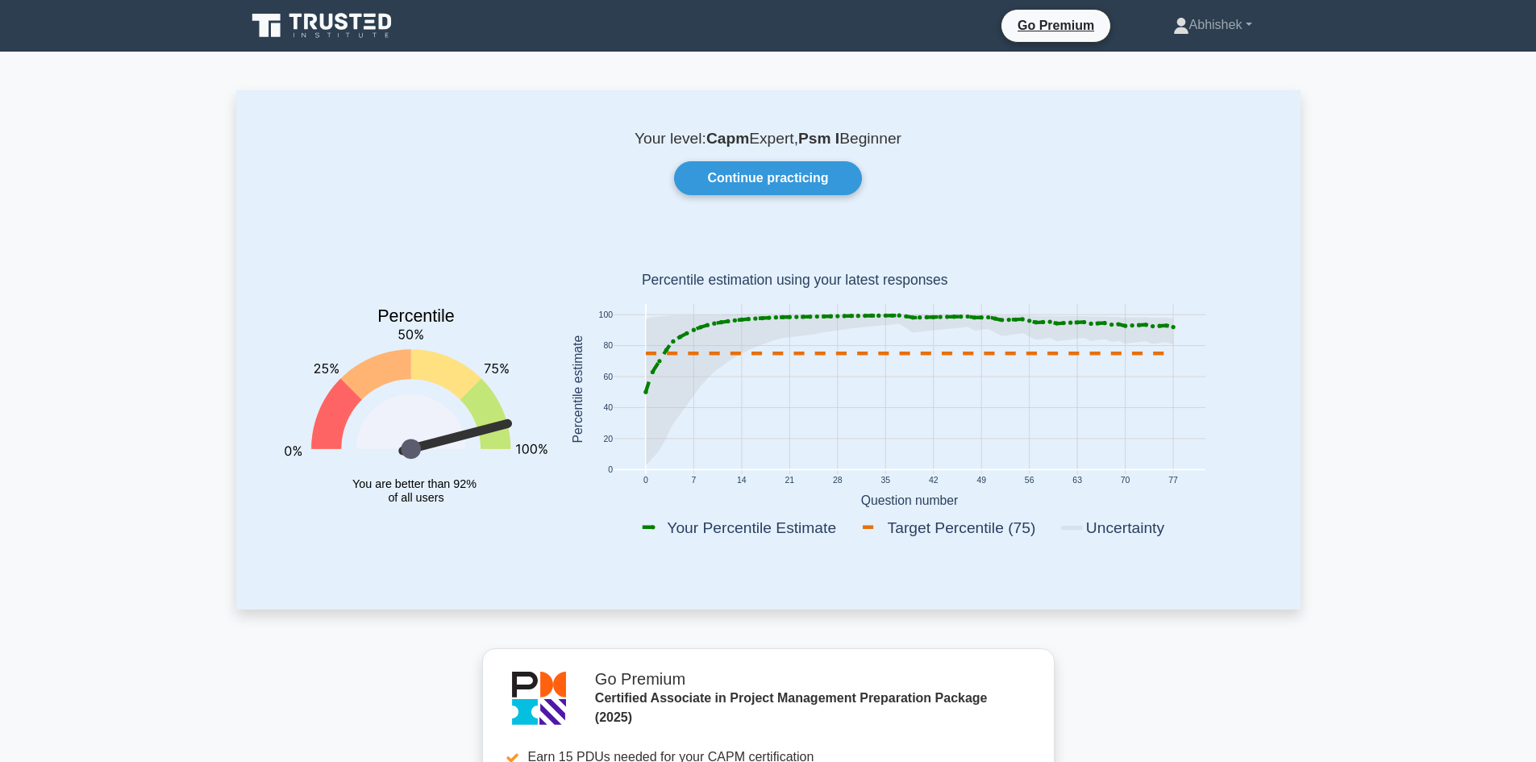
click at [326, 22] on icon at bounding box center [323, 25] width 155 height 31
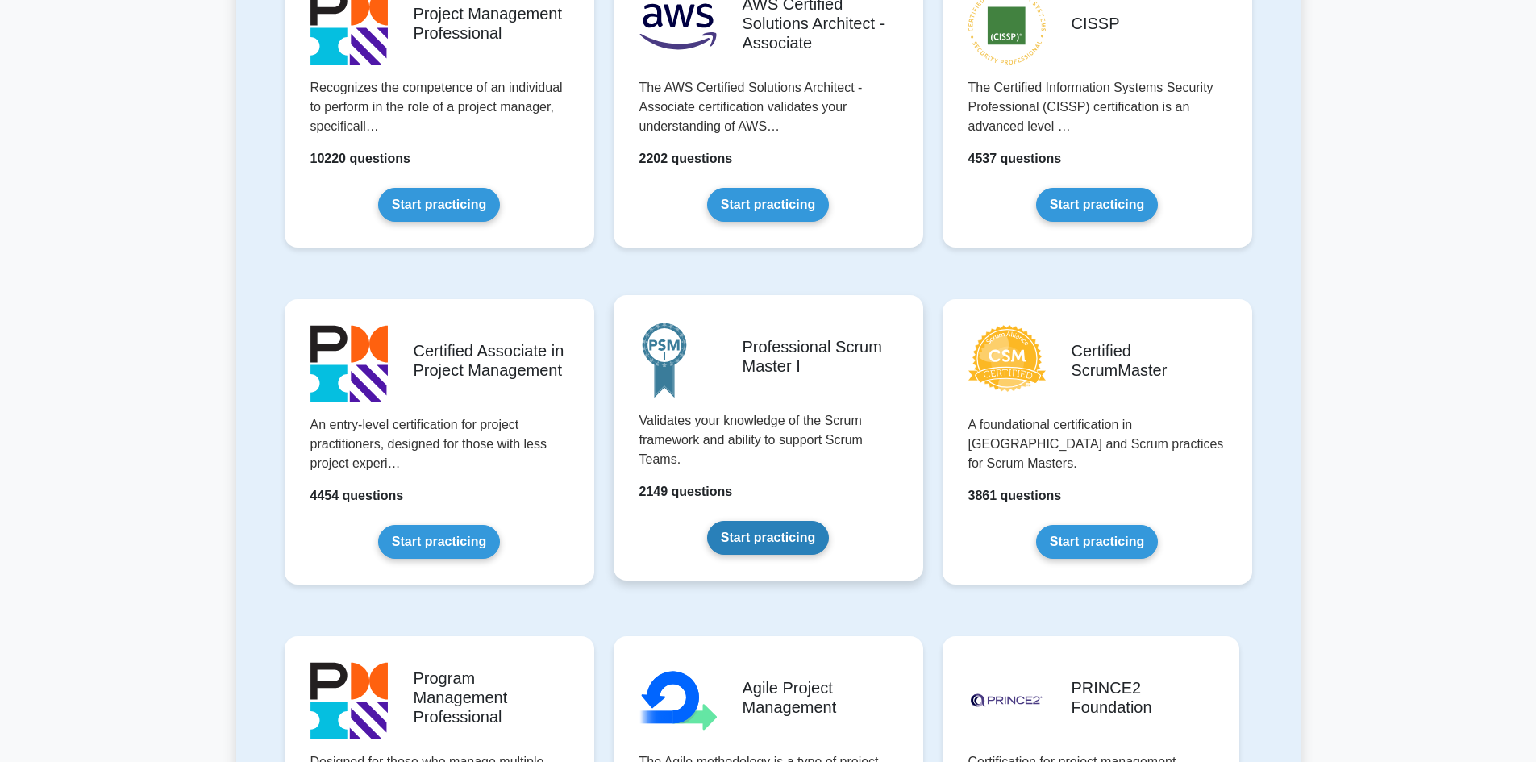
scroll to position [484, 0]
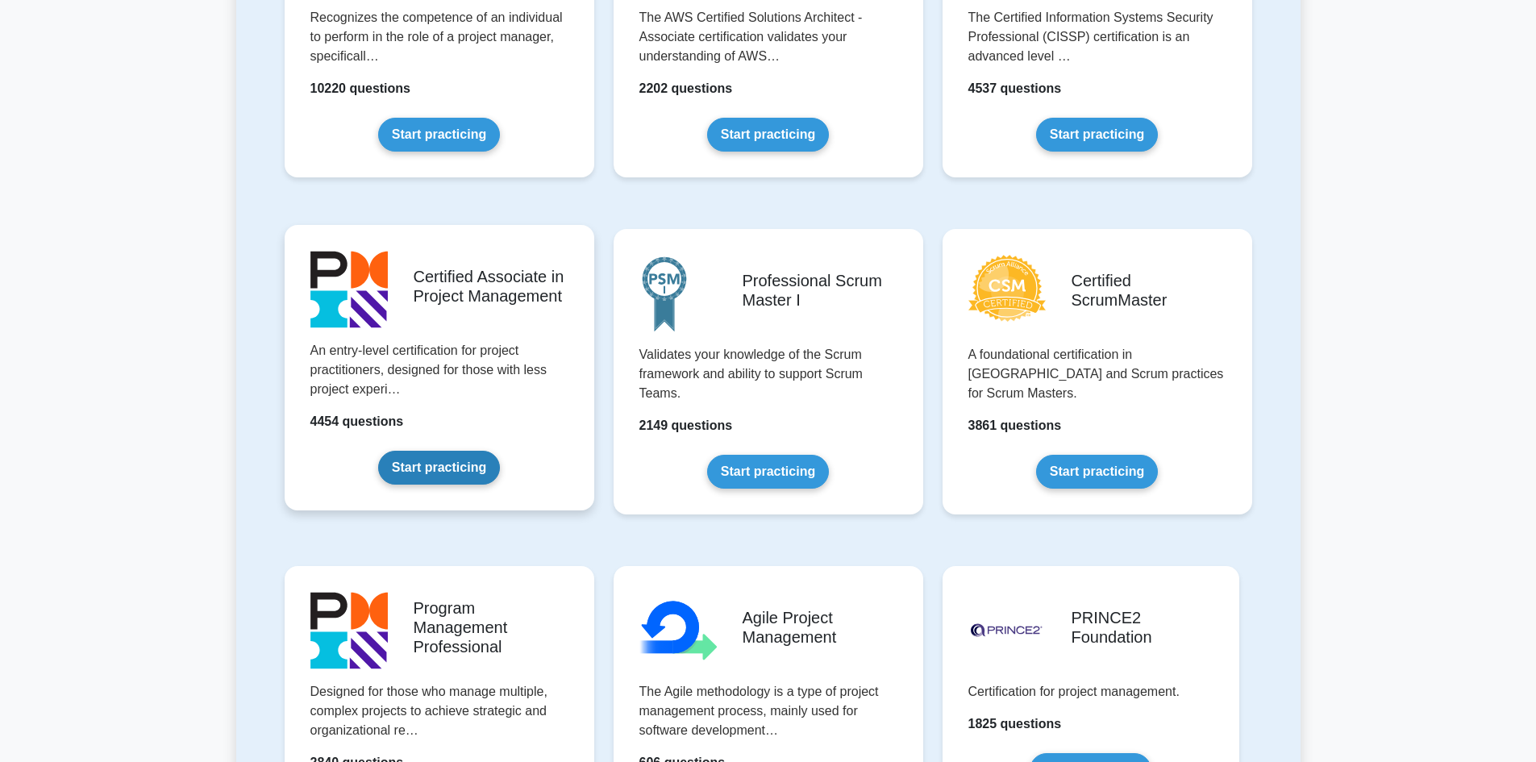
click at [464, 476] on link "Start practicing" at bounding box center [439, 468] width 122 height 34
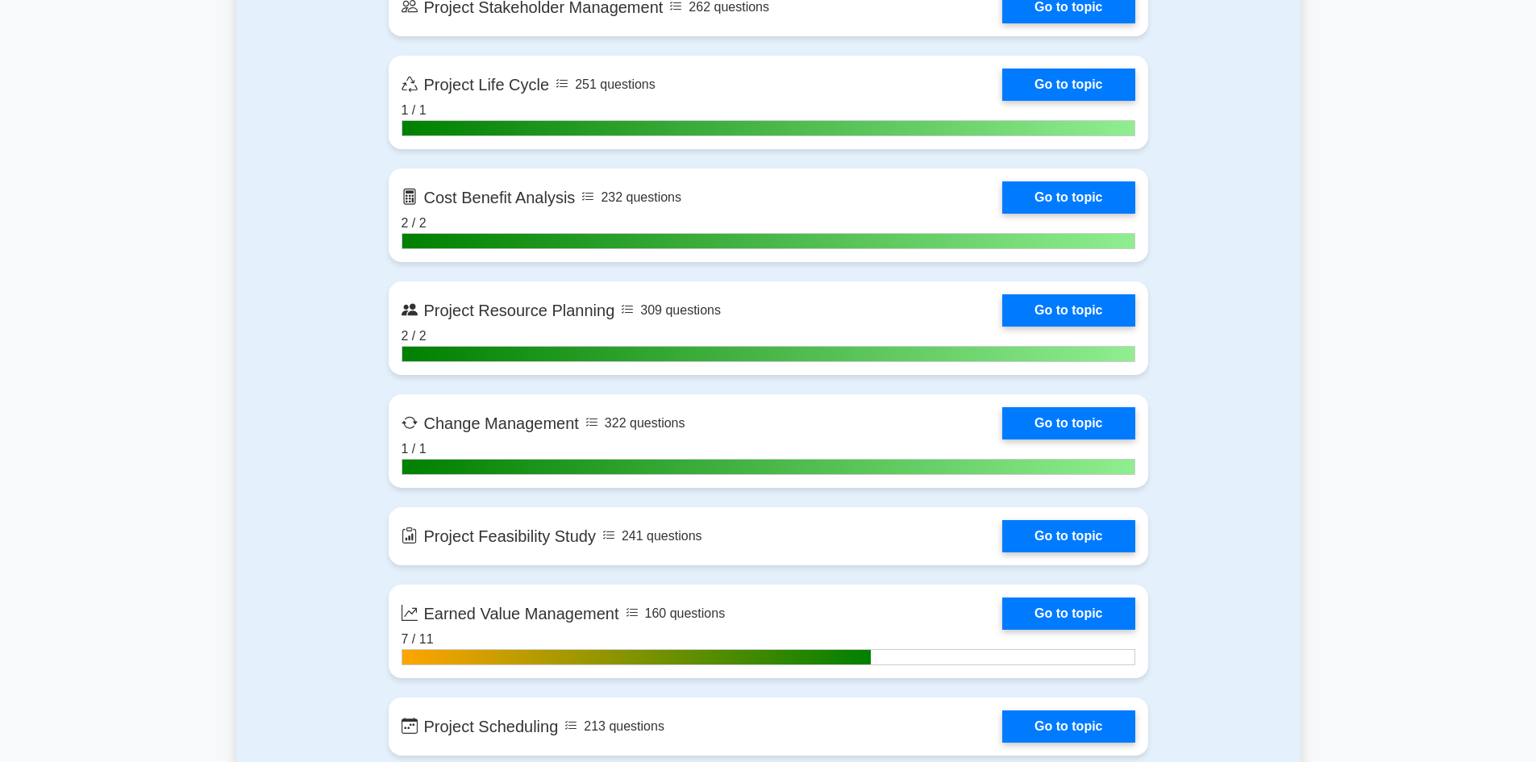
scroll to position [2097, 0]
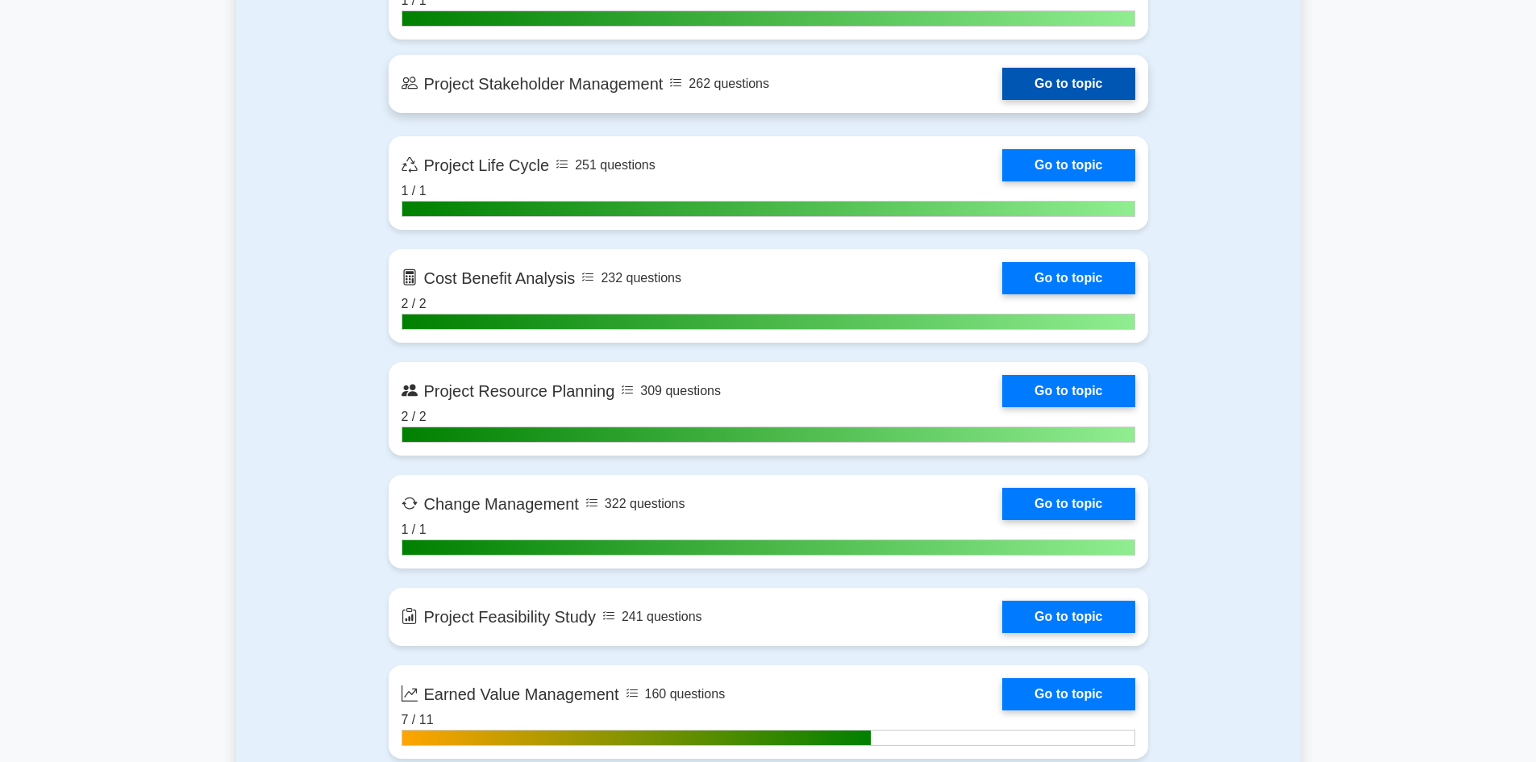
click at [1069, 71] on link "Go to topic" at bounding box center [1068, 84] width 132 height 32
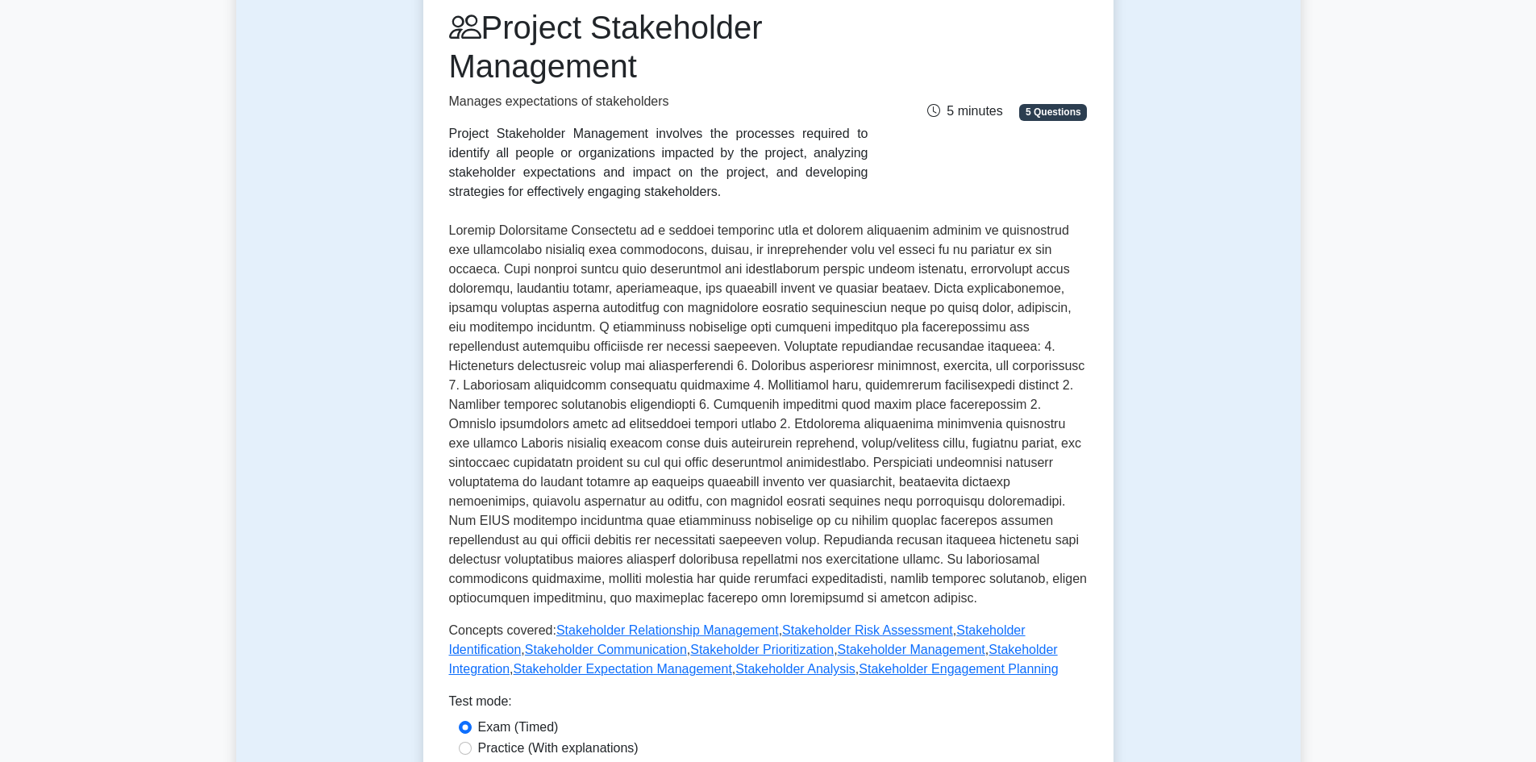
scroll to position [484, 0]
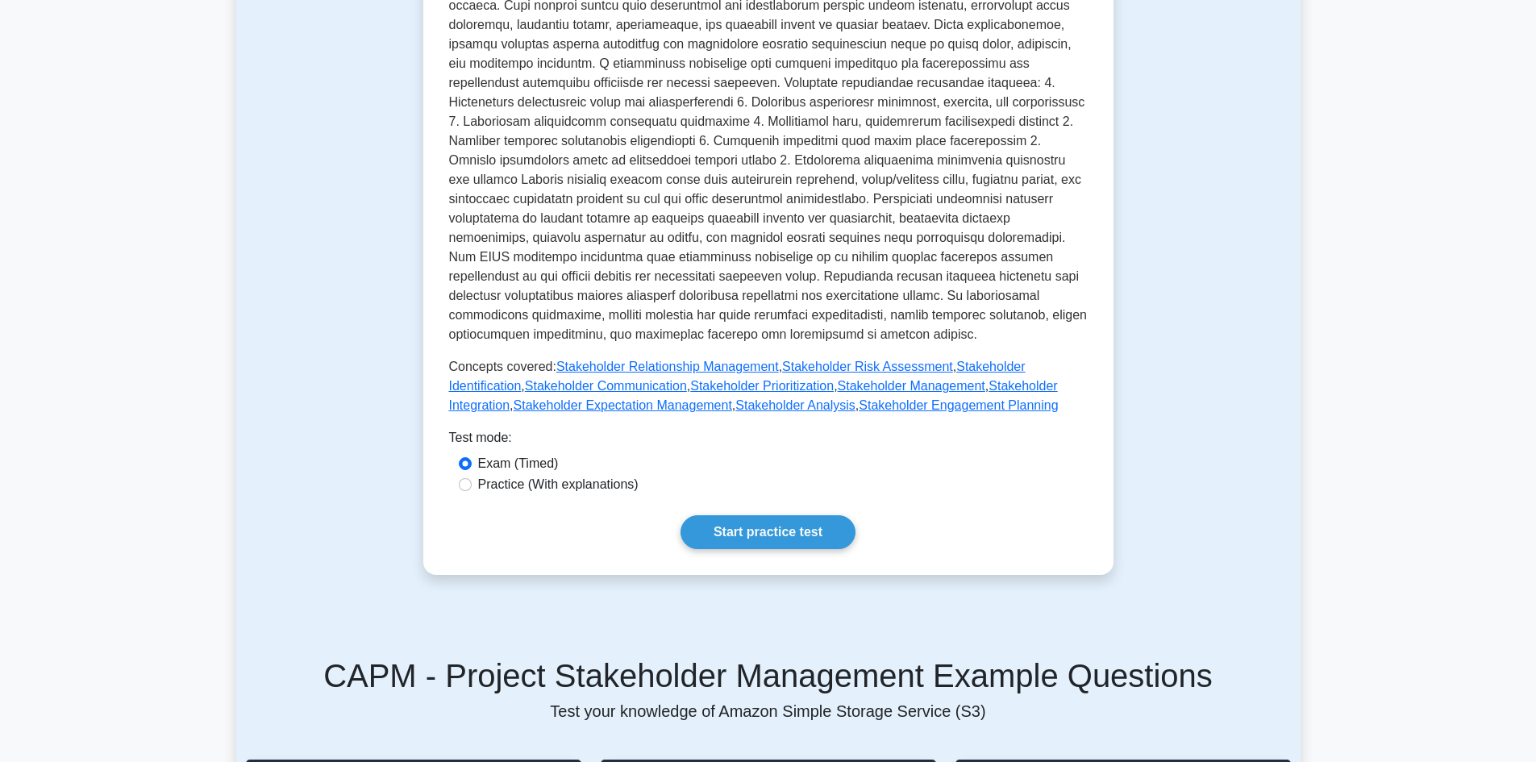
click at [585, 502] on div "Project Stakeholder Management Manages expectations of stakeholders Project Sta…" at bounding box center [768, 146] width 639 height 805
click at [585, 487] on label "Practice (With explanations)" at bounding box center [558, 484] width 160 height 19
click at [472, 487] on input "Practice (With explanations)" at bounding box center [465, 484] width 13 height 13
radio input "true"
click at [807, 519] on link "Start practice test" at bounding box center [768, 532] width 175 height 34
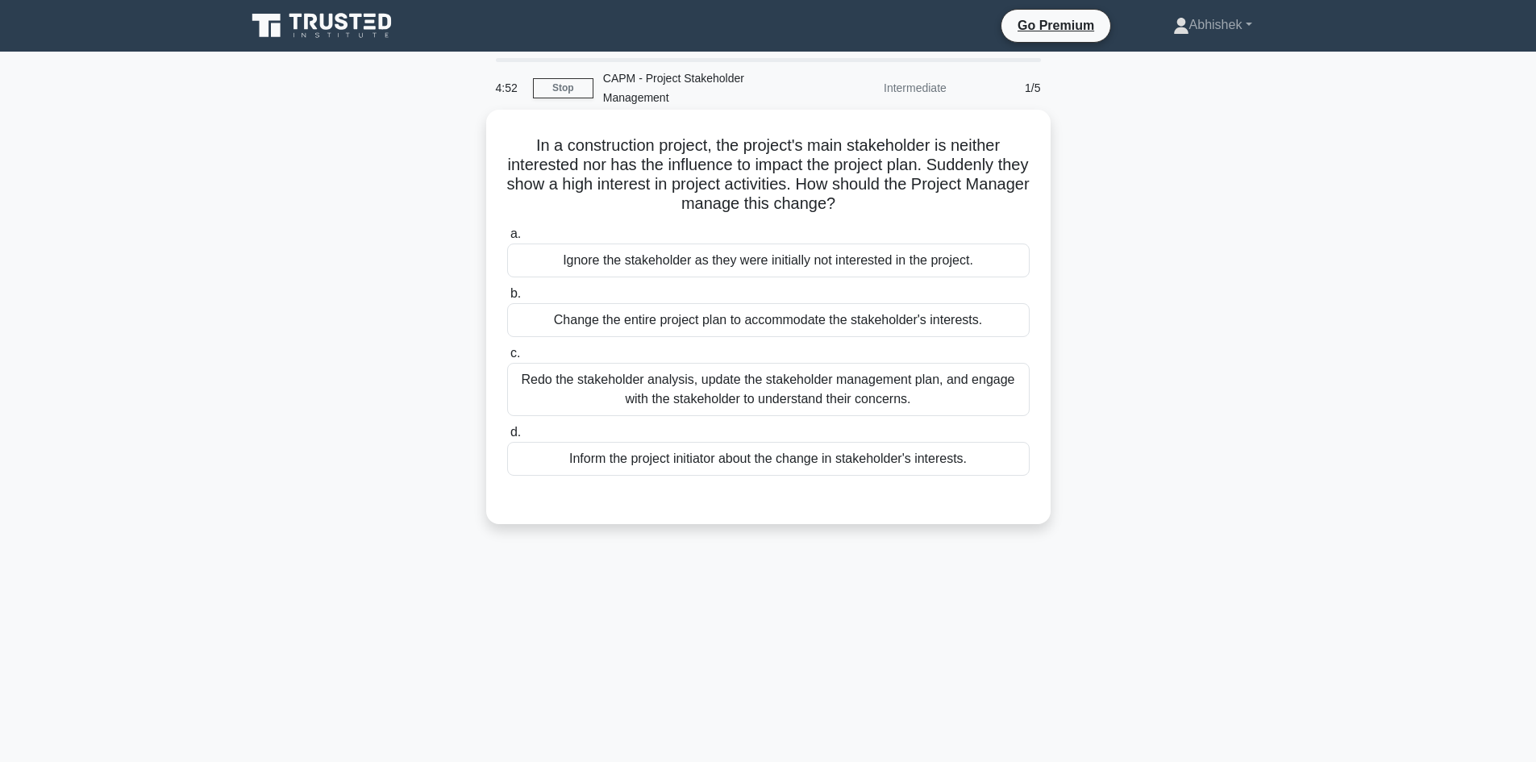
click at [633, 208] on h5 "In a construction project, the project's main stakeholder is neither interested…" at bounding box center [769, 174] width 526 height 79
click at [586, 371] on div "Redo the stakeholder analysis, update the stakeholder management plan, and enga…" at bounding box center [768, 389] width 523 height 53
click at [507, 359] on input "c. Redo the stakeholder analysis, update the stakeholder management plan, and e…" at bounding box center [507, 353] width 0 height 10
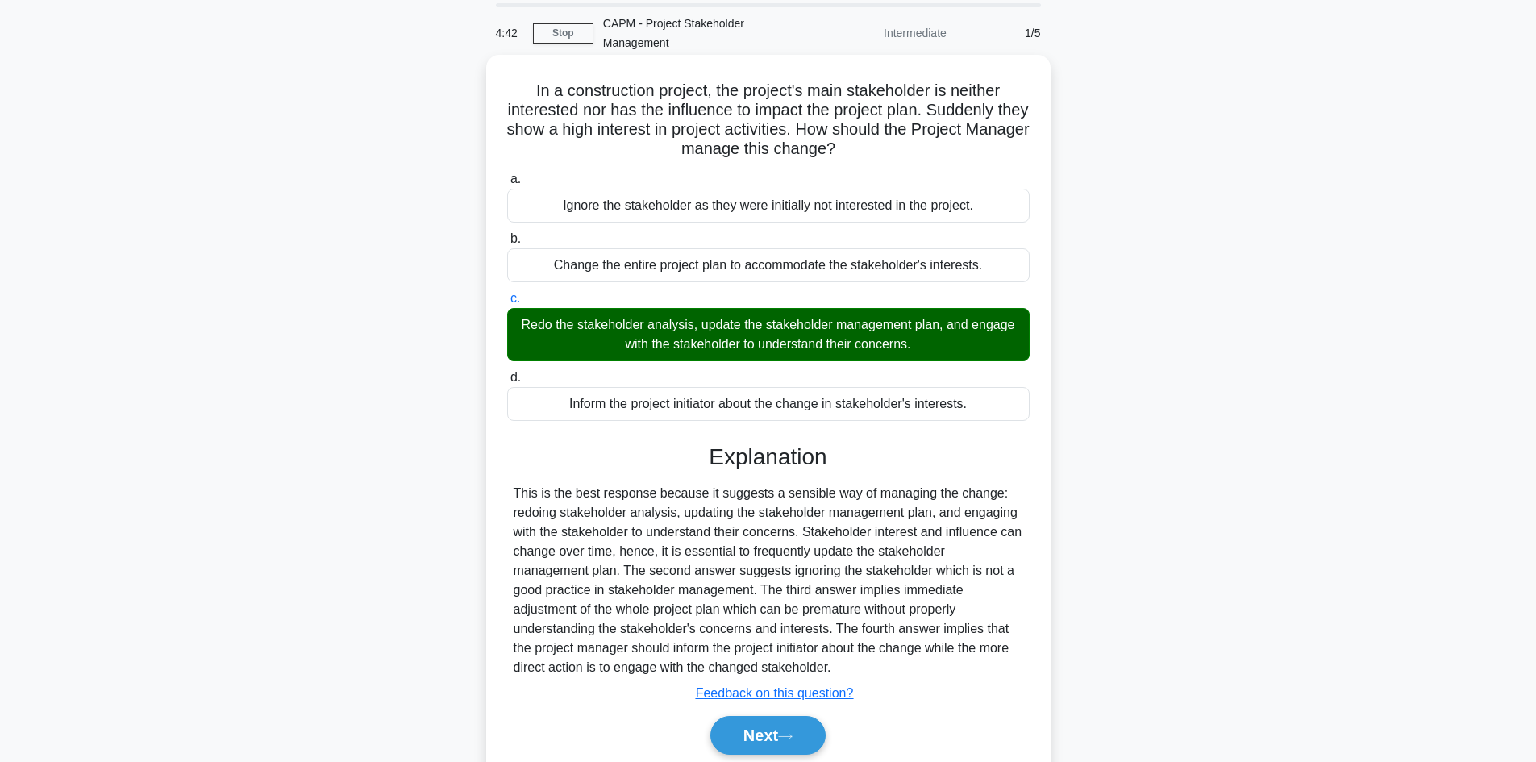
scroll to position [117, 0]
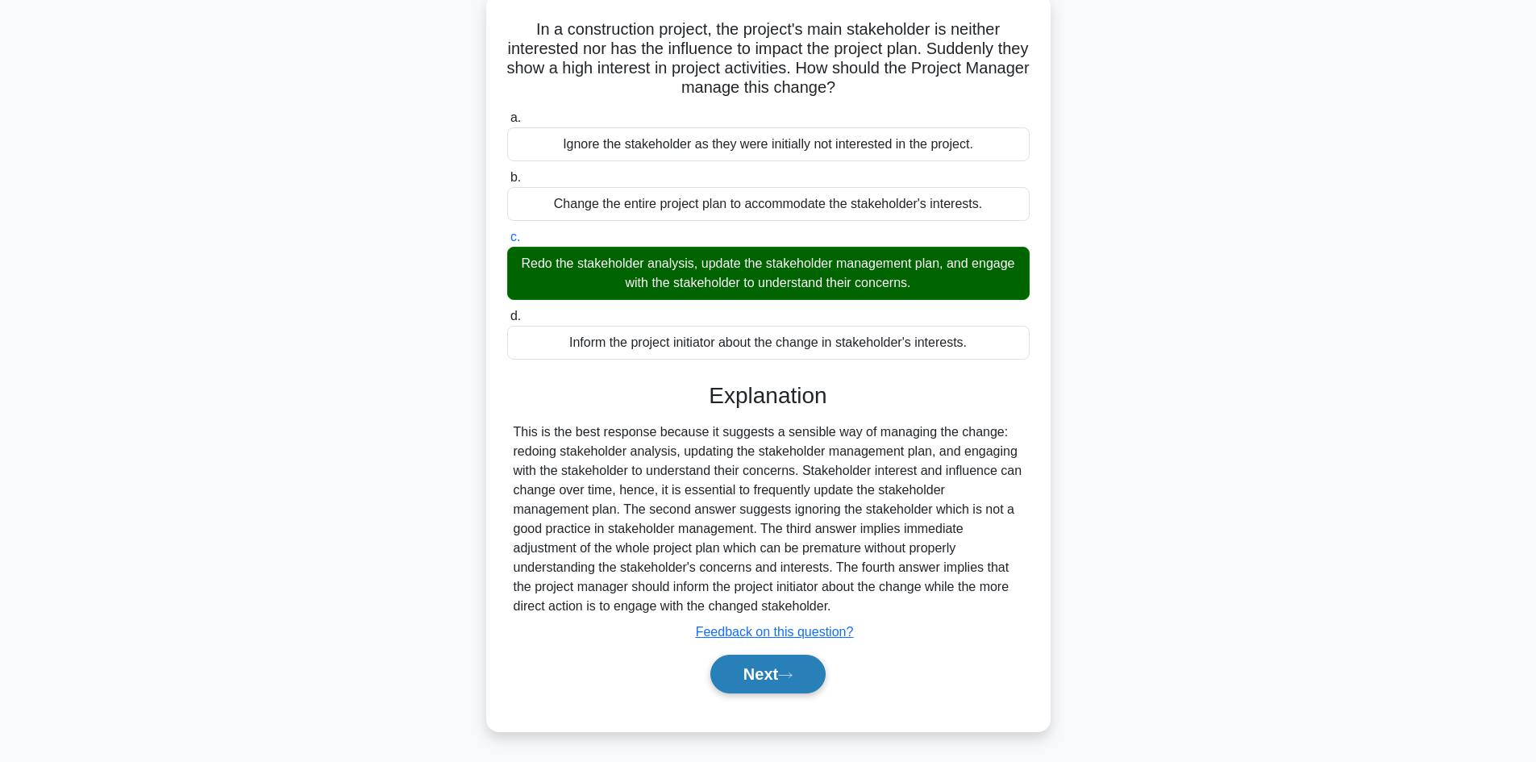
click at [790, 667] on button "Next" at bounding box center [768, 674] width 115 height 39
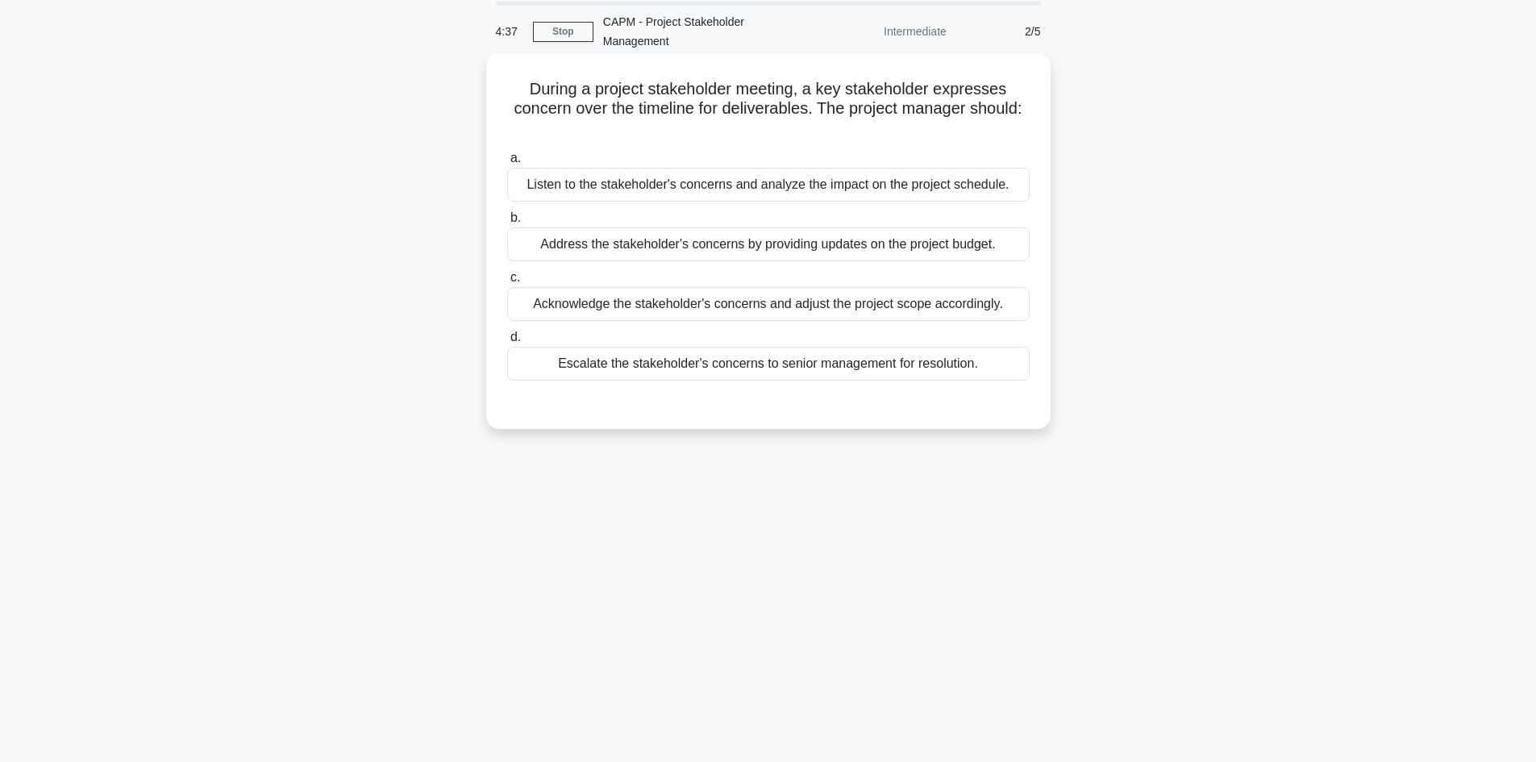
scroll to position [28, 0]
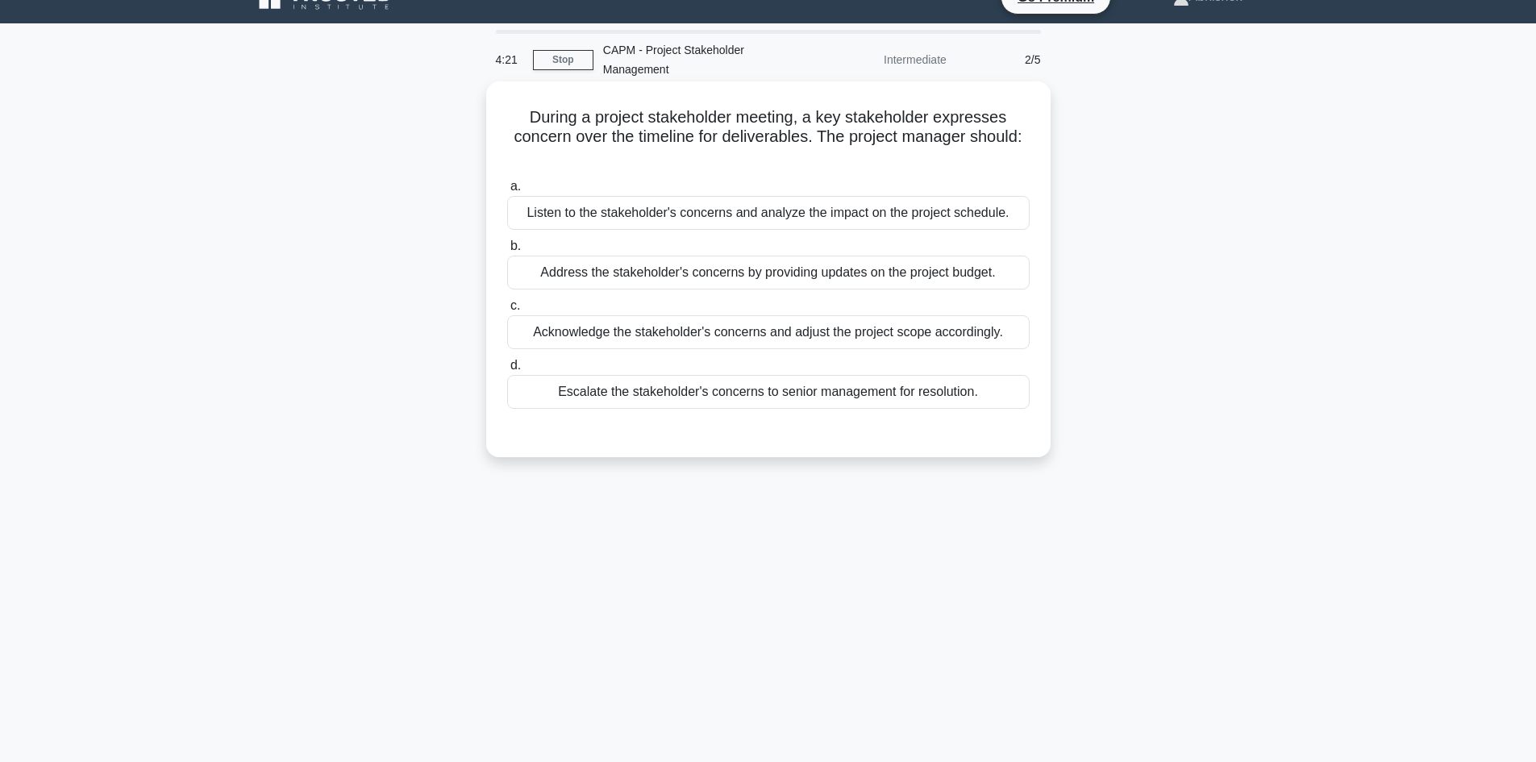
click at [671, 215] on div "Listen to the stakeholder's concerns and analyze the impact on the project sche…" at bounding box center [768, 213] width 523 height 34
click at [507, 192] on input "a. Listen to the stakeholder's concerns and analyze the impact on the project s…" at bounding box center [507, 186] width 0 height 10
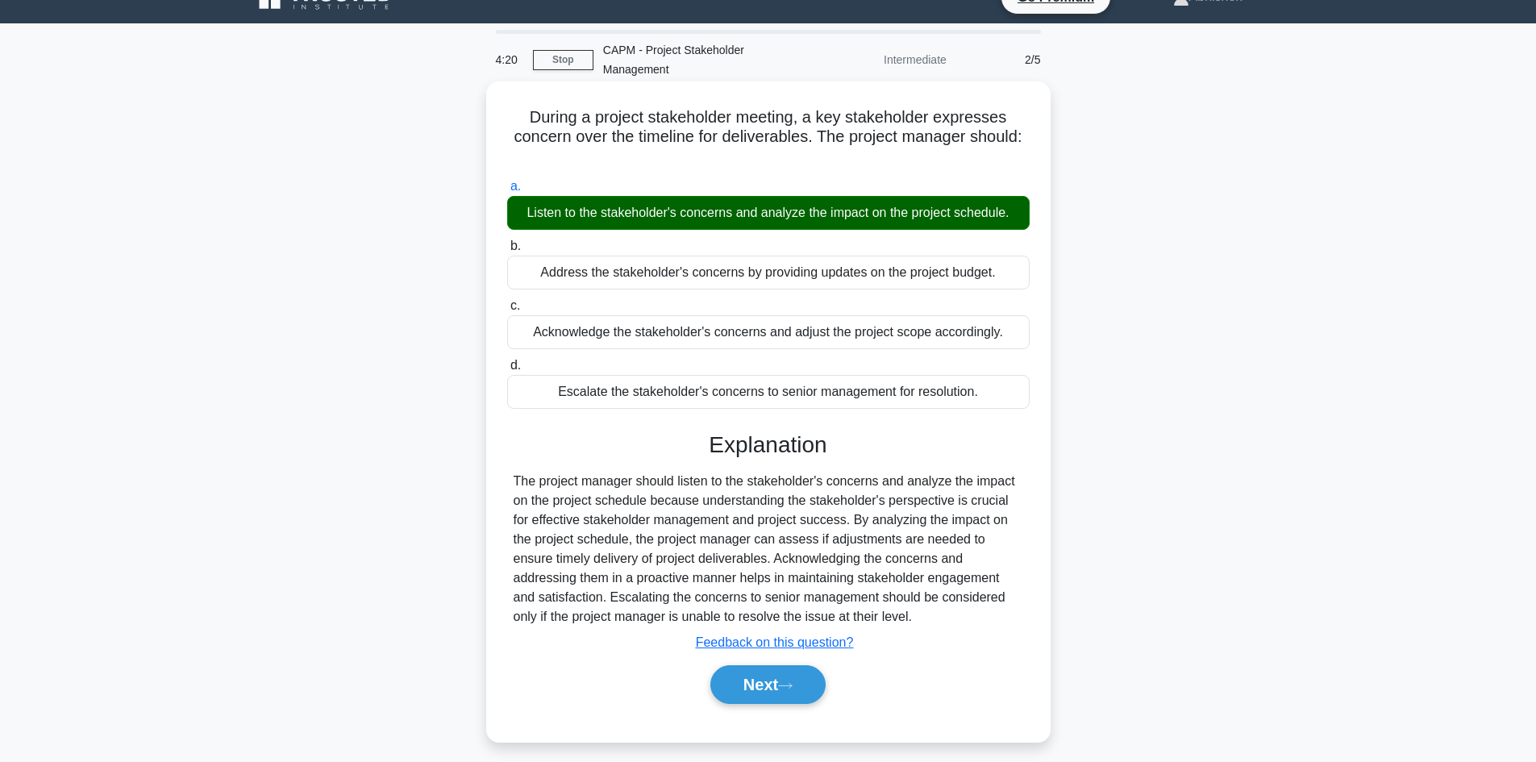
click at [773, 657] on div "Explanation The project manager should listen to the stakeholder's concerns and…" at bounding box center [768, 570] width 523 height 279
click at [772, 689] on button "Next" at bounding box center [768, 684] width 115 height 39
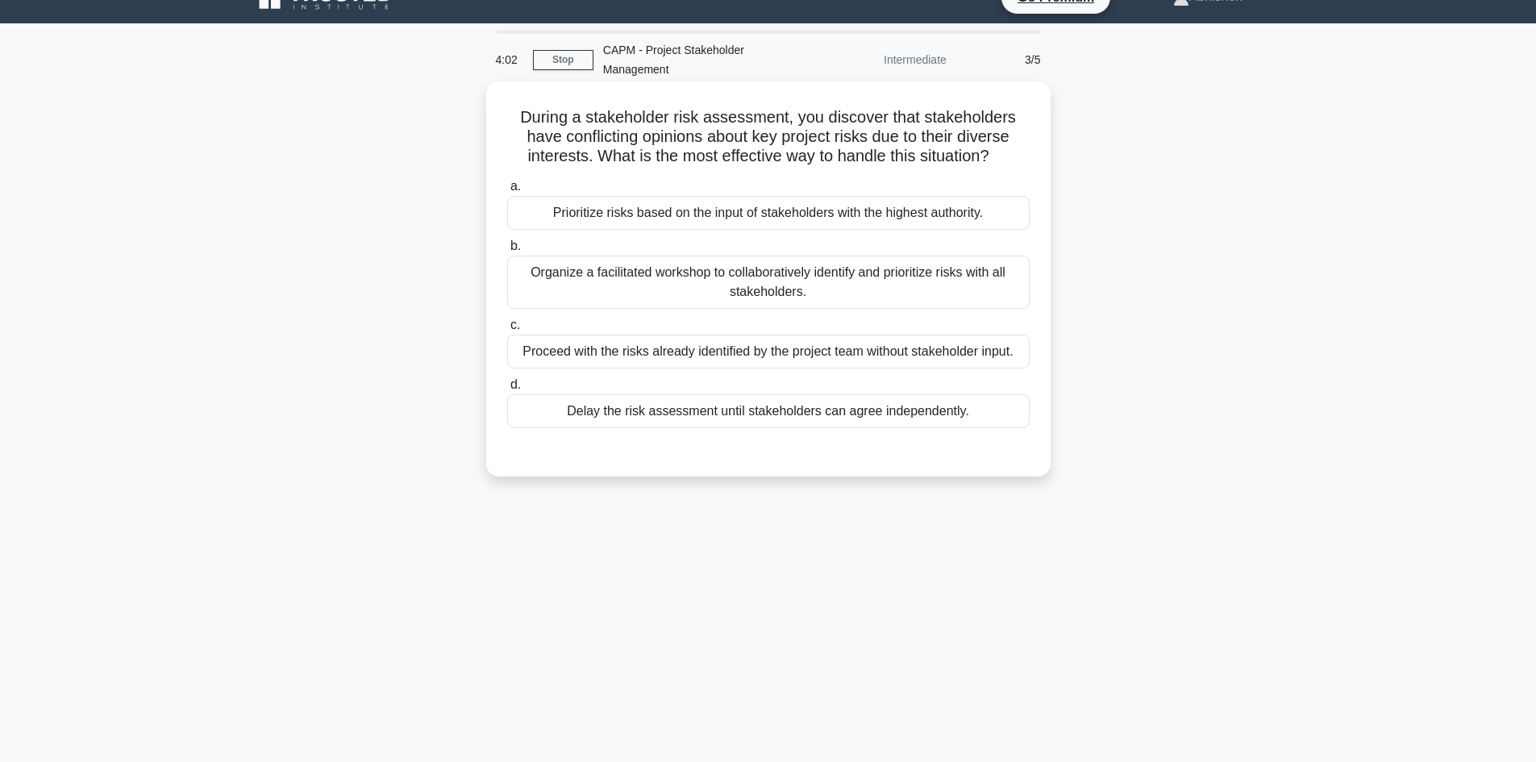
click at [688, 283] on div "Organize a facilitated workshop to collaboratively identify and prioritize risk…" at bounding box center [768, 282] width 523 height 53
click at [507, 252] on input "b. Organize a facilitated workshop to collaboratively identify and prioritize r…" at bounding box center [507, 246] width 0 height 10
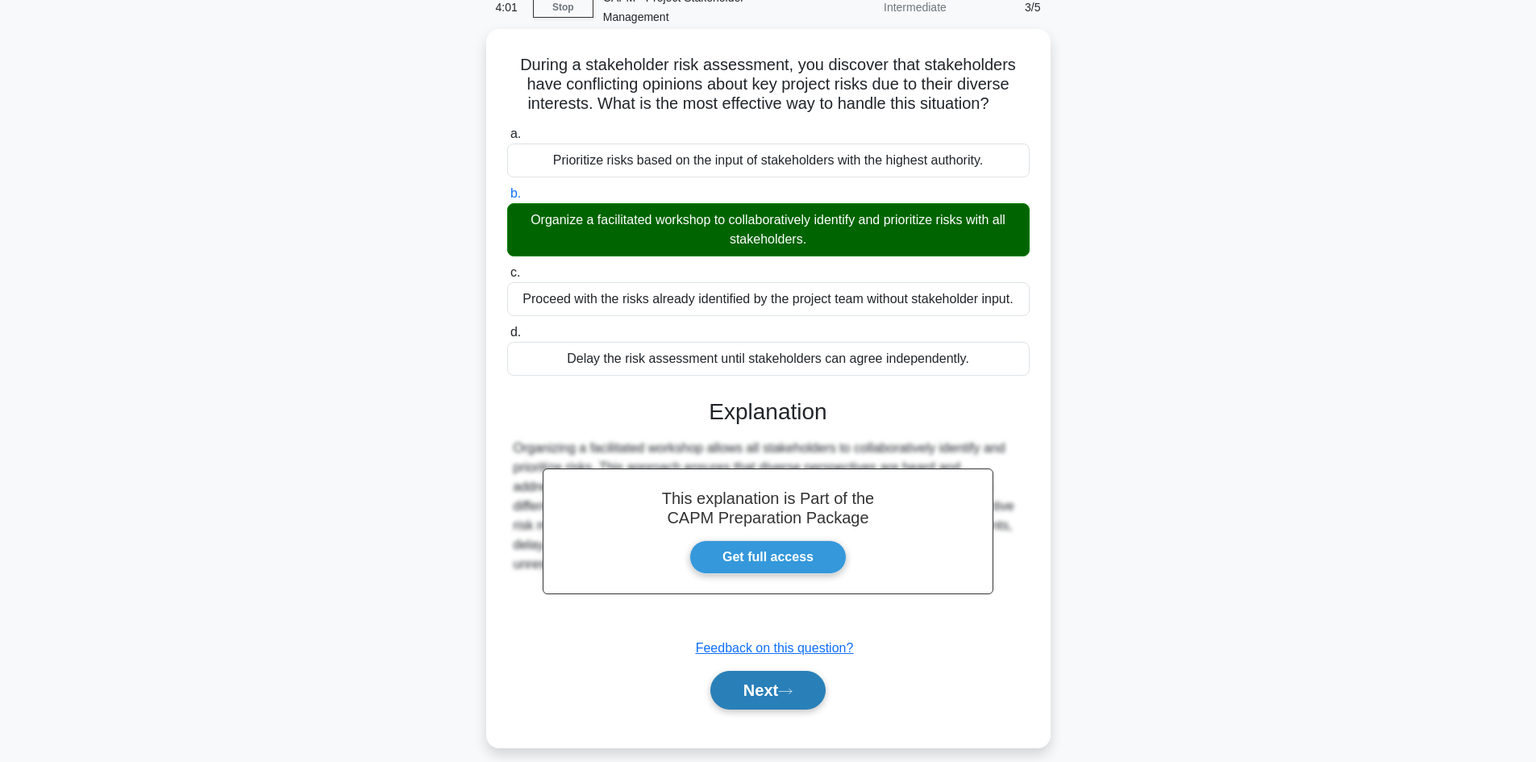
scroll to position [109, 0]
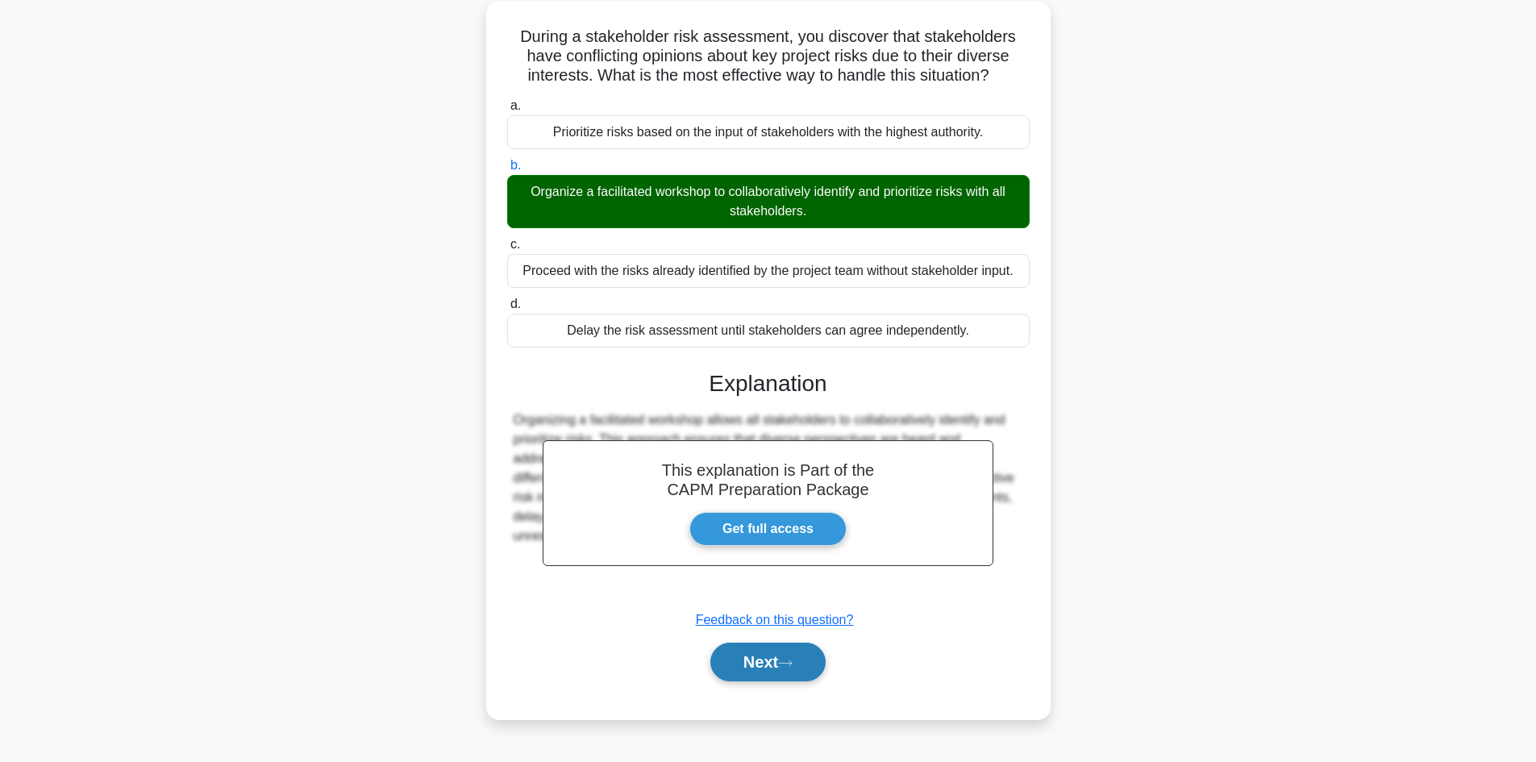
click at [791, 663] on icon at bounding box center [785, 663] width 15 height 9
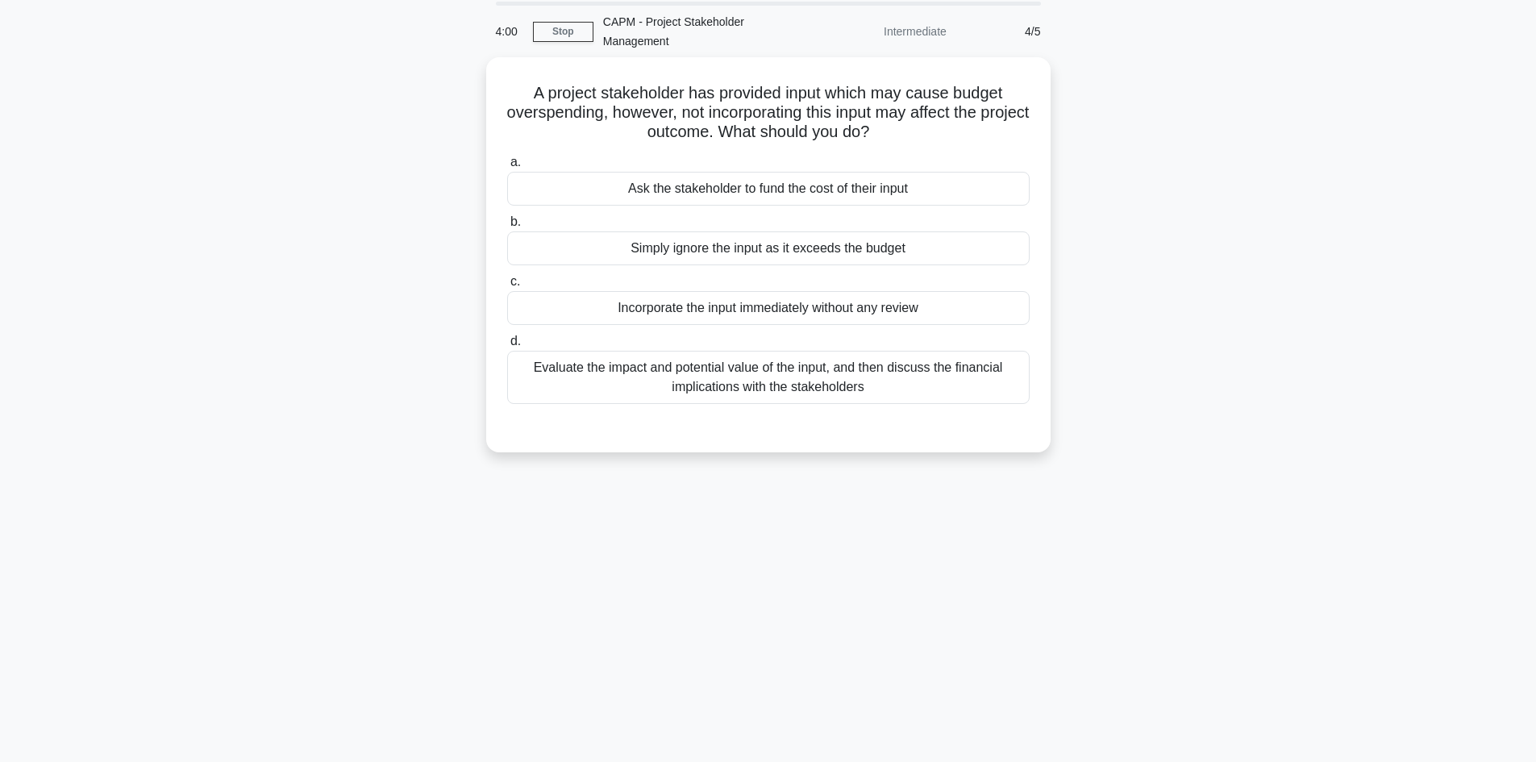
scroll to position [28, 0]
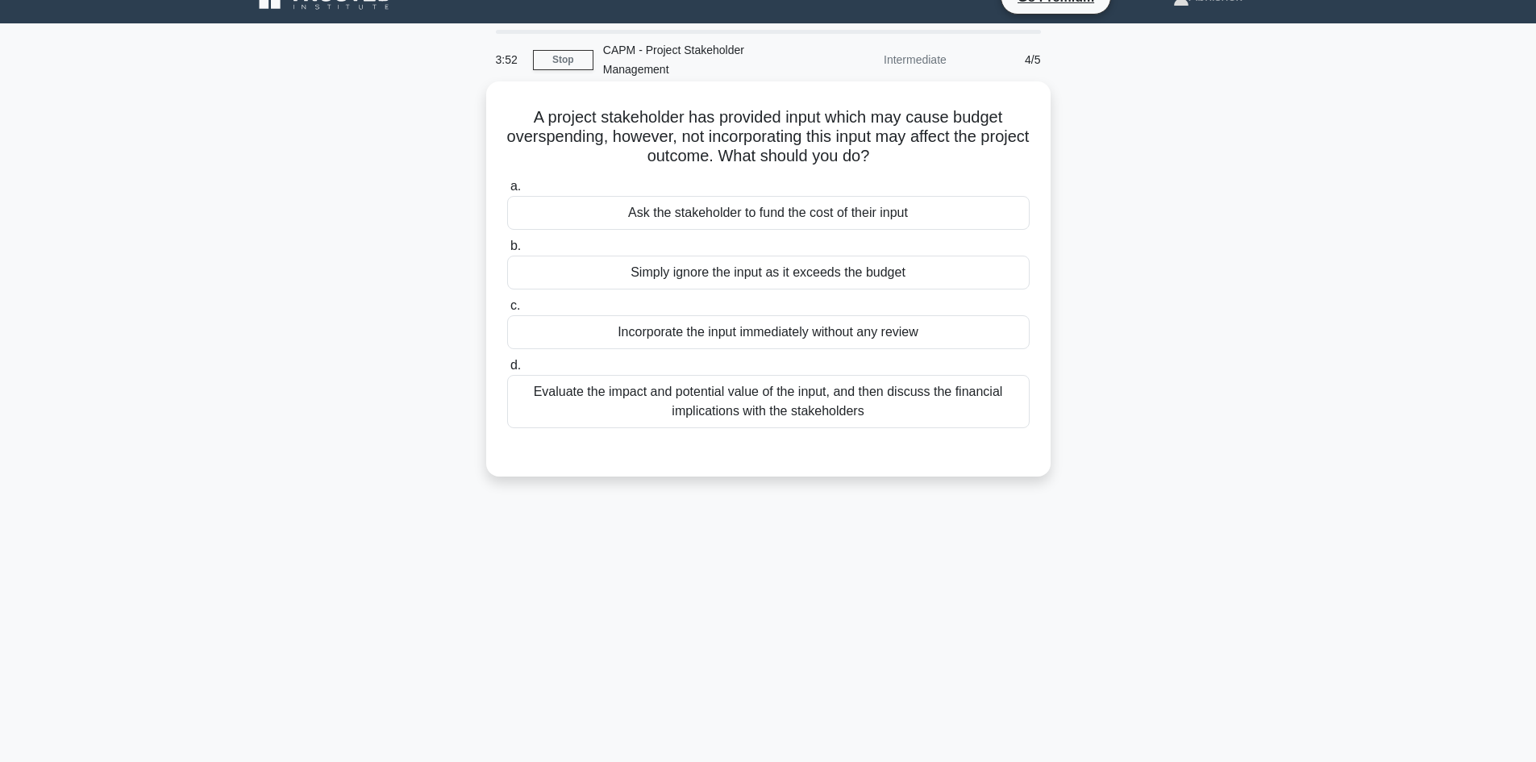
click at [893, 410] on div "Evaluate the impact and potential value of the input, and then discuss the fina…" at bounding box center [768, 401] width 523 height 53
click at [507, 371] on input "d. Evaluate the impact and potential value of the input, and then discuss the f…" at bounding box center [507, 365] width 0 height 10
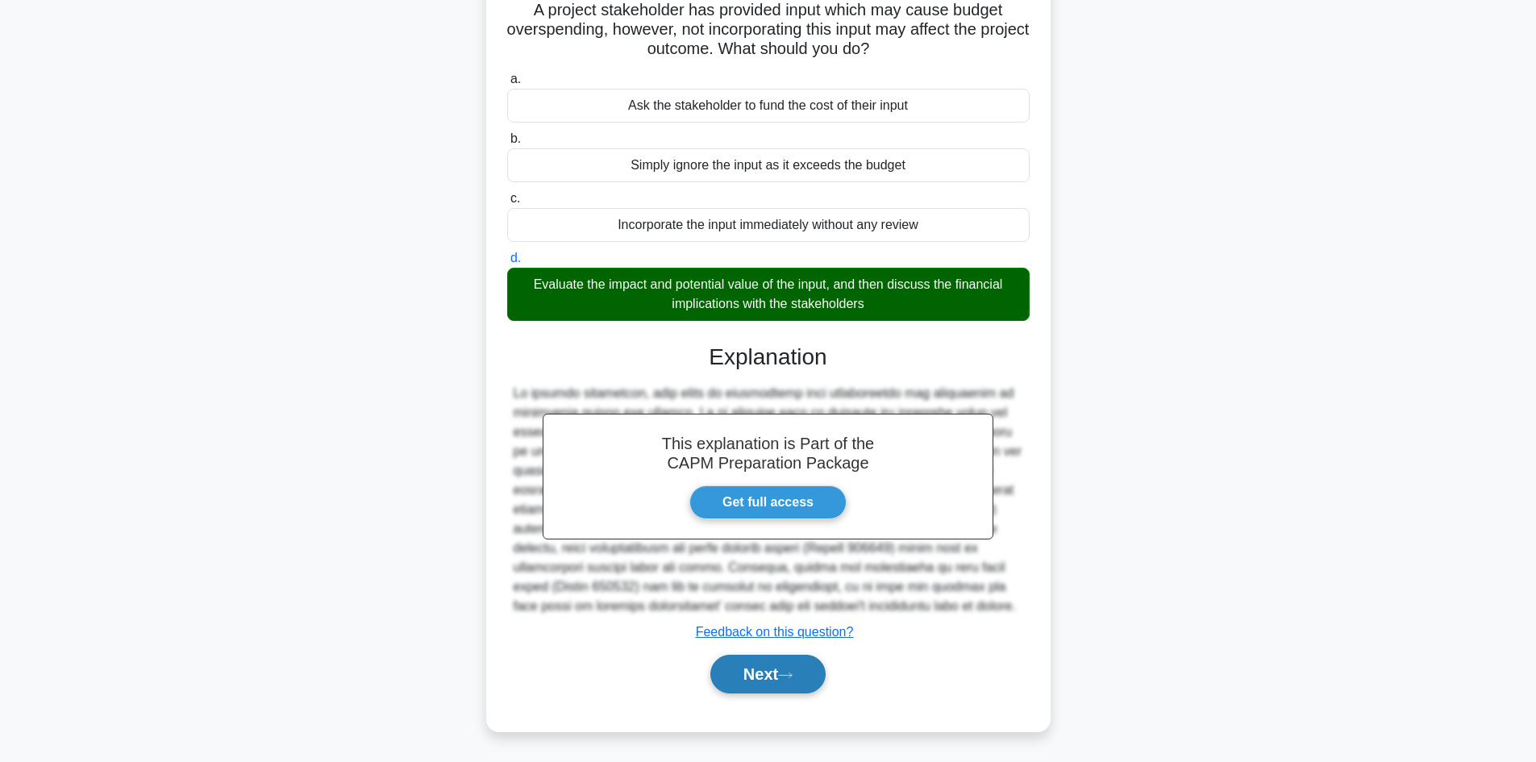
click at [808, 671] on button "Next" at bounding box center [768, 674] width 115 height 39
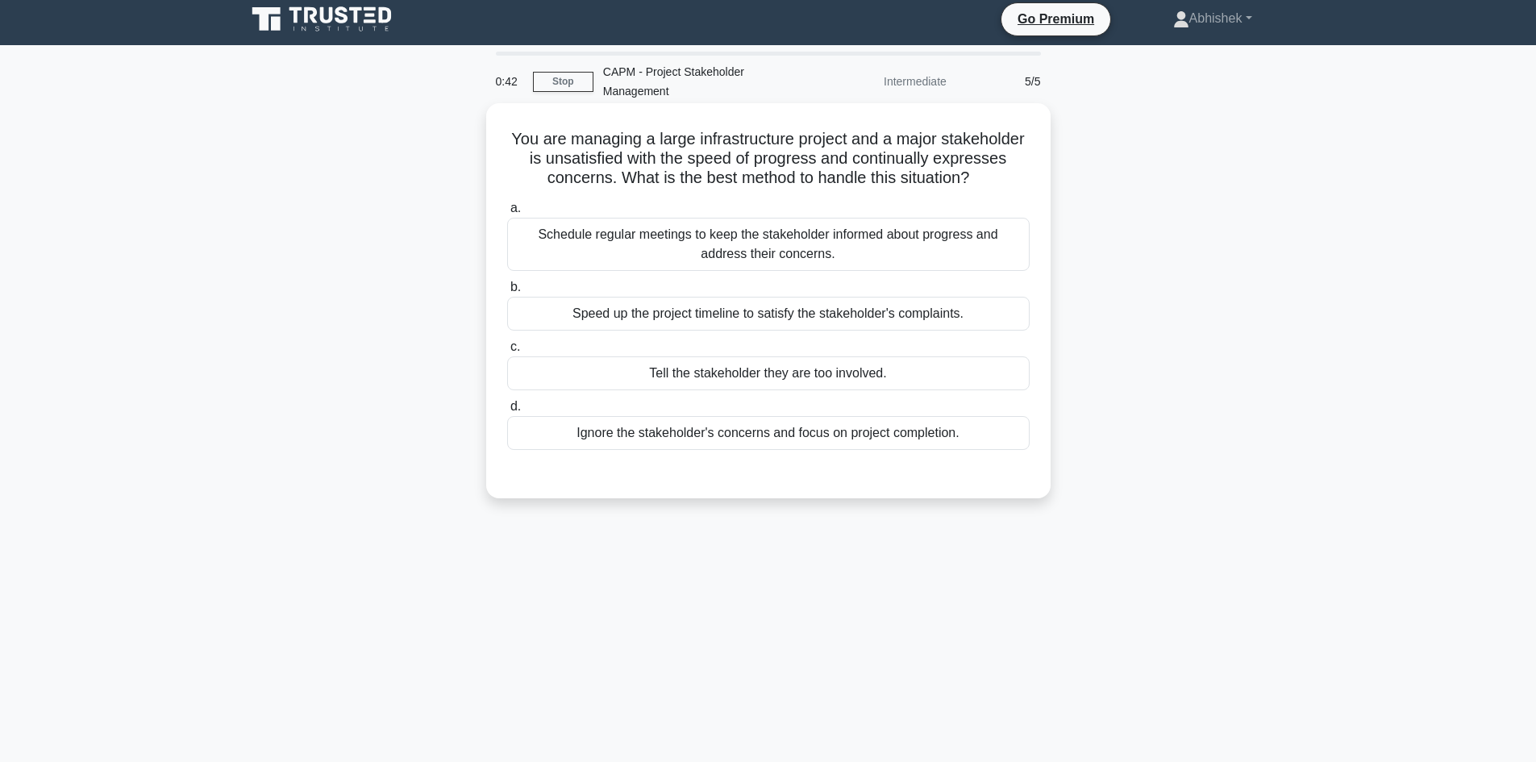
scroll to position [0, 0]
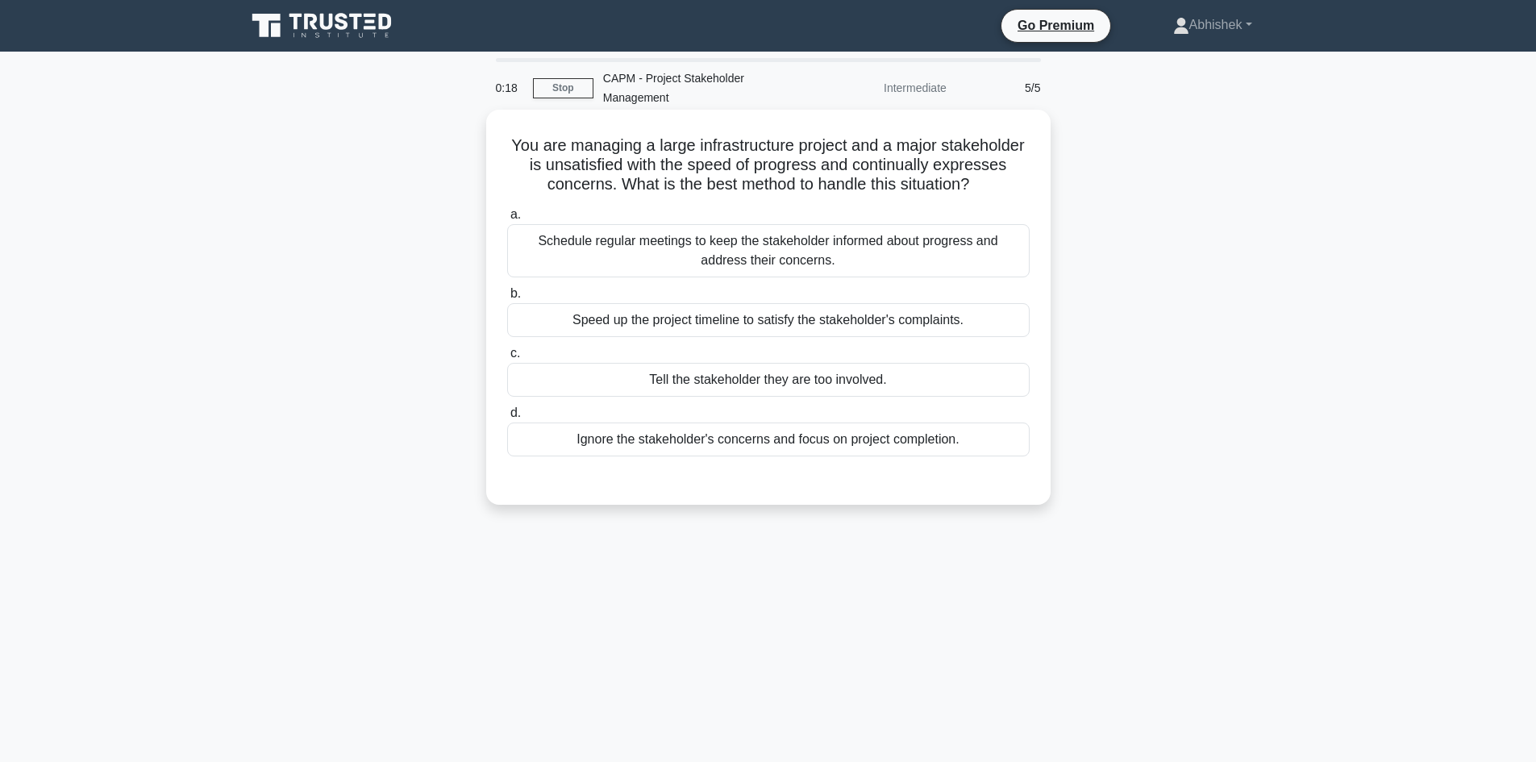
click at [771, 249] on div "Schedule regular meetings to keep the stakeholder informed about progress and a…" at bounding box center [768, 250] width 523 height 53
click at [763, 269] on div "Schedule regular meetings to keep the stakeholder informed about progress and a…" at bounding box center [768, 250] width 523 height 53
click at [507, 220] on input "a. Schedule regular meetings to keep the stakeholder informed about progress an…" at bounding box center [507, 215] width 0 height 10
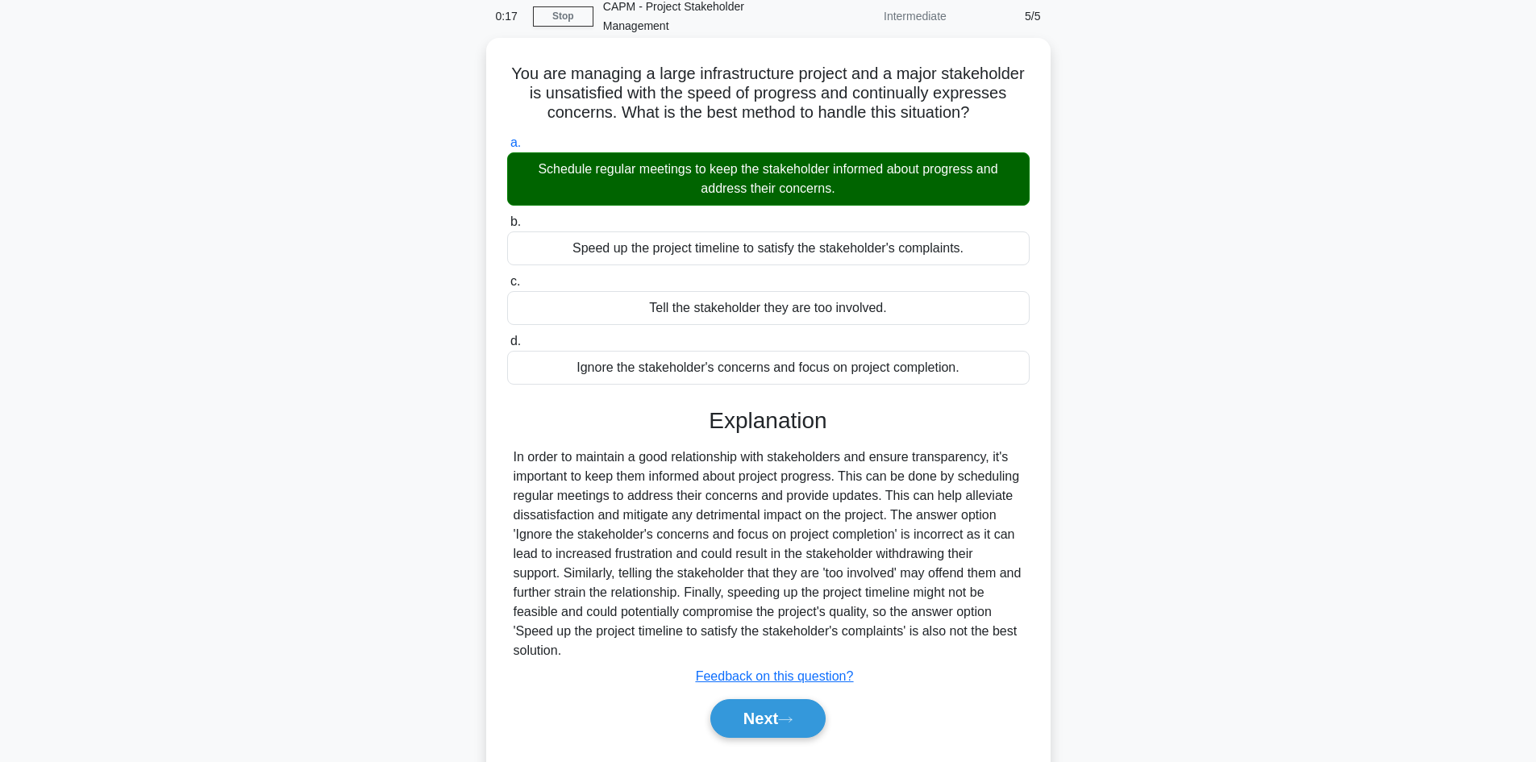
scroll to position [136, 0]
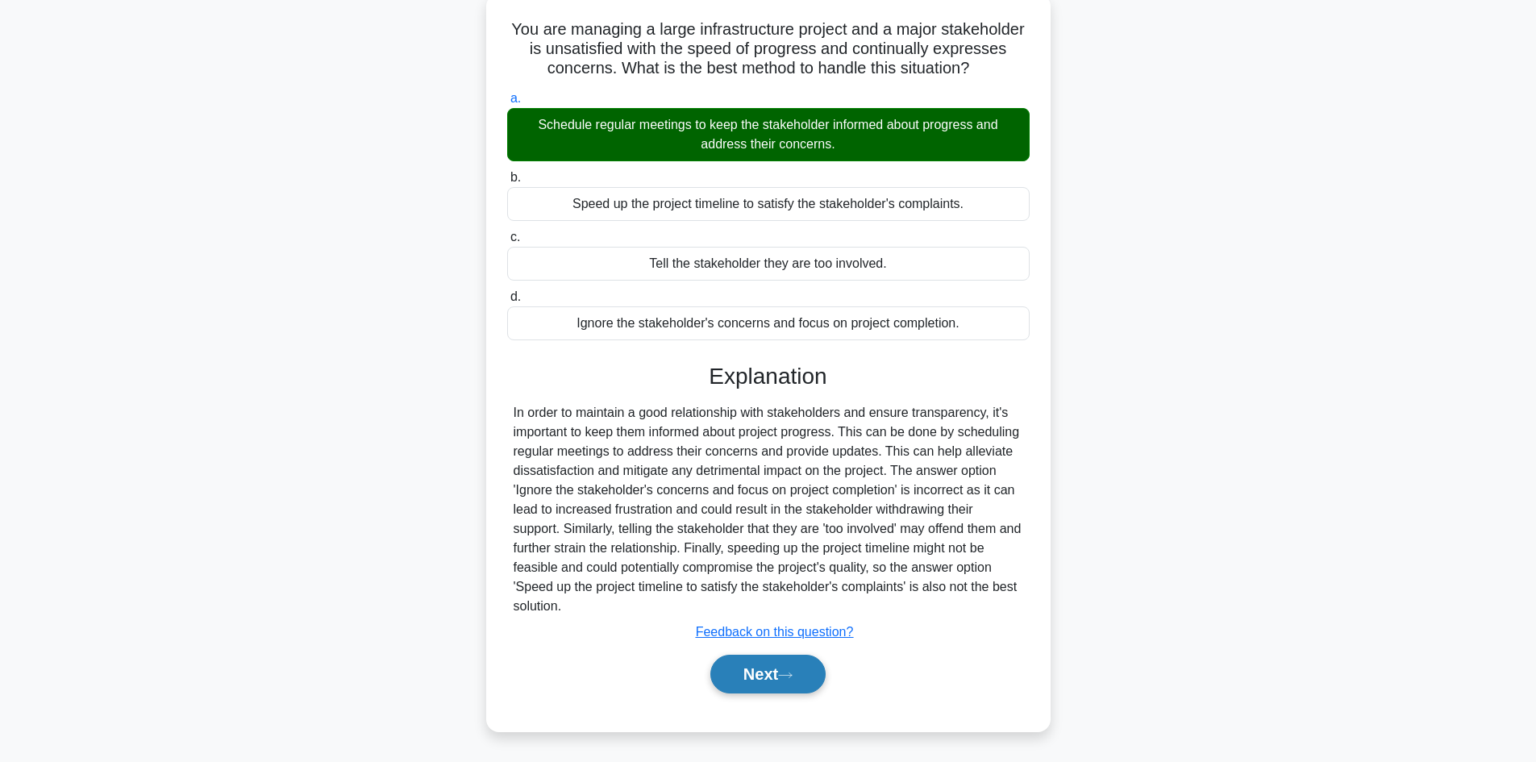
click at [787, 686] on button "Next" at bounding box center [768, 674] width 115 height 39
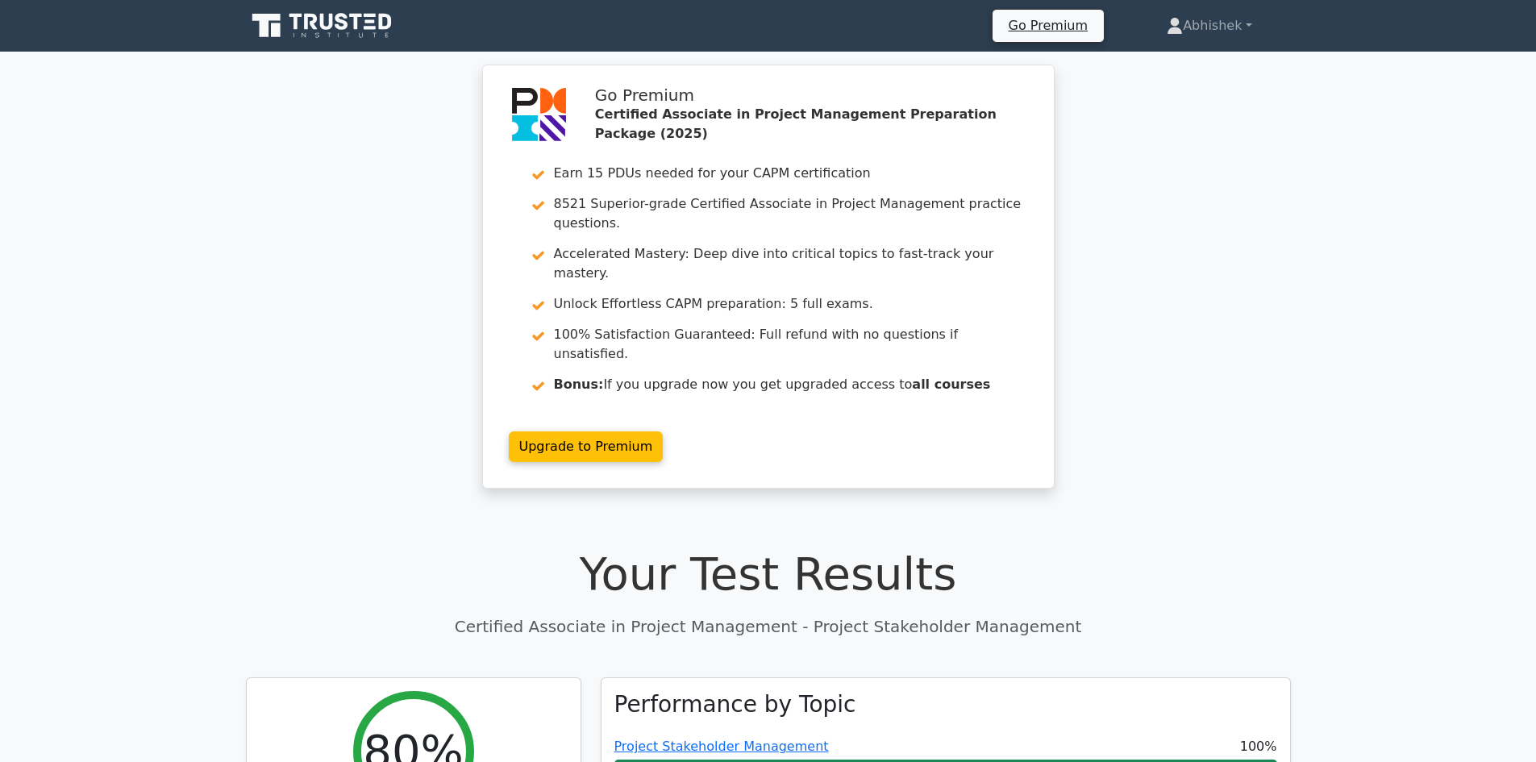
click at [403, 37] on div "Go Premium Abhishek Profile" at bounding box center [768, 25] width 1065 height 39
click at [325, 28] on icon at bounding box center [326, 22] width 13 height 16
